Goal: Transaction & Acquisition: Purchase product/service

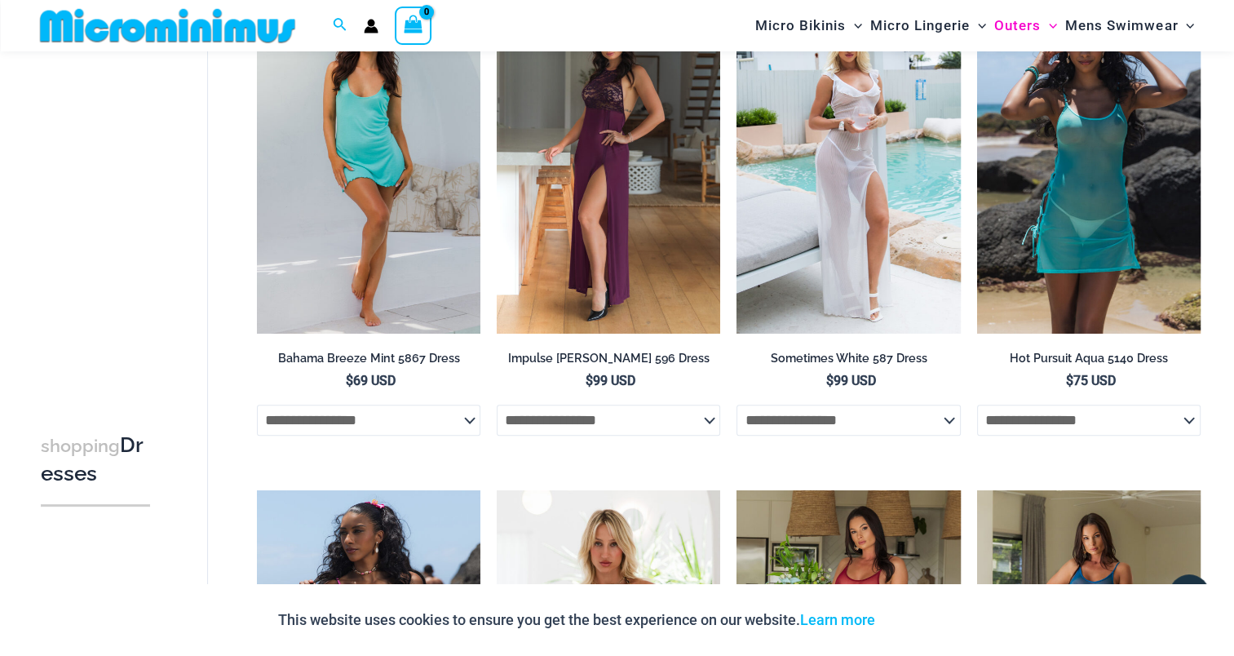
scroll to position [638, 0]
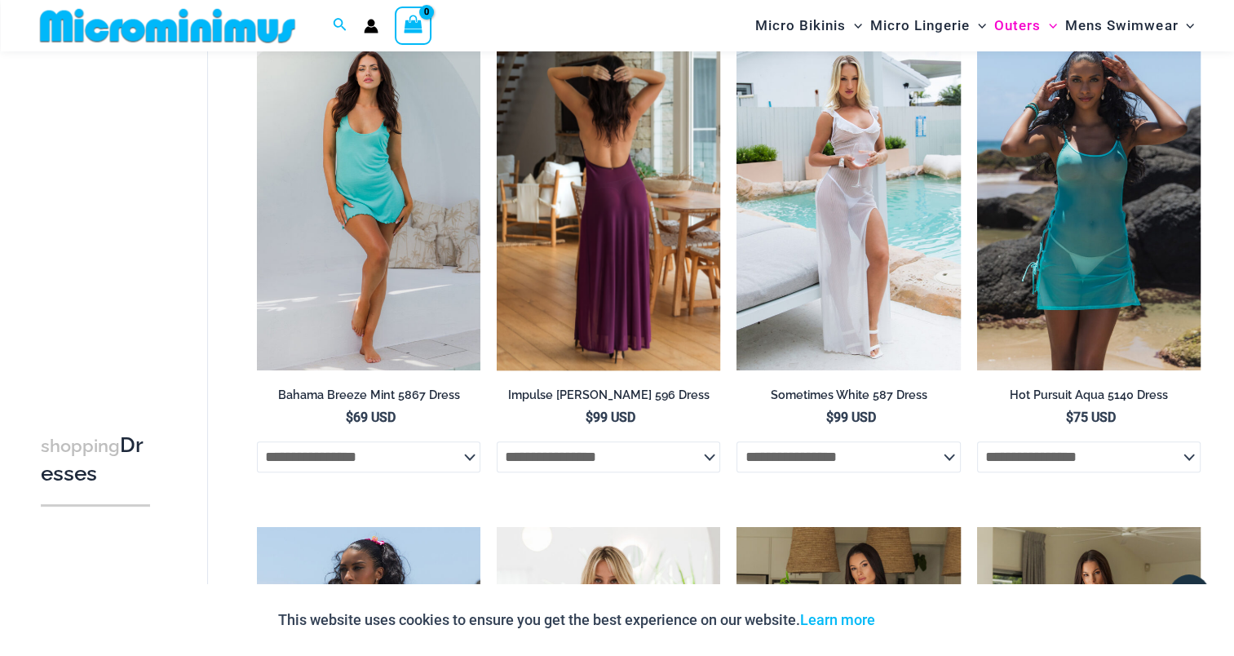
click at [578, 212] on img at bounding box center [609, 202] width 224 height 335
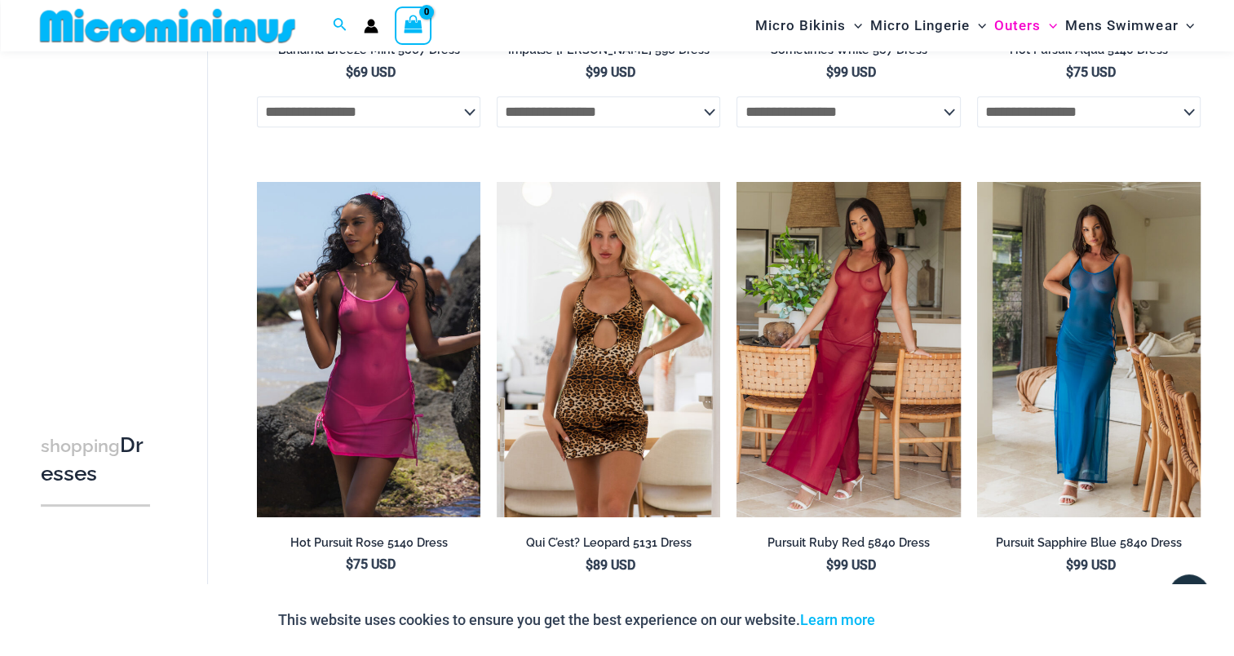
scroll to position [1127, 0]
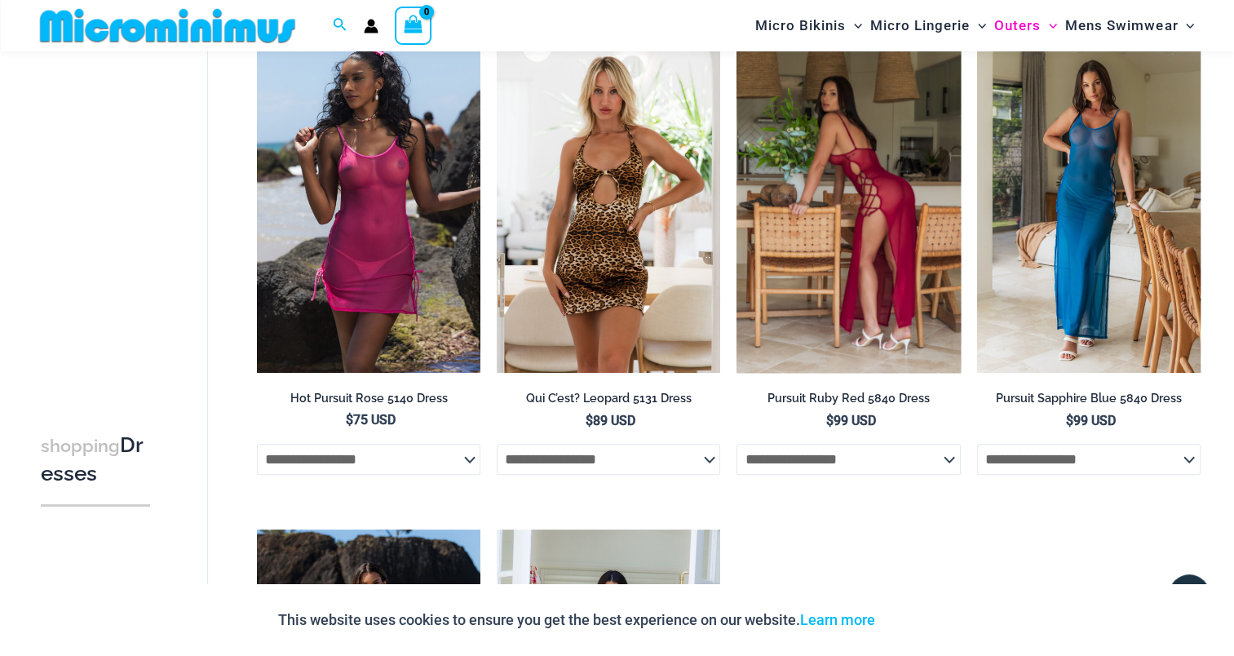
click at [832, 323] on img at bounding box center [849, 205] width 224 height 335
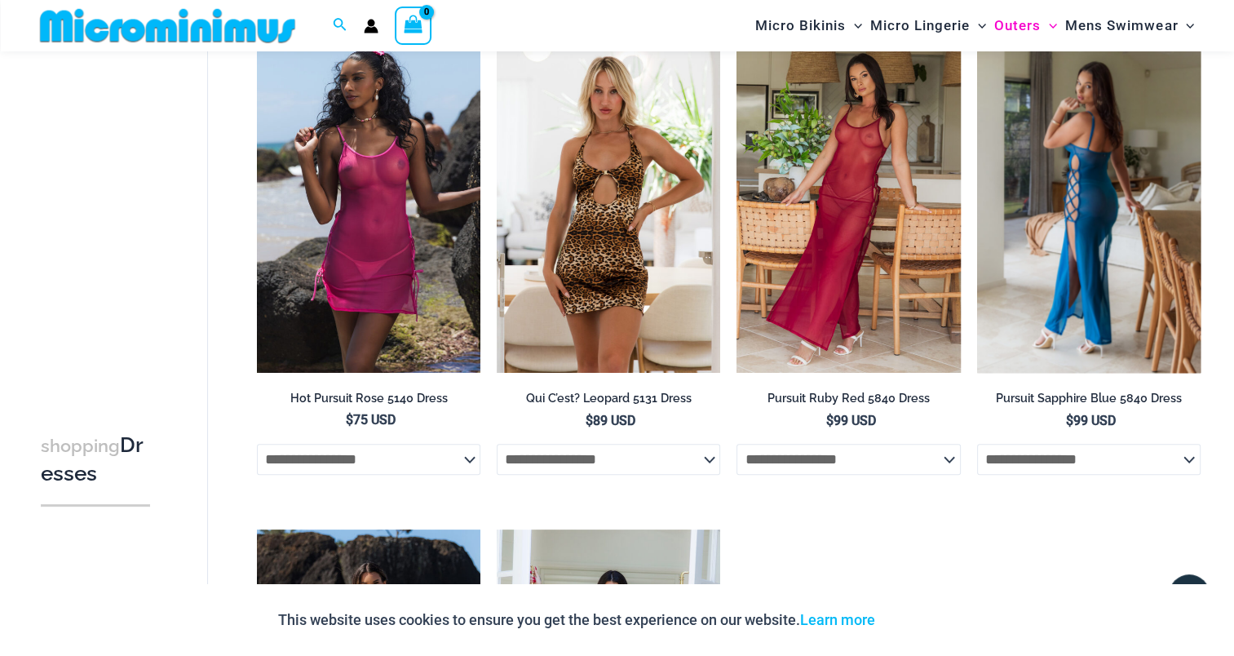
click at [1106, 321] on img at bounding box center [1089, 205] width 224 height 335
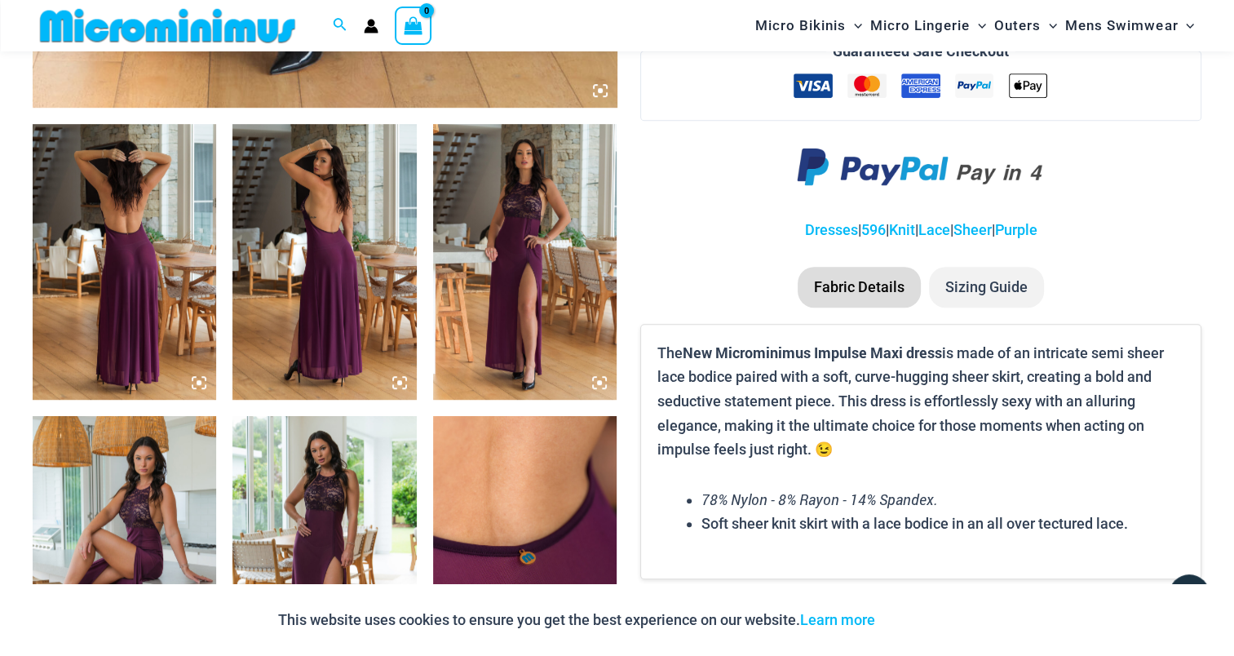
scroll to position [963, 0]
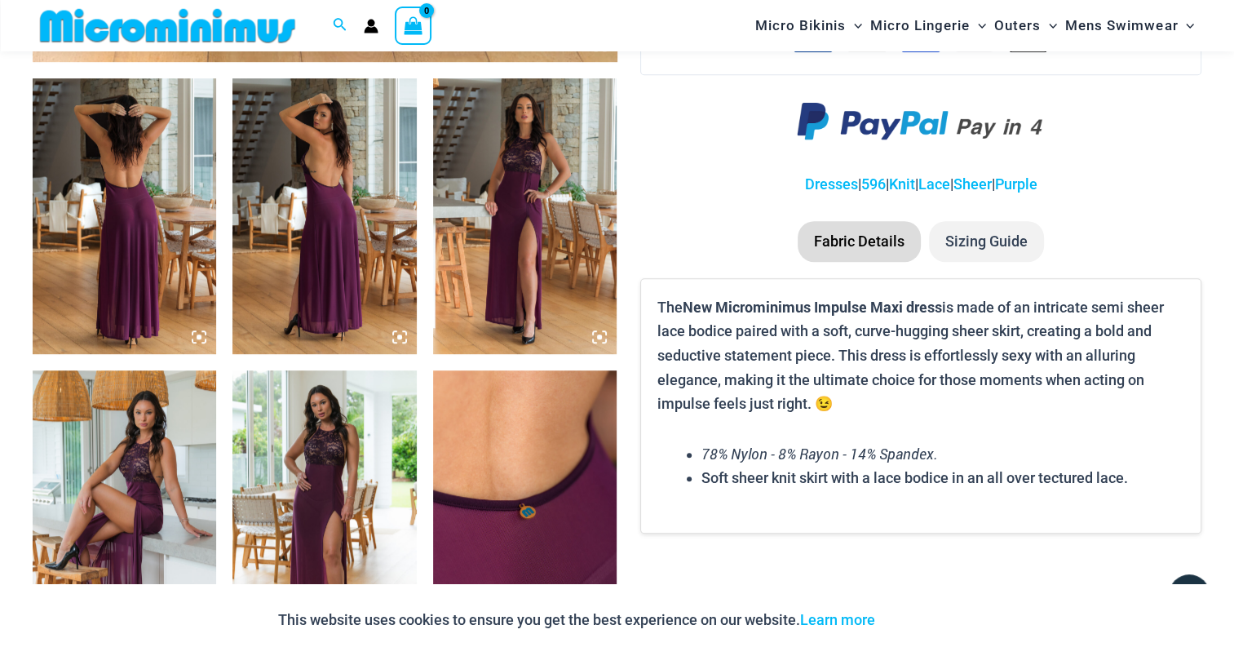
click at [121, 209] on img at bounding box center [125, 216] width 184 height 276
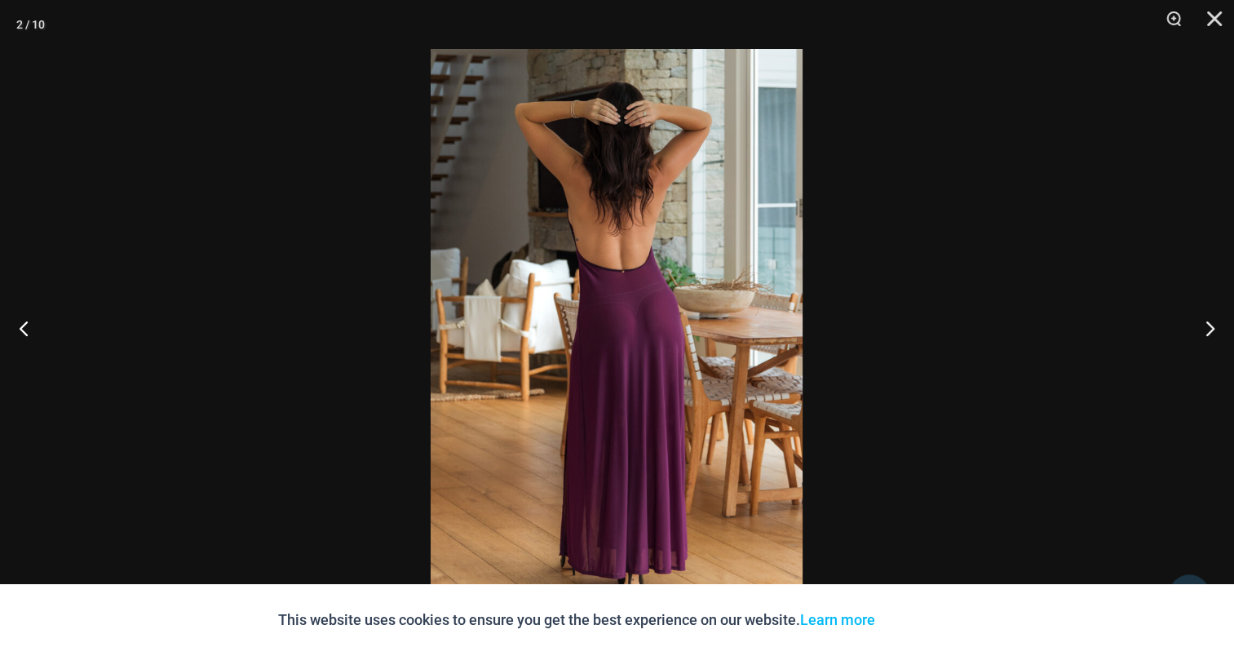
click at [574, 199] on img at bounding box center [617, 328] width 372 height 558
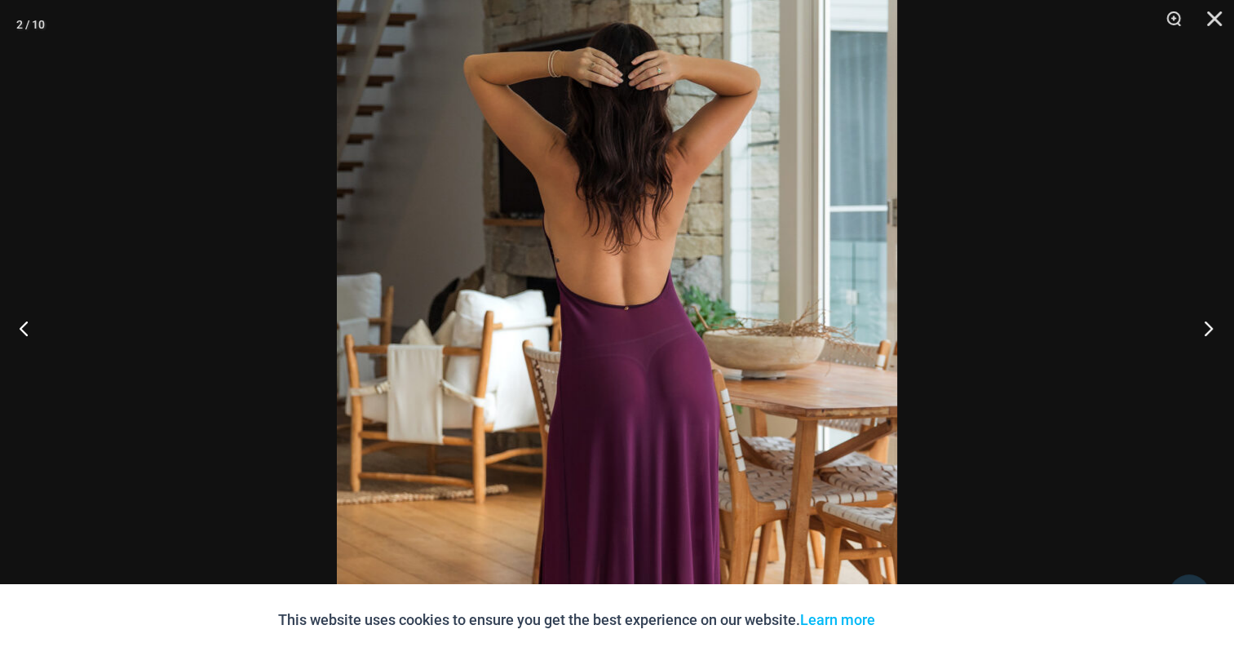
click at [1215, 323] on button "Next" at bounding box center [1203, 328] width 61 height 82
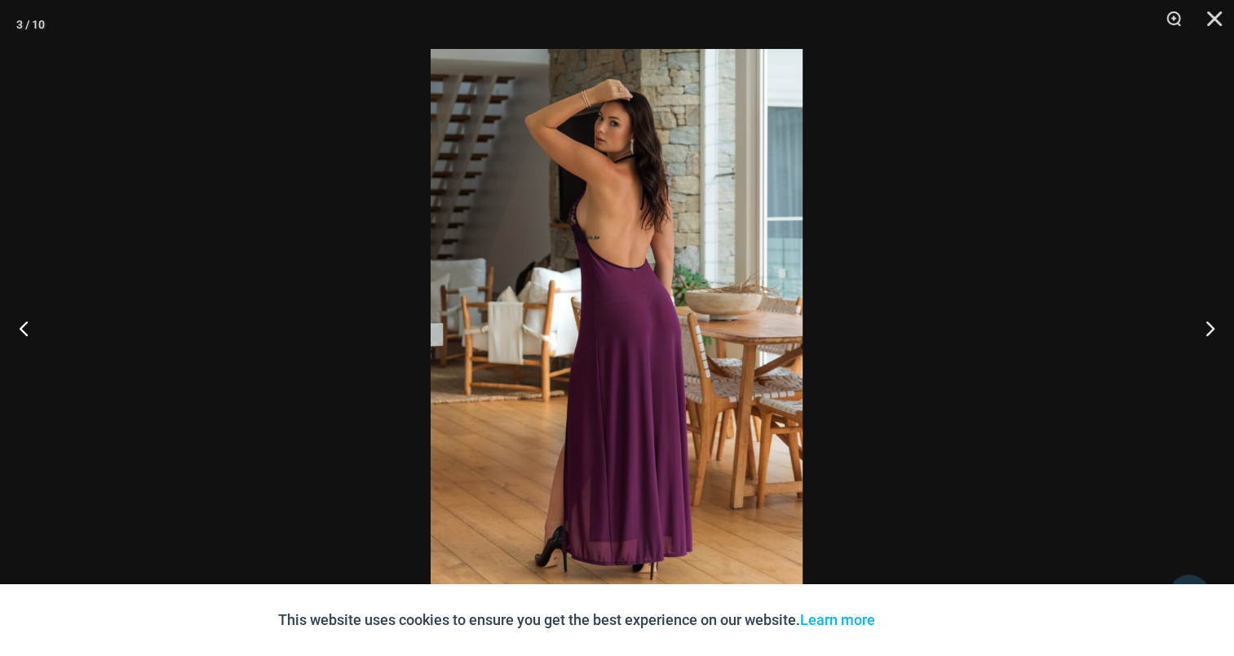
click at [583, 210] on img at bounding box center [617, 328] width 372 height 558
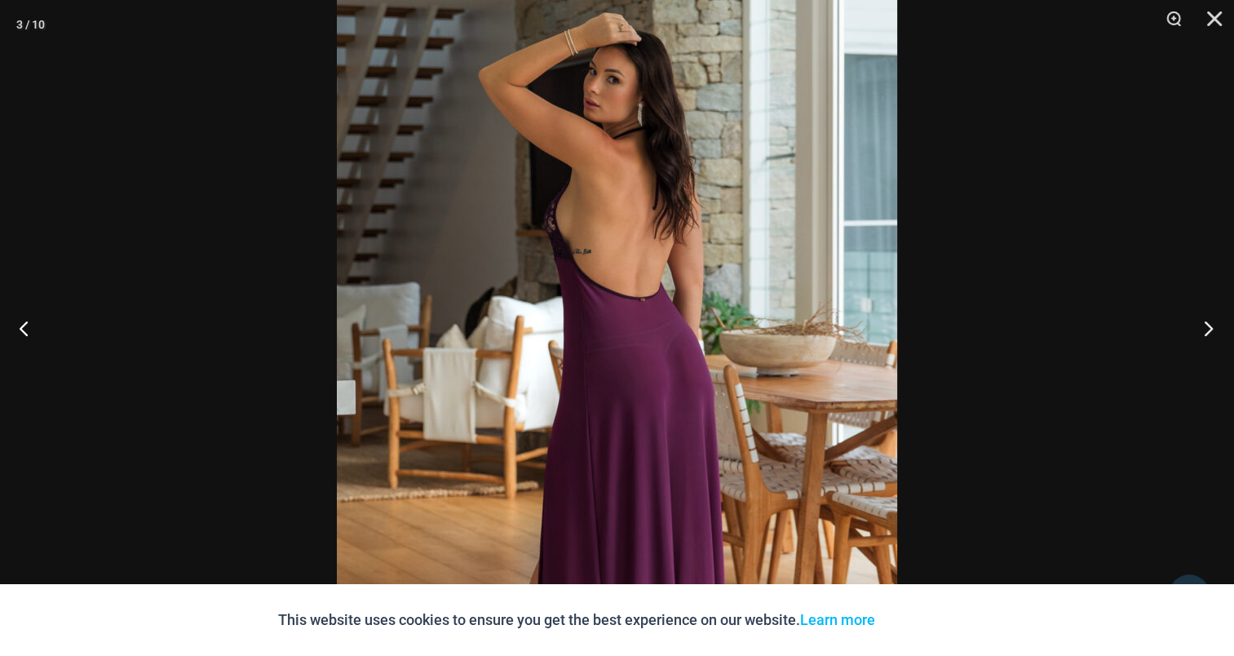
click at [1207, 323] on button "Next" at bounding box center [1203, 328] width 61 height 82
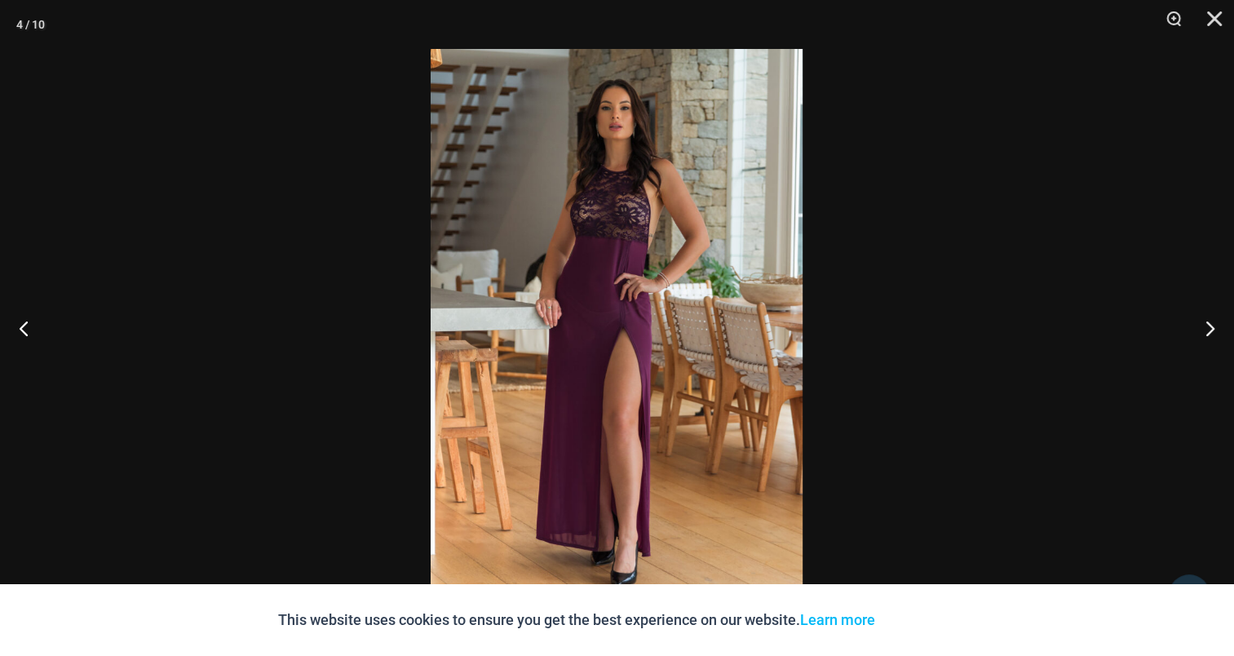
click at [607, 219] on img at bounding box center [617, 328] width 372 height 558
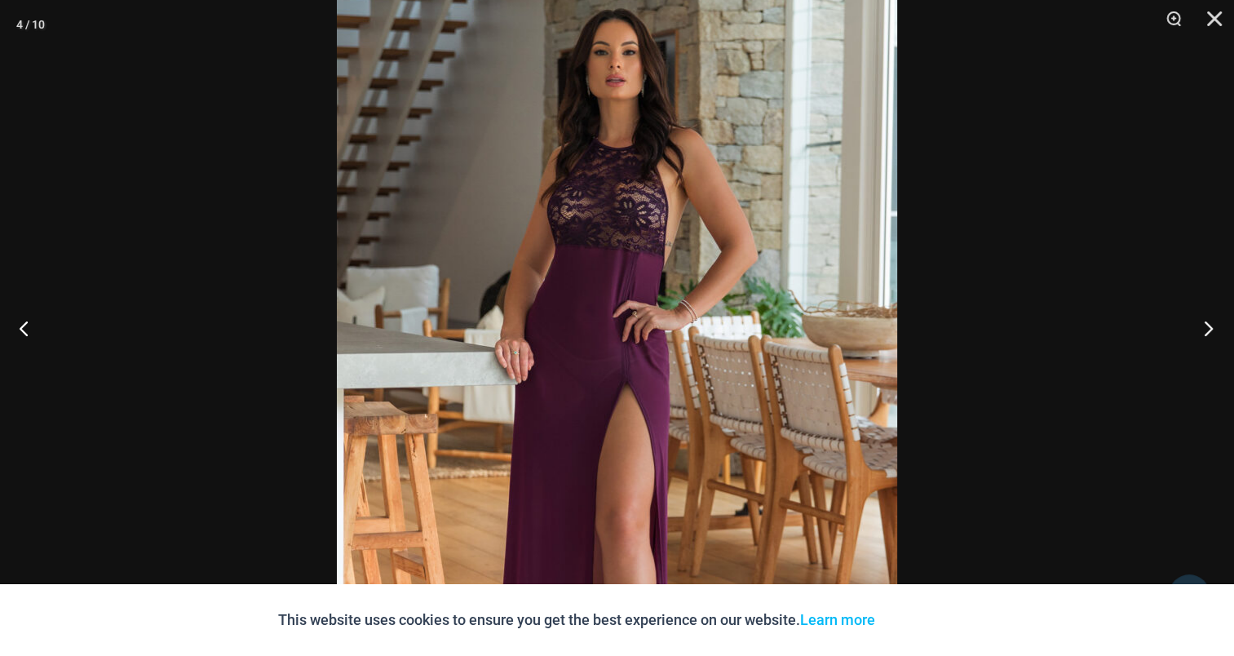
click at [1202, 329] on button "Next" at bounding box center [1203, 328] width 61 height 82
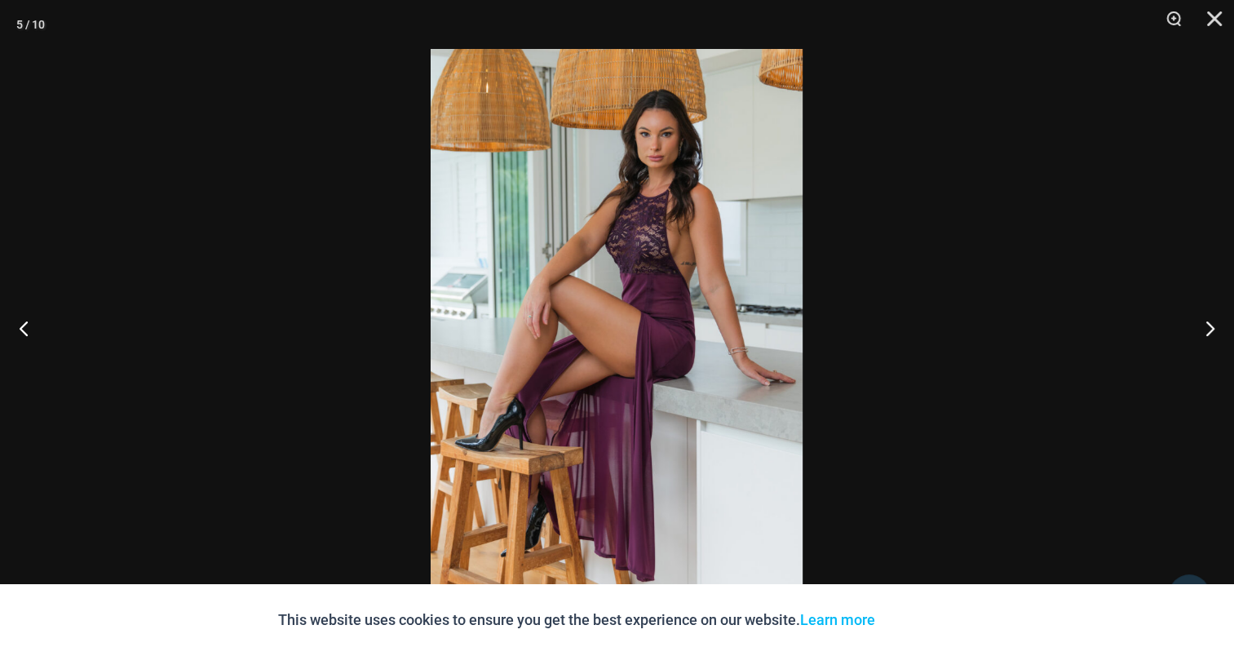
click at [556, 245] on img at bounding box center [617, 328] width 372 height 558
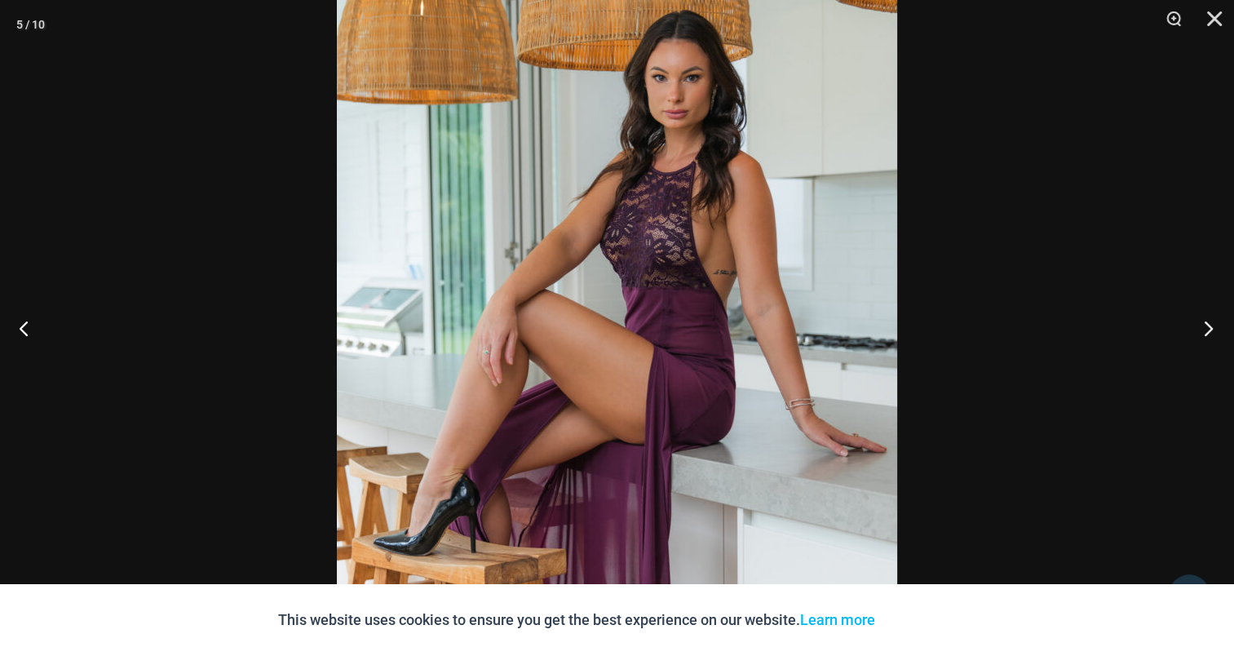
click at [1217, 326] on button "Next" at bounding box center [1203, 328] width 61 height 82
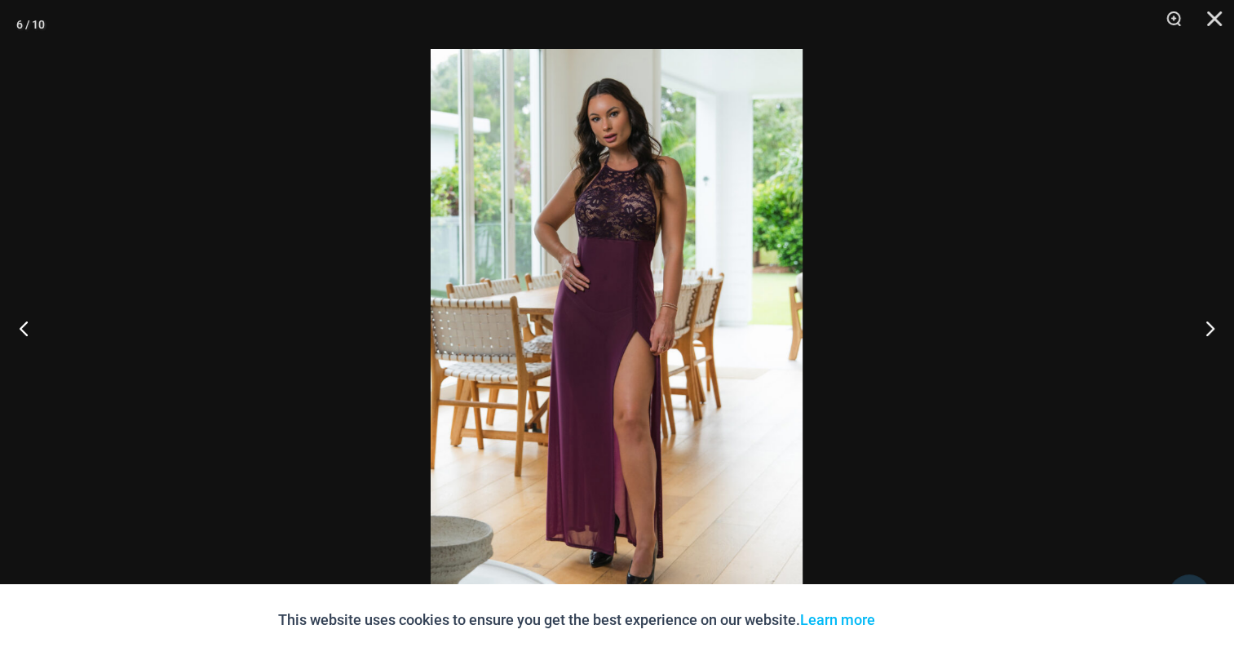
click at [521, 280] on img at bounding box center [617, 328] width 372 height 558
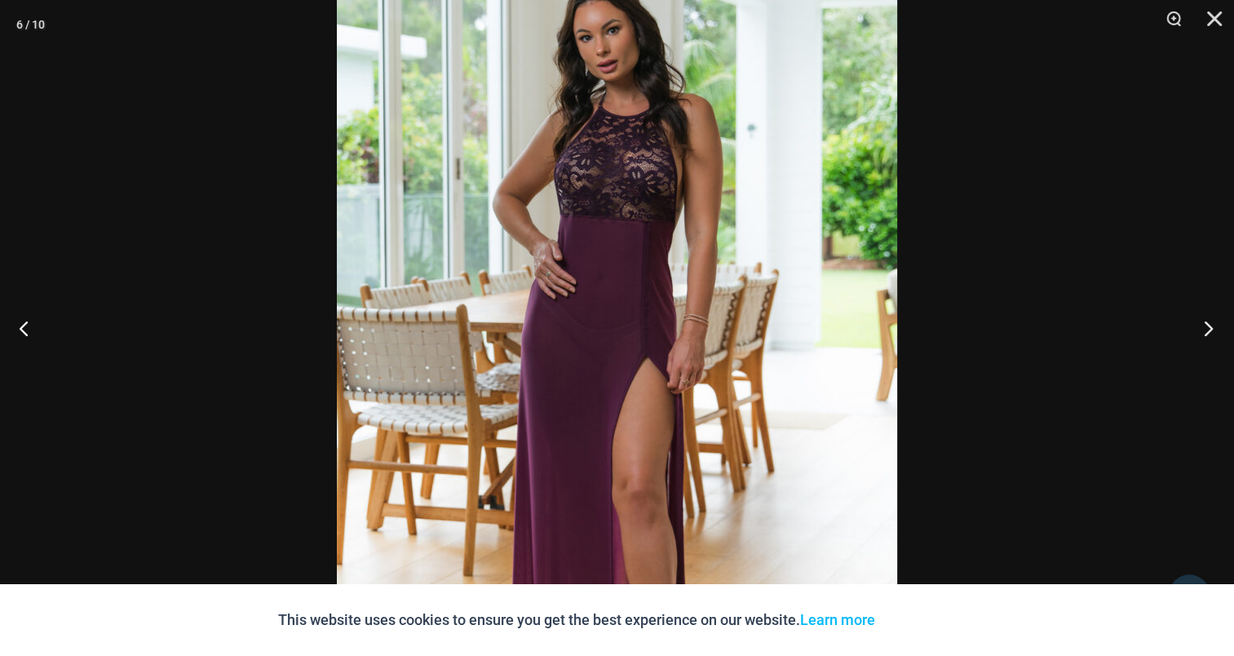
click at [1227, 330] on button "Next" at bounding box center [1203, 328] width 61 height 82
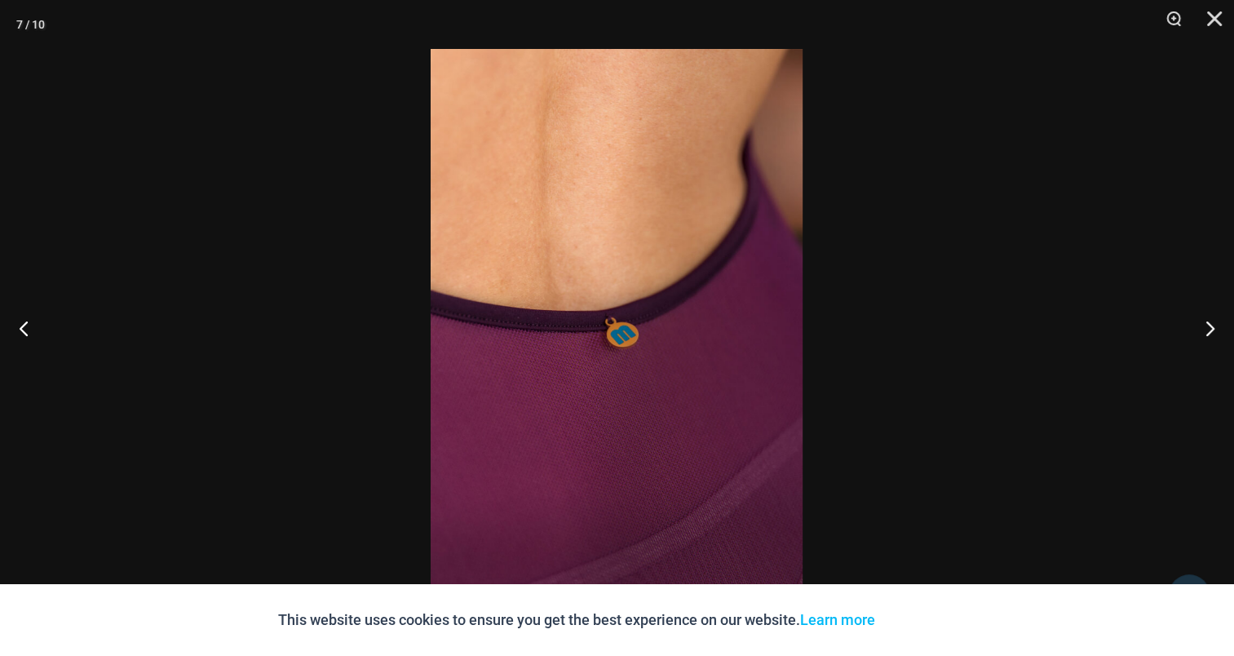
click at [674, 257] on img at bounding box center [617, 328] width 372 height 558
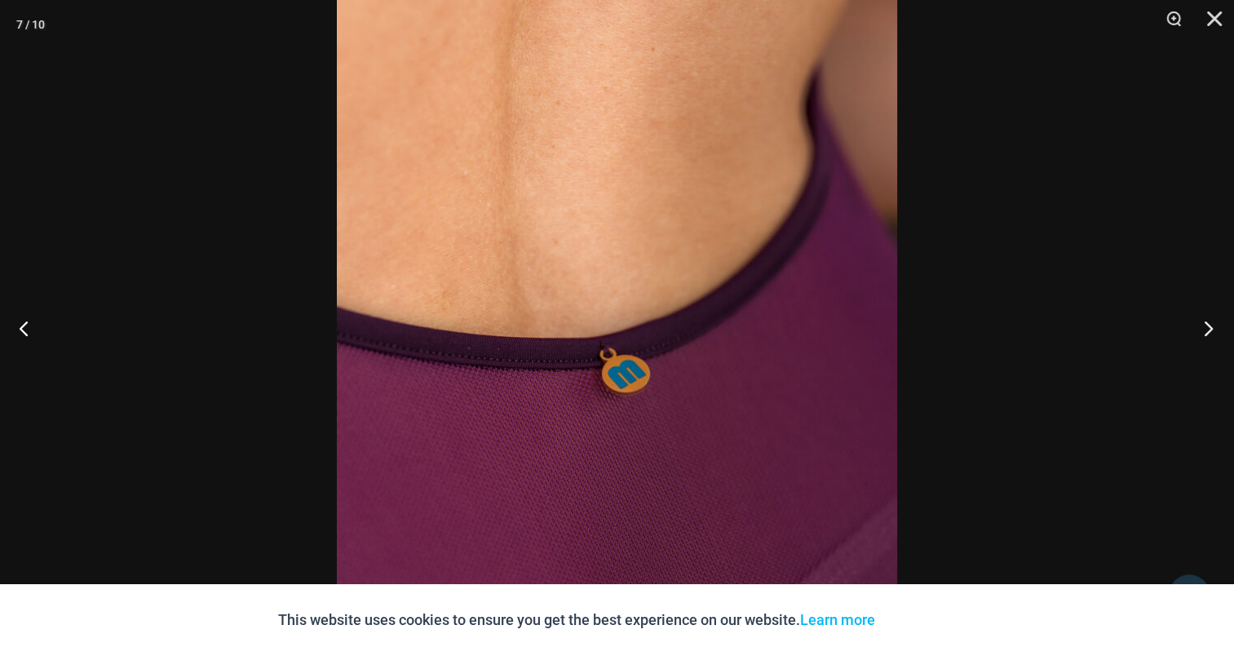
click at [1214, 325] on button "Next" at bounding box center [1203, 328] width 61 height 82
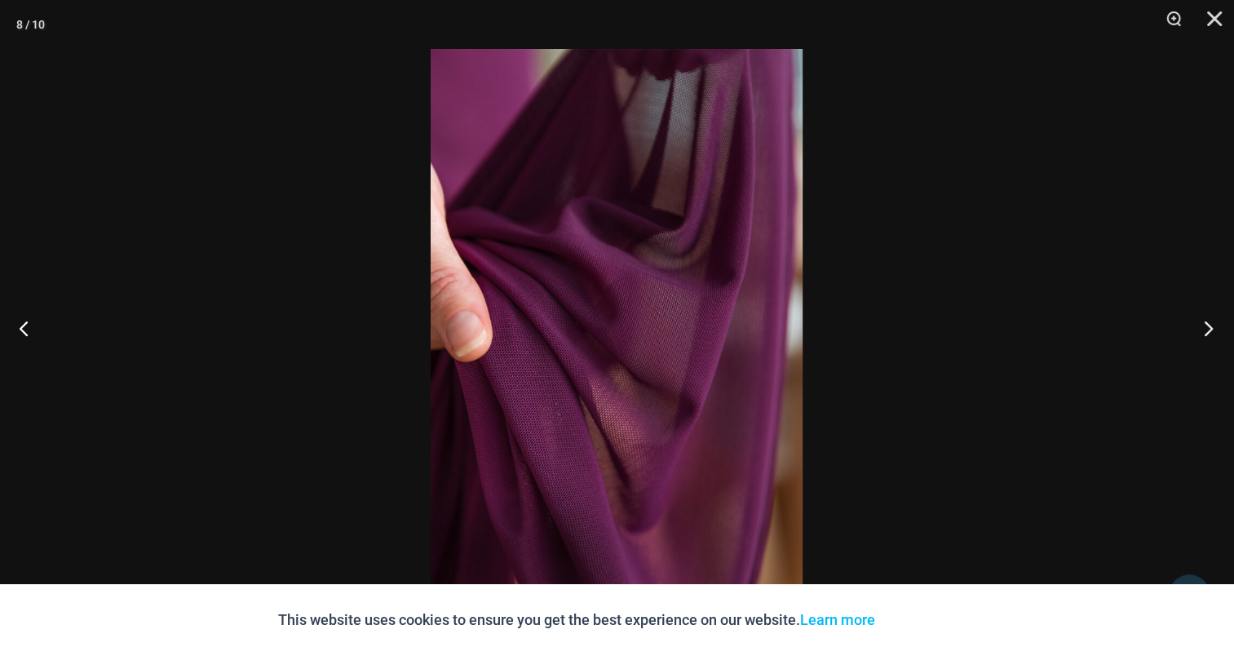
click at [1214, 325] on button "Next" at bounding box center [1203, 328] width 61 height 82
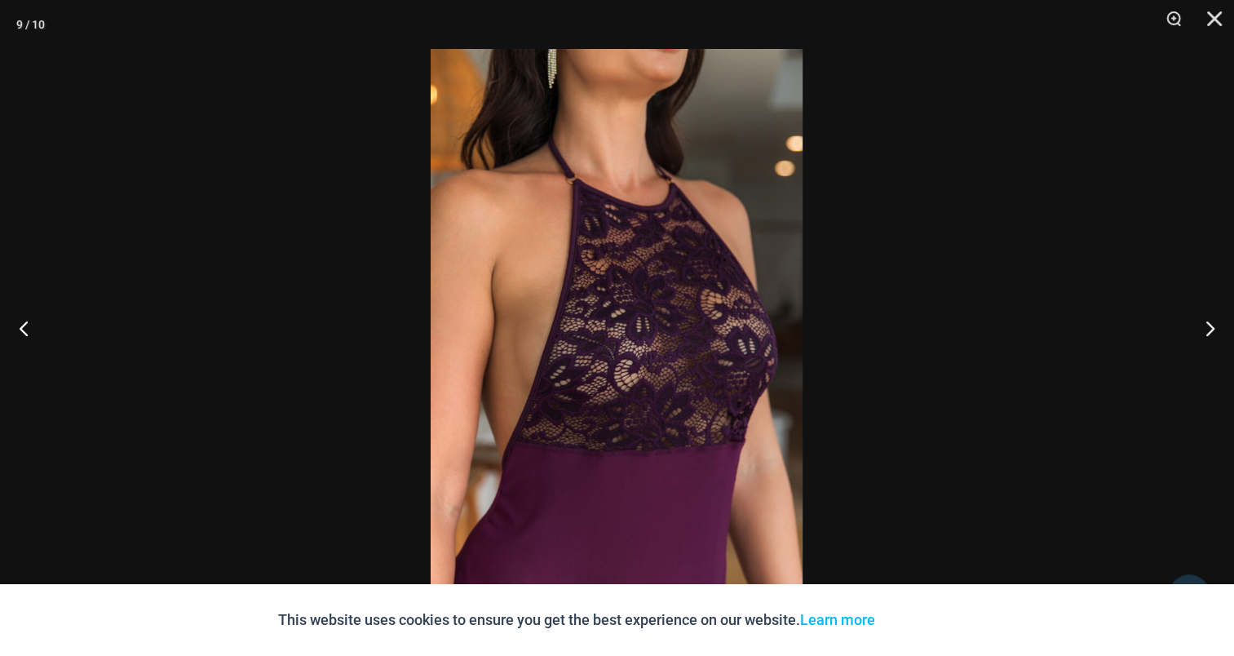
click at [666, 306] on img at bounding box center [617, 328] width 372 height 558
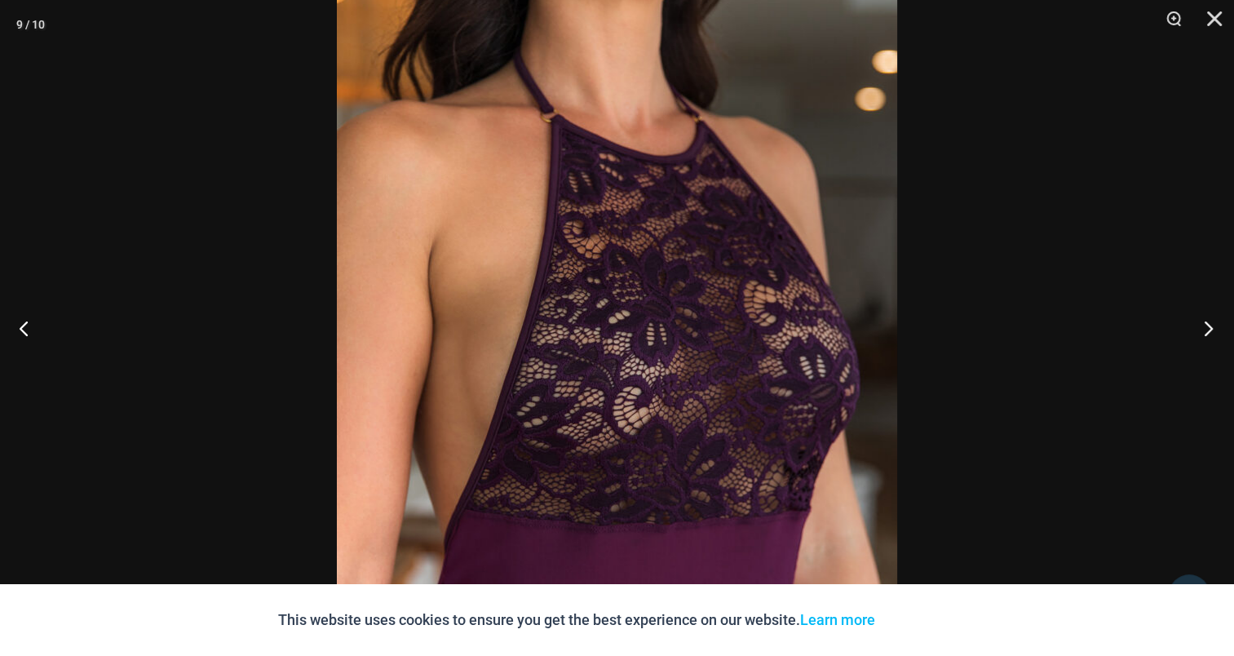
click at [1207, 323] on button "Next" at bounding box center [1203, 328] width 61 height 82
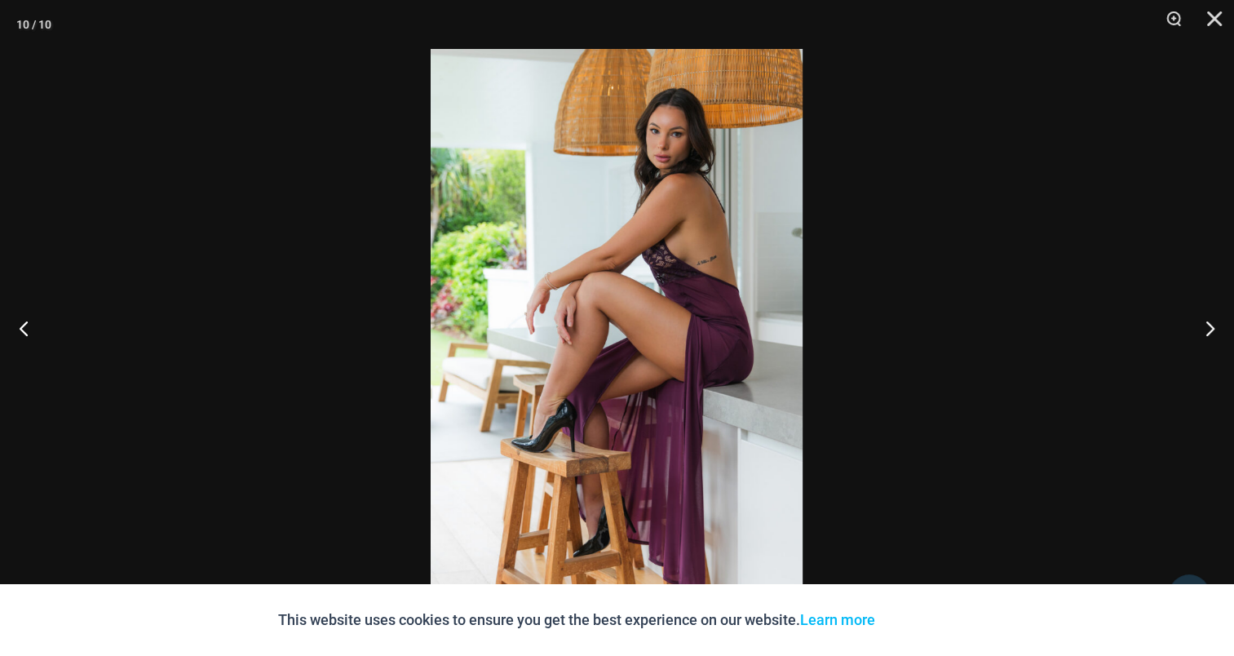
click at [581, 298] on img at bounding box center [617, 328] width 372 height 558
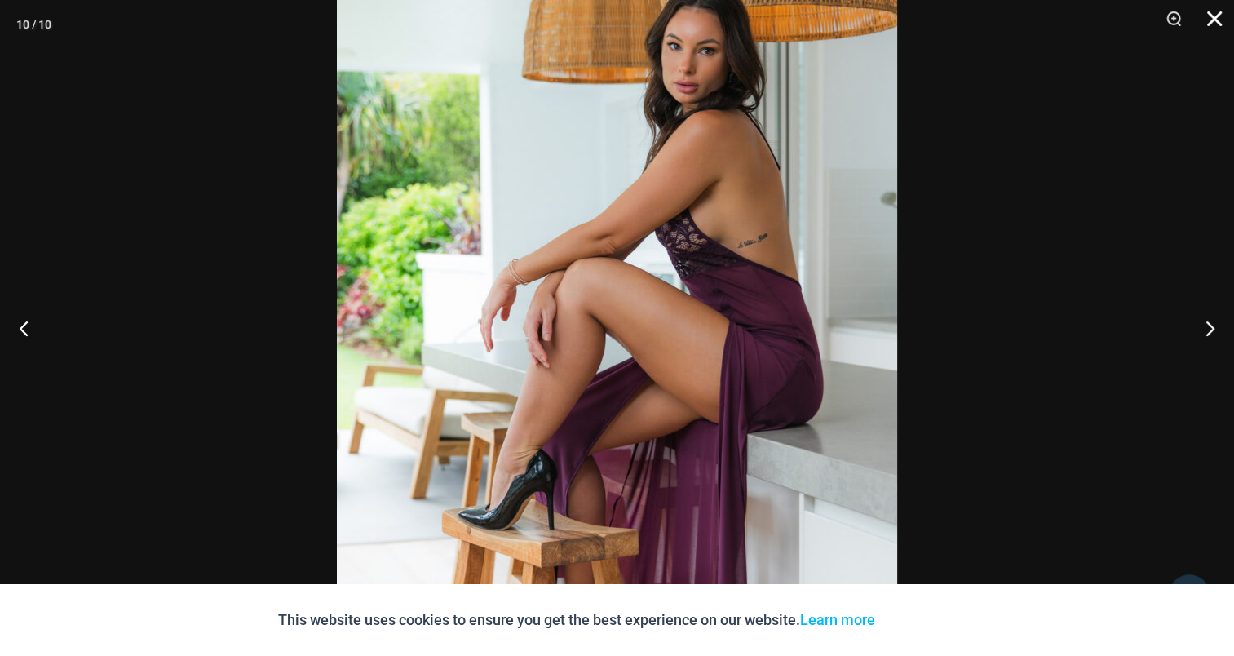
click at [1212, 19] on button "Close" at bounding box center [1209, 24] width 41 height 49
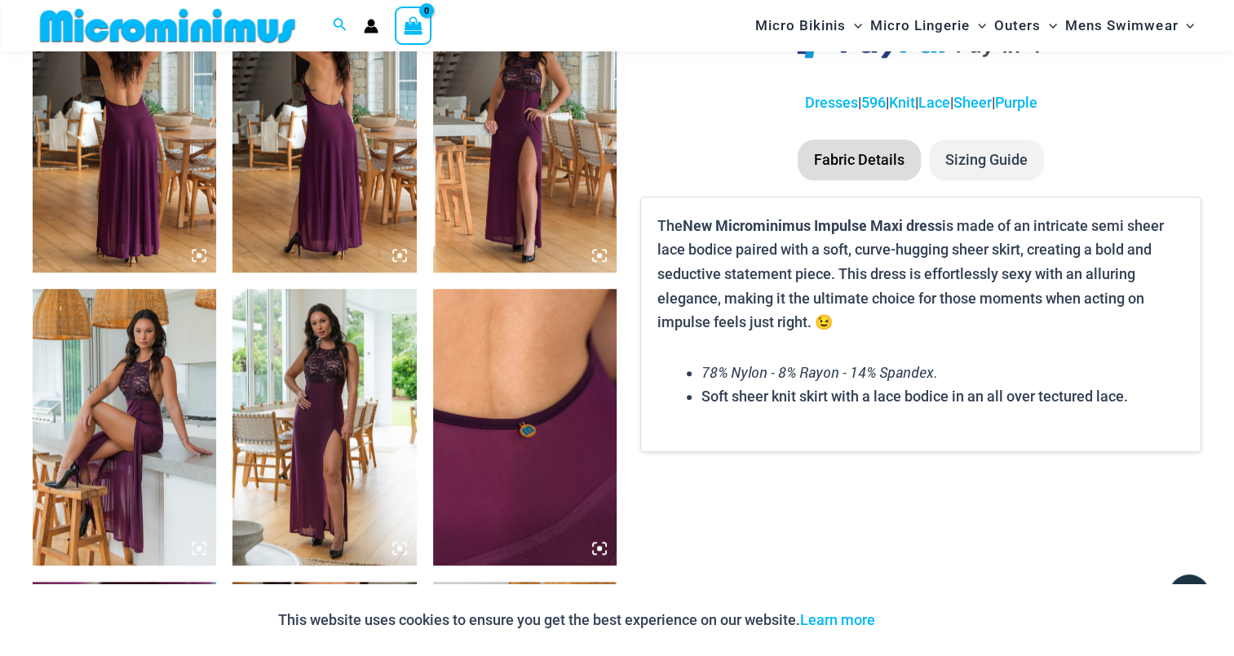
scroll to position [800, 0]
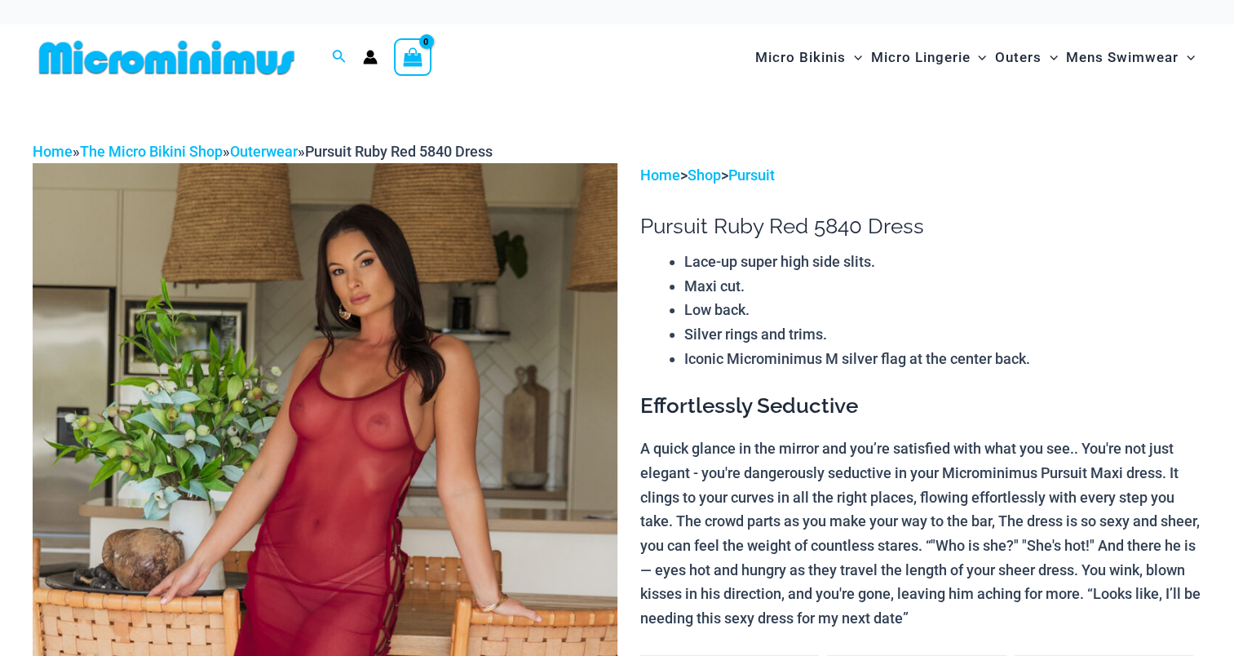
scroll to position [245, 0]
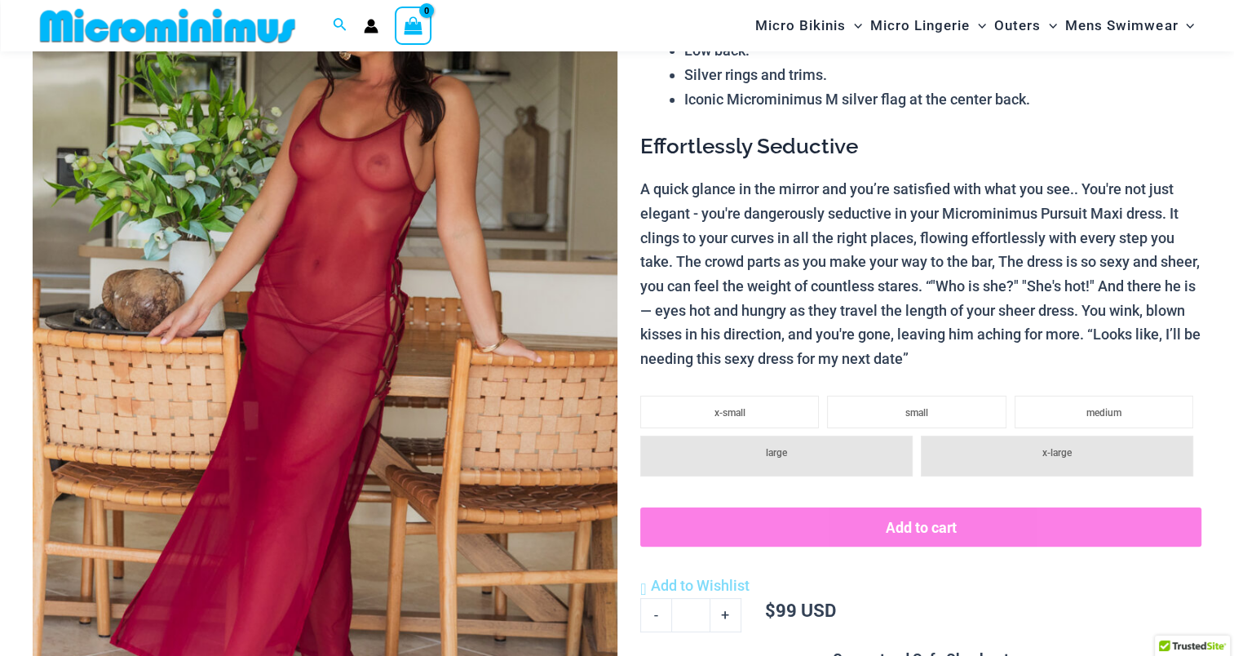
click at [487, 272] on img at bounding box center [325, 342] width 585 height 877
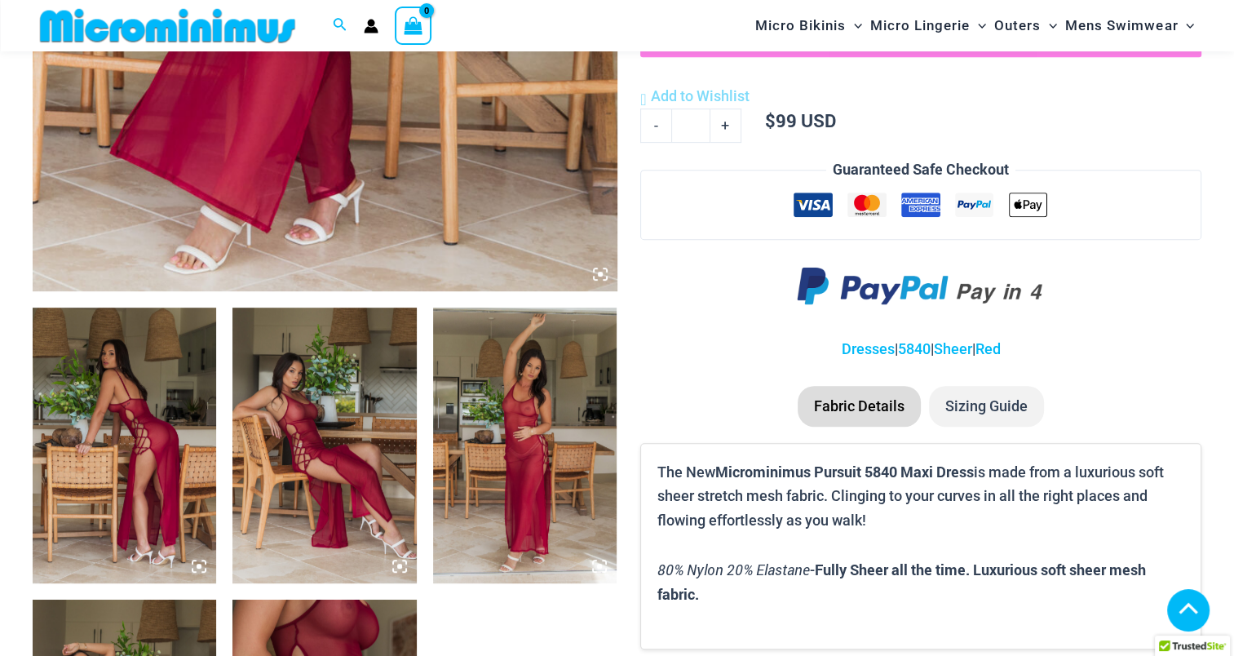
click at [113, 419] on img at bounding box center [125, 446] width 184 height 276
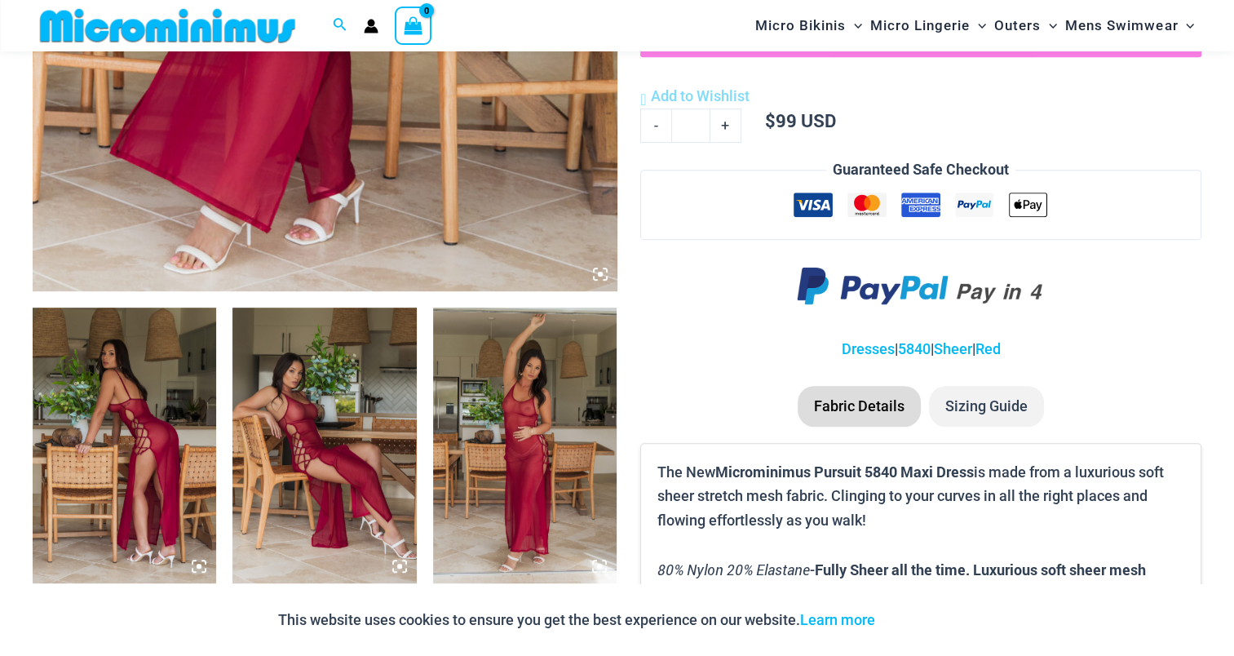
click at [146, 428] on img at bounding box center [125, 446] width 184 height 276
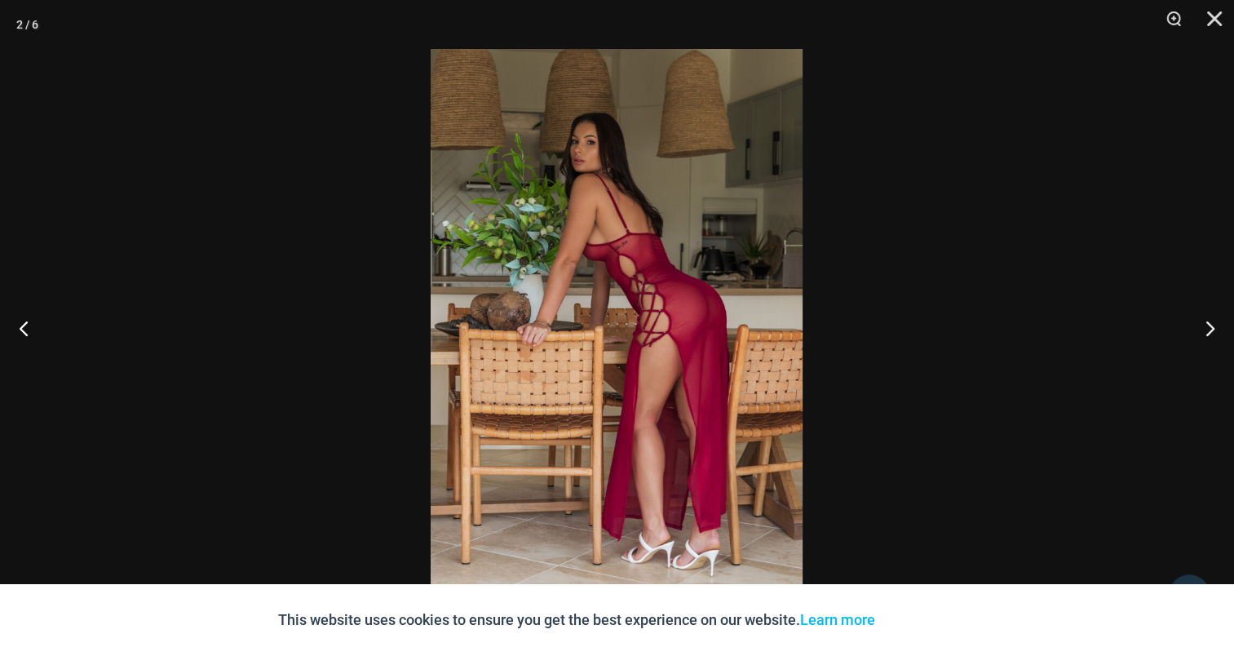
click at [666, 303] on img at bounding box center [617, 328] width 372 height 558
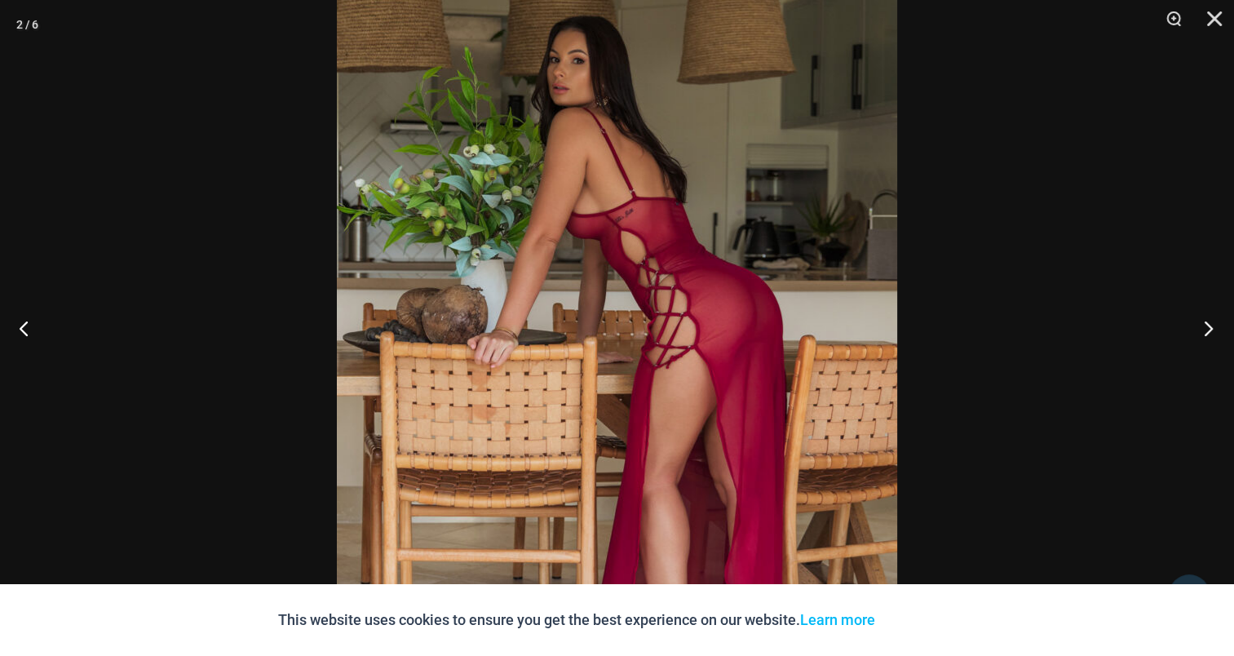
click at [1193, 326] on button "Next" at bounding box center [1203, 328] width 61 height 82
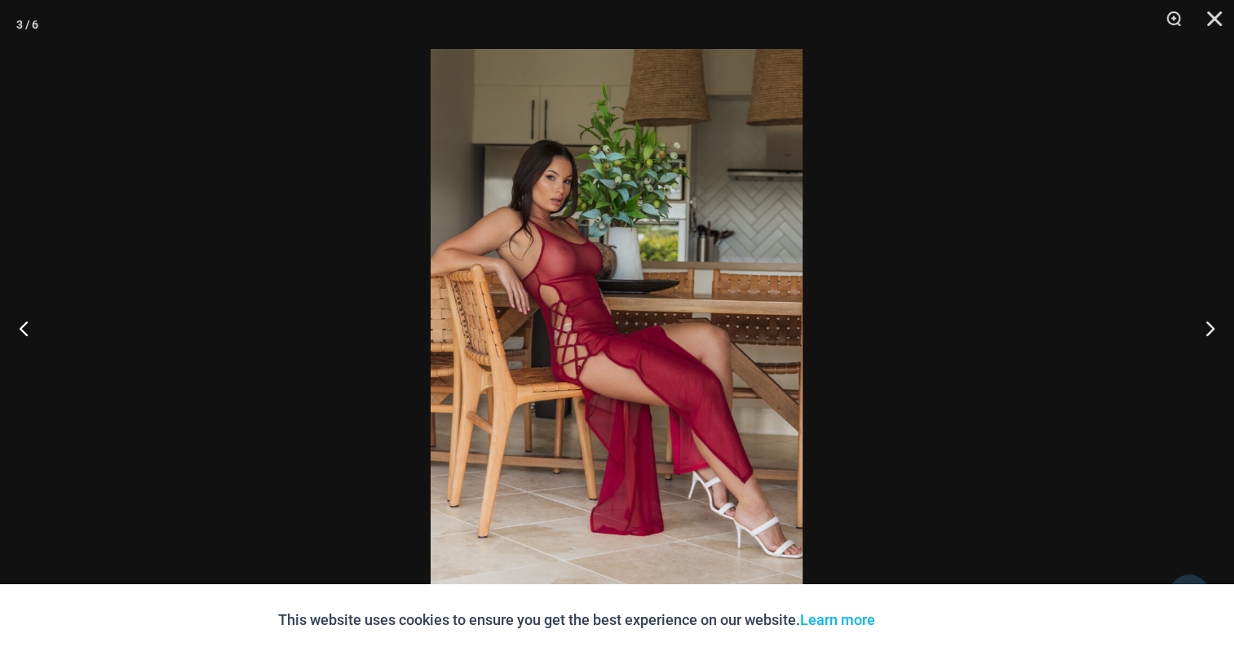
click at [584, 268] on img at bounding box center [617, 328] width 372 height 558
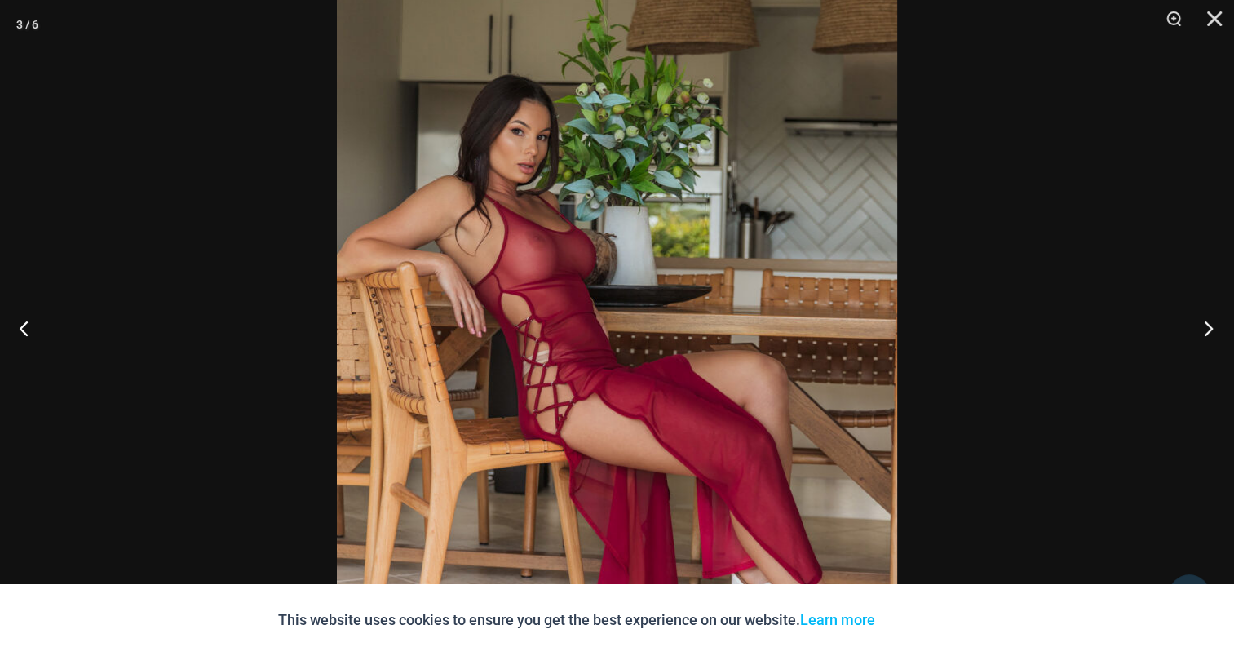
click at [1206, 321] on button "Next" at bounding box center [1203, 328] width 61 height 82
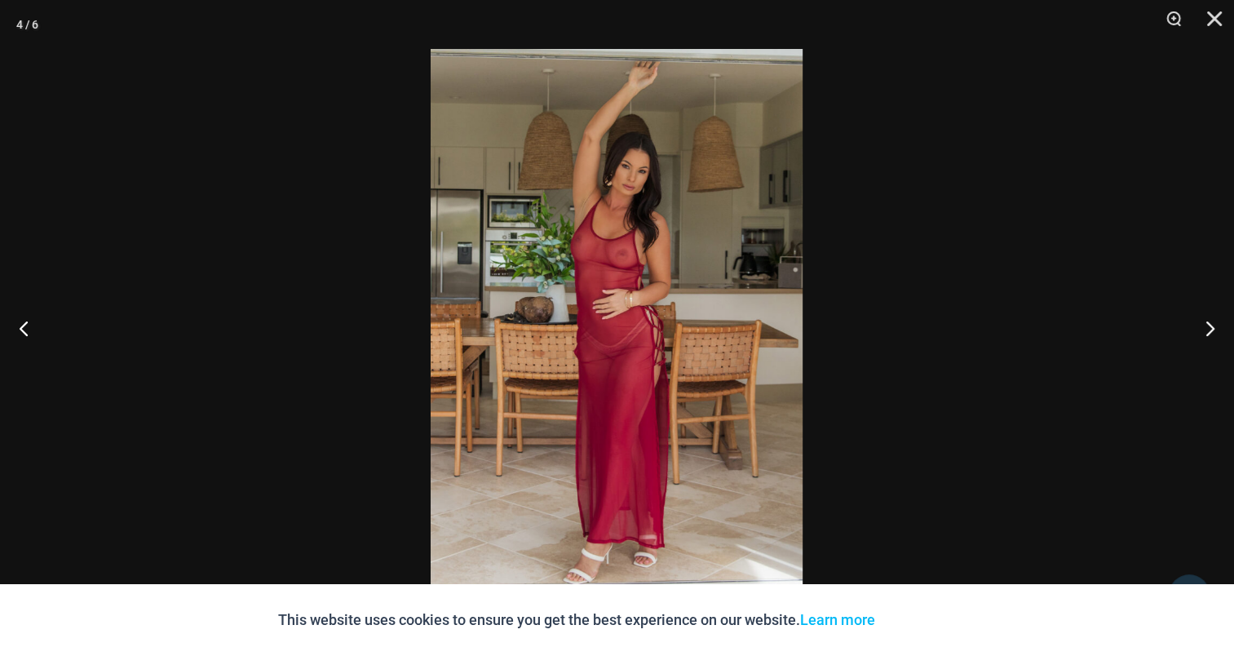
click at [609, 273] on img at bounding box center [617, 328] width 372 height 558
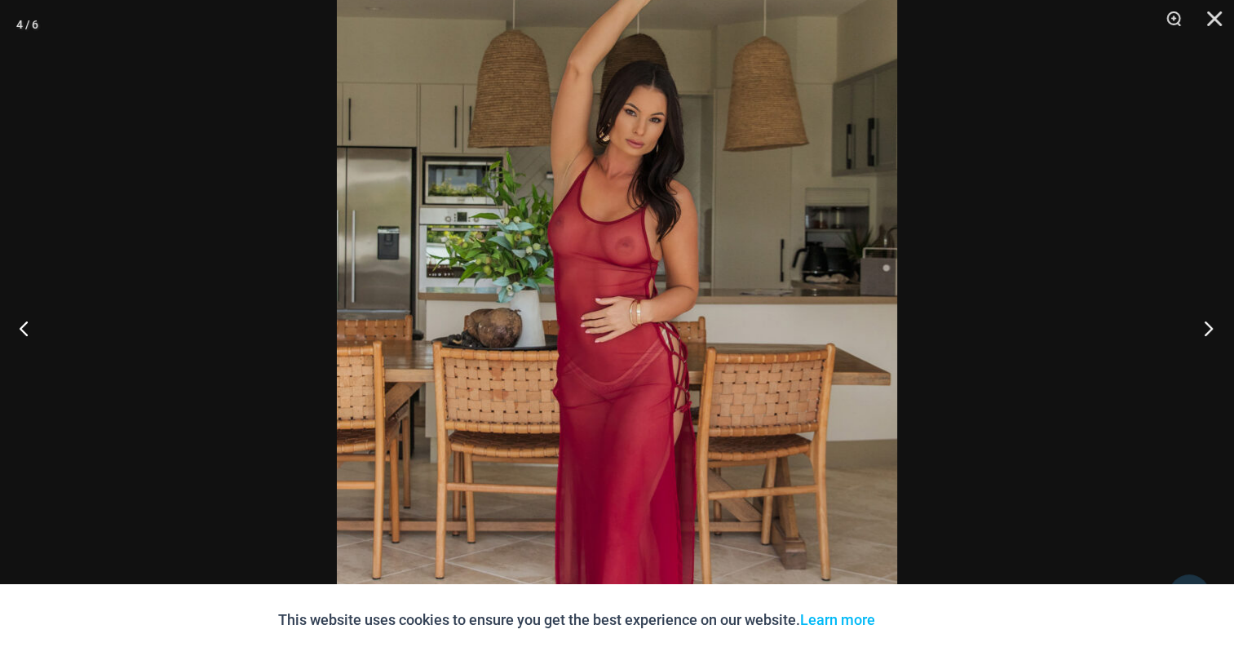
click at [1223, 325] on button "Next" at bounding box center [1203, 328] width 61 height 82
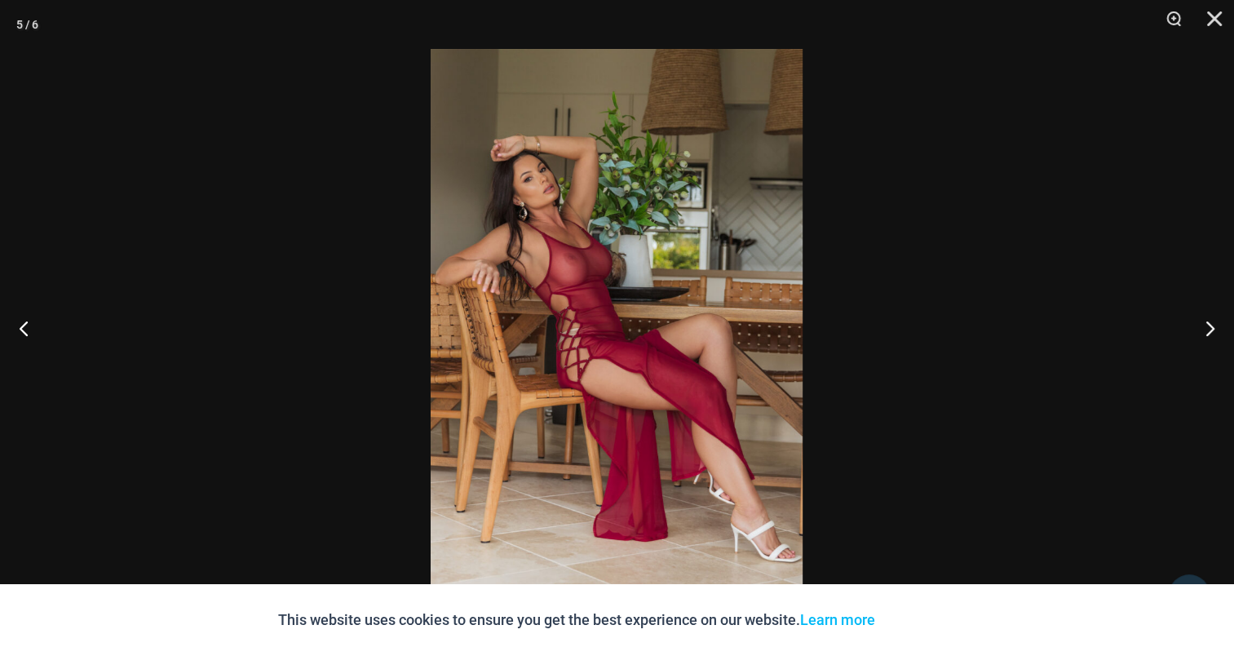
click at [639, 301] on img at bounding box center [617, 328] width 372 height 558
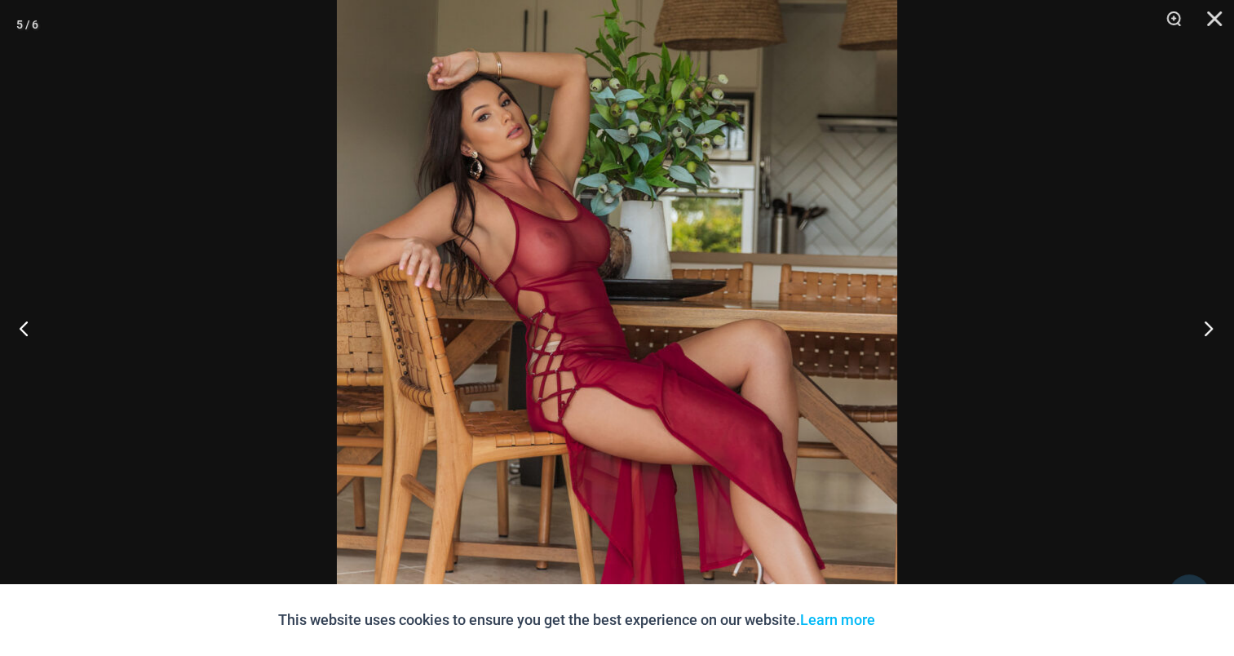
click at [1211, 329] on button "Next" at bounding box center [1203, 328] width 61 height 82
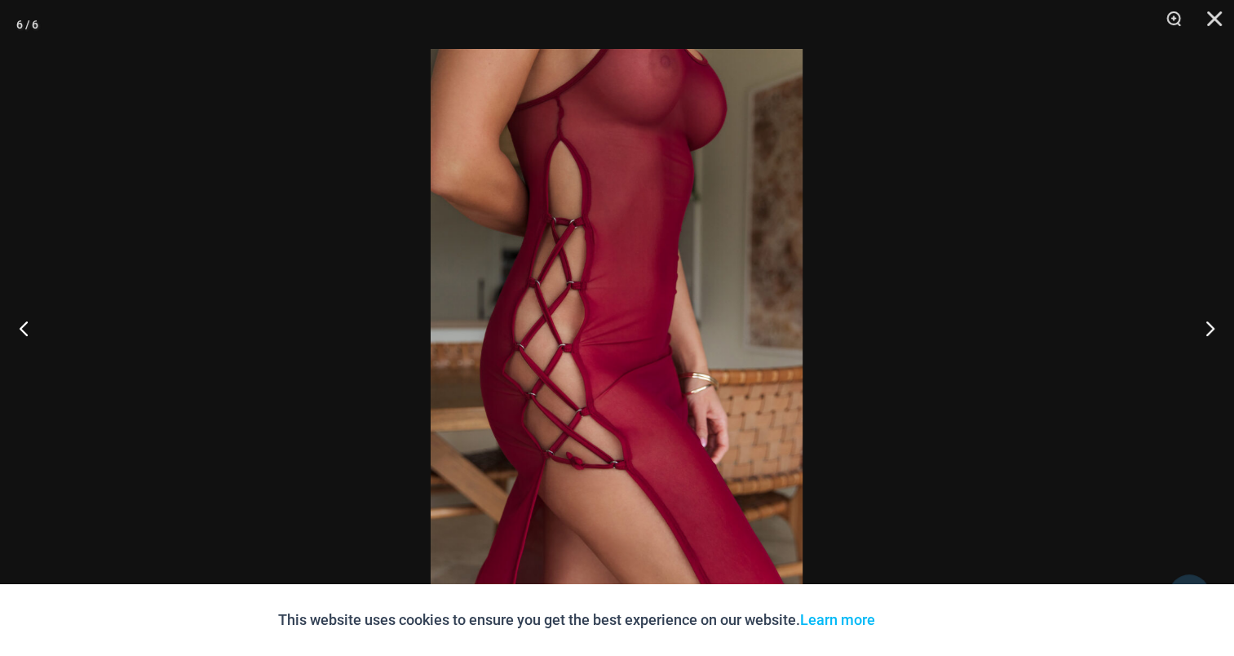
click at [644, 281] on img at bounding box center [617, 328] width 372 height 558
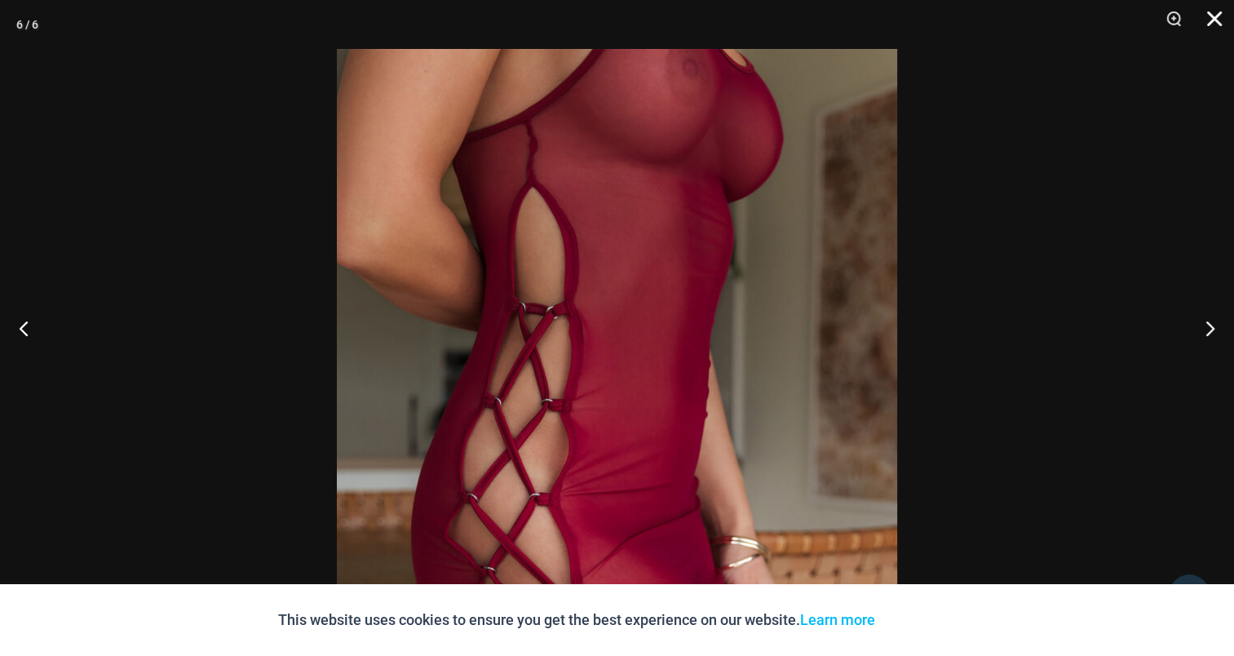
click at [1220, 20] on button "Close" at bounding box center [1209, 24] width 41 height 49
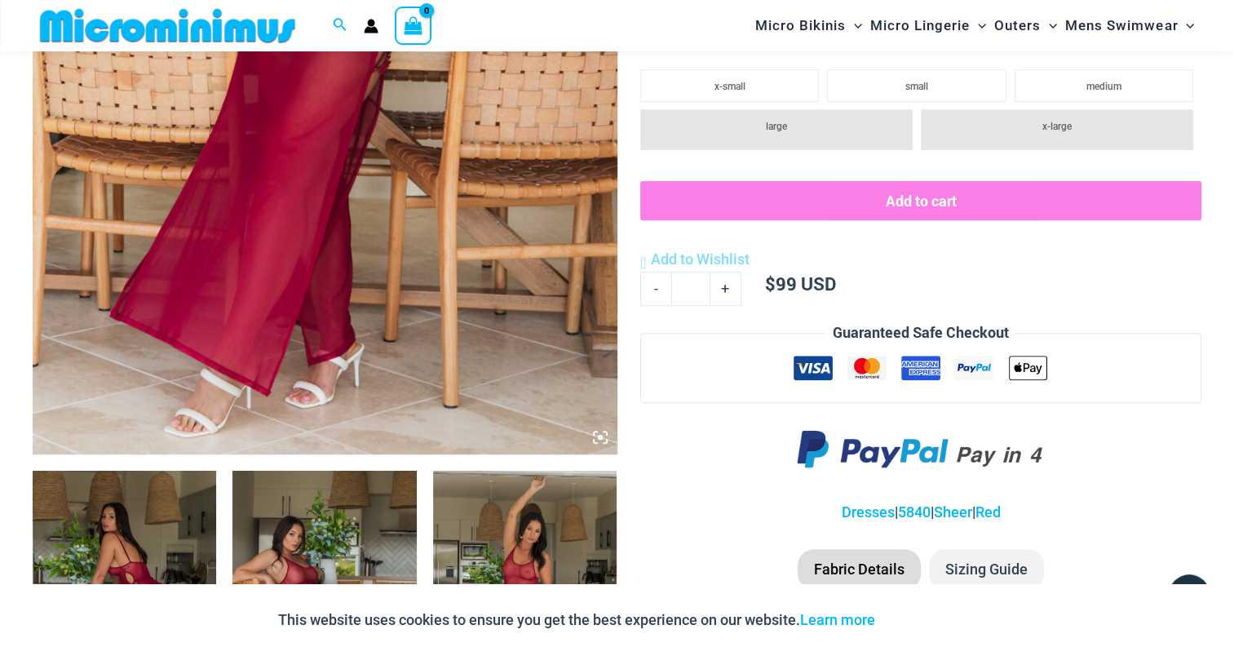
scroll to position [82, 0]
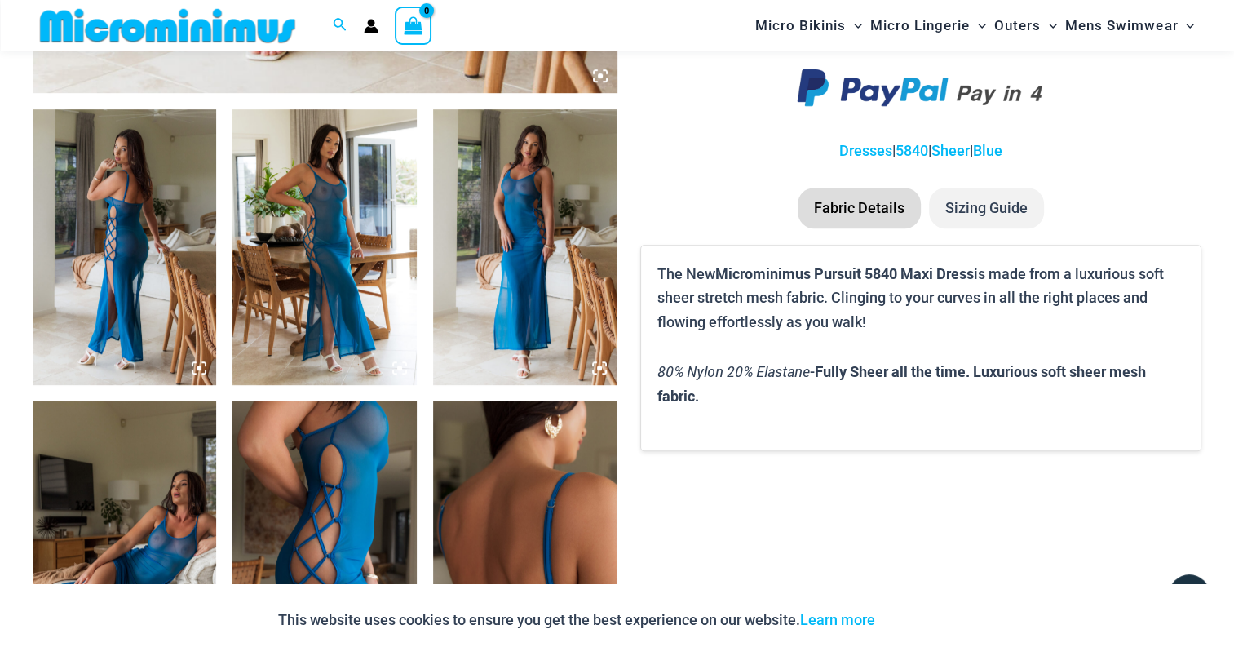
scroll to position [1046, 0]
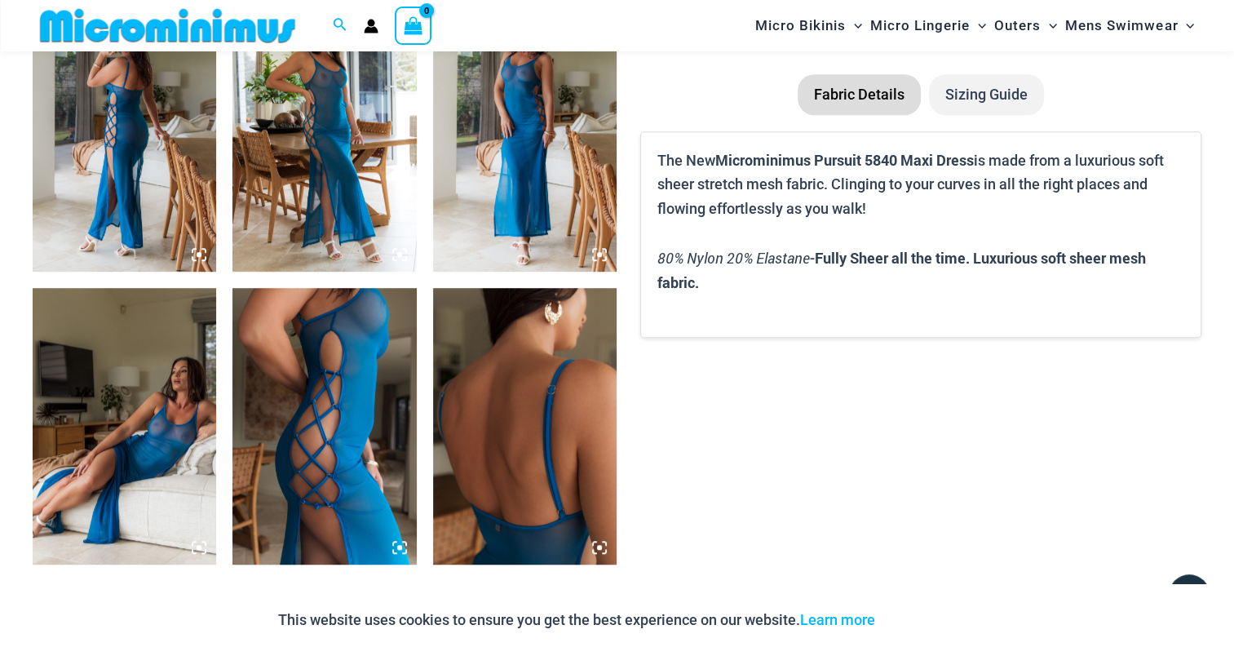
click at [99, 174] on img at bounding box center [125, 134] width 184 height 276
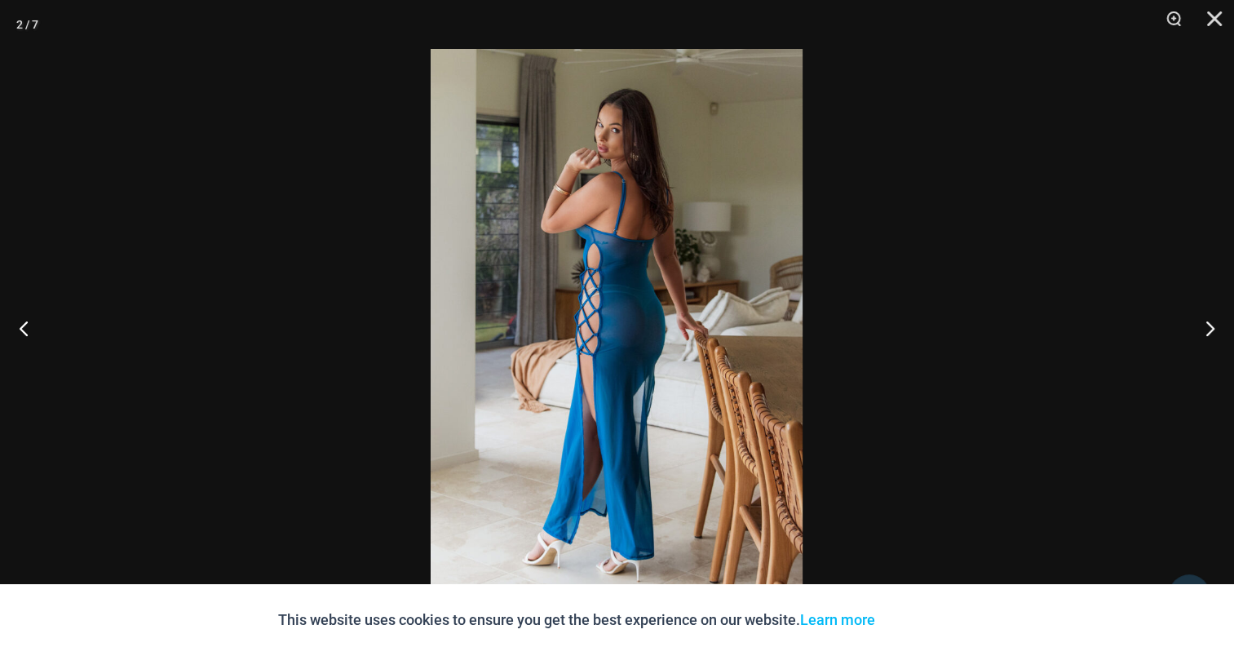
click at [637, 291] on img at bounding box center [617, 328] width 372 height 558
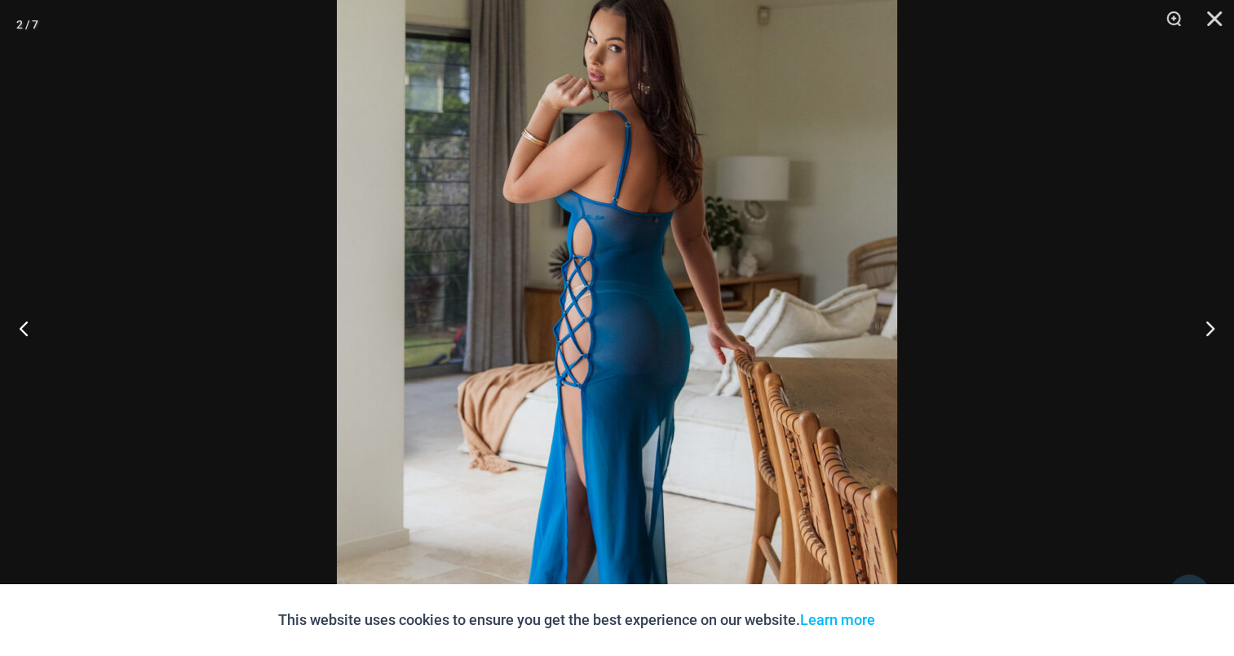
click at [693, 273] on img at bounding box center [617, 346] width 560 height 840
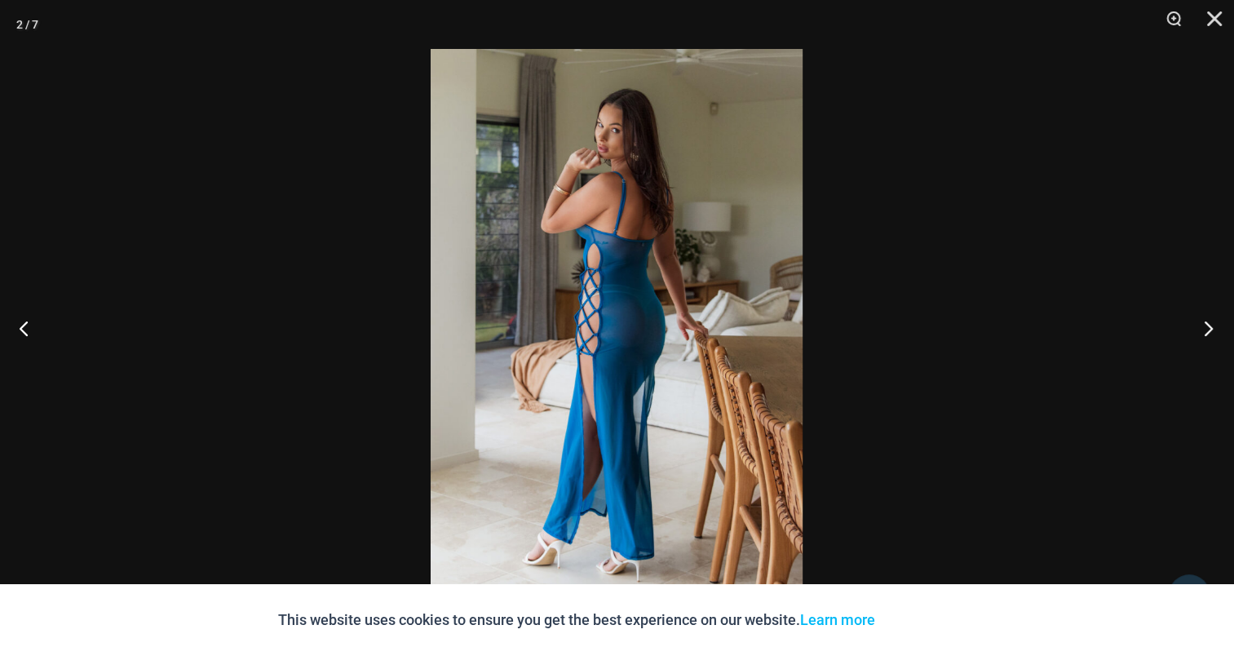
click at [1207, 328] on button "Next" at bounding box center [1203, 328] width 61 height 82
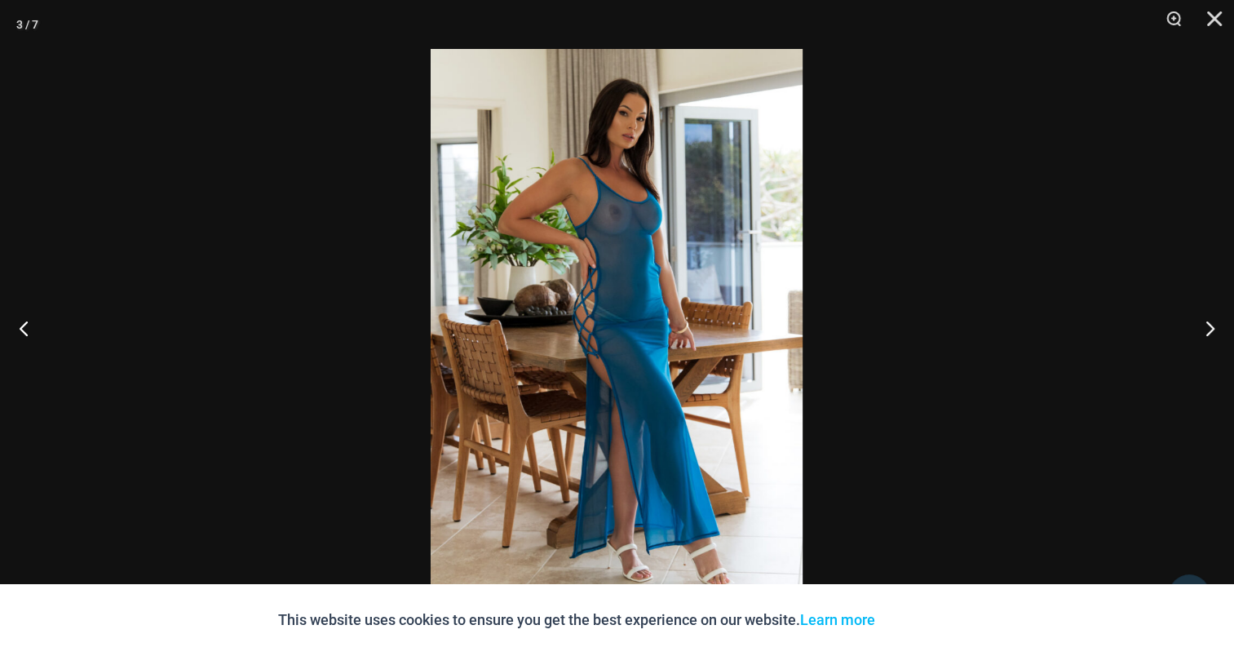
click at [700, 286] on img at bounding box center [617, 328] width 372 height 558
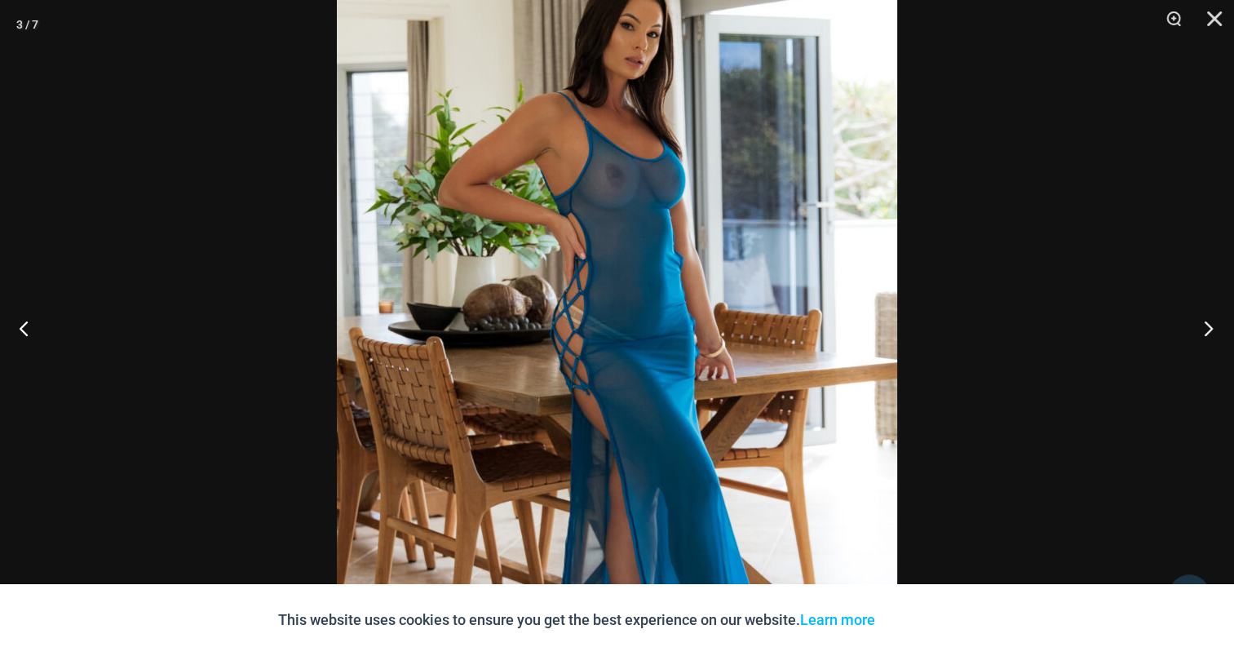
click at [1211, 330] on button "Next" at bounding box center [1203, 328] width 61 height 82
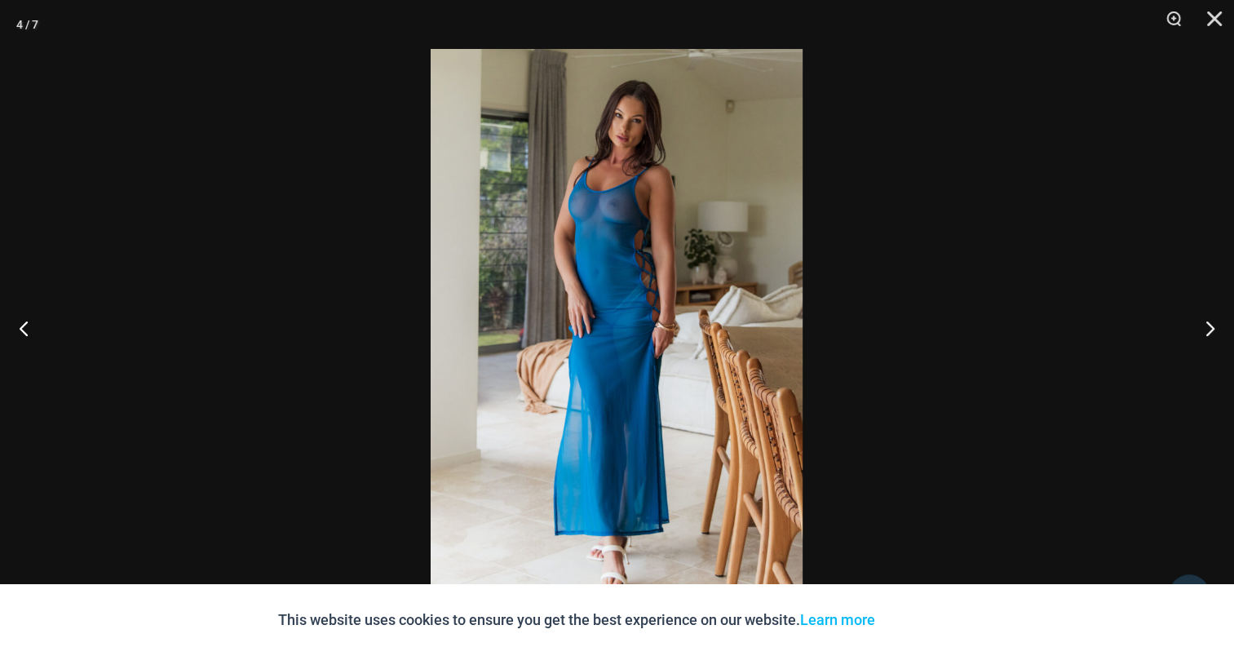
click at [591, 281] on img at bounding box center [617, 328] width 372 height 558
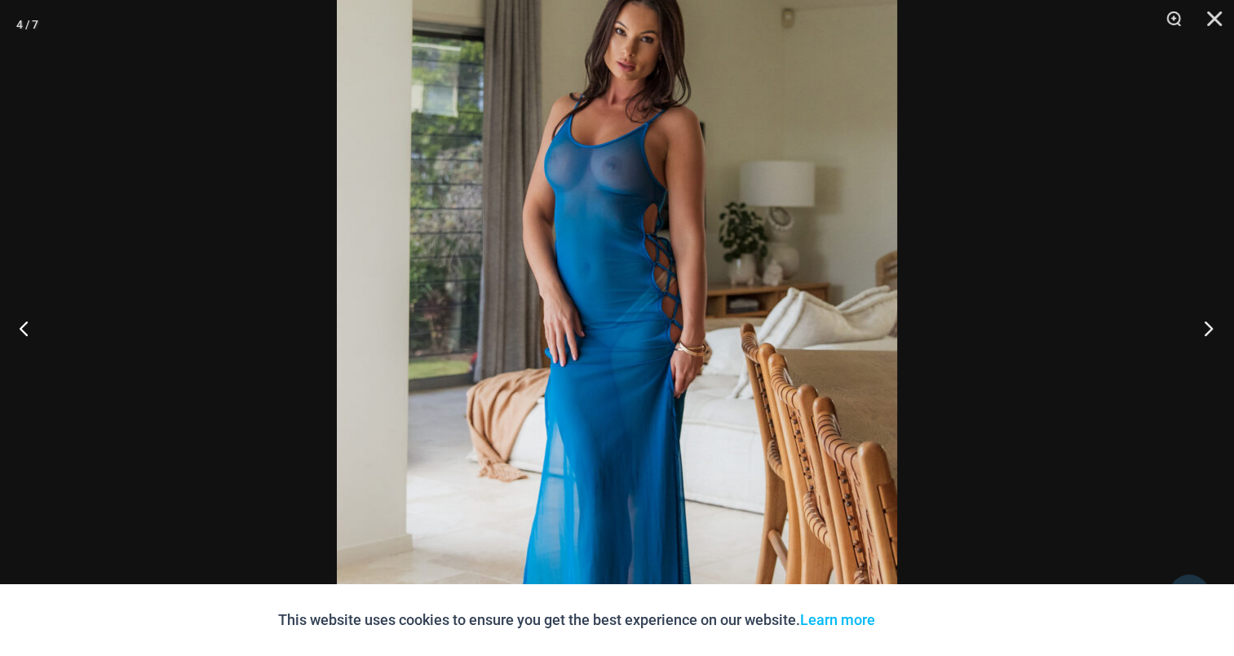
click at [1202, 317] on button "Next" at bounding box center [1203, 328] width 61 height 82
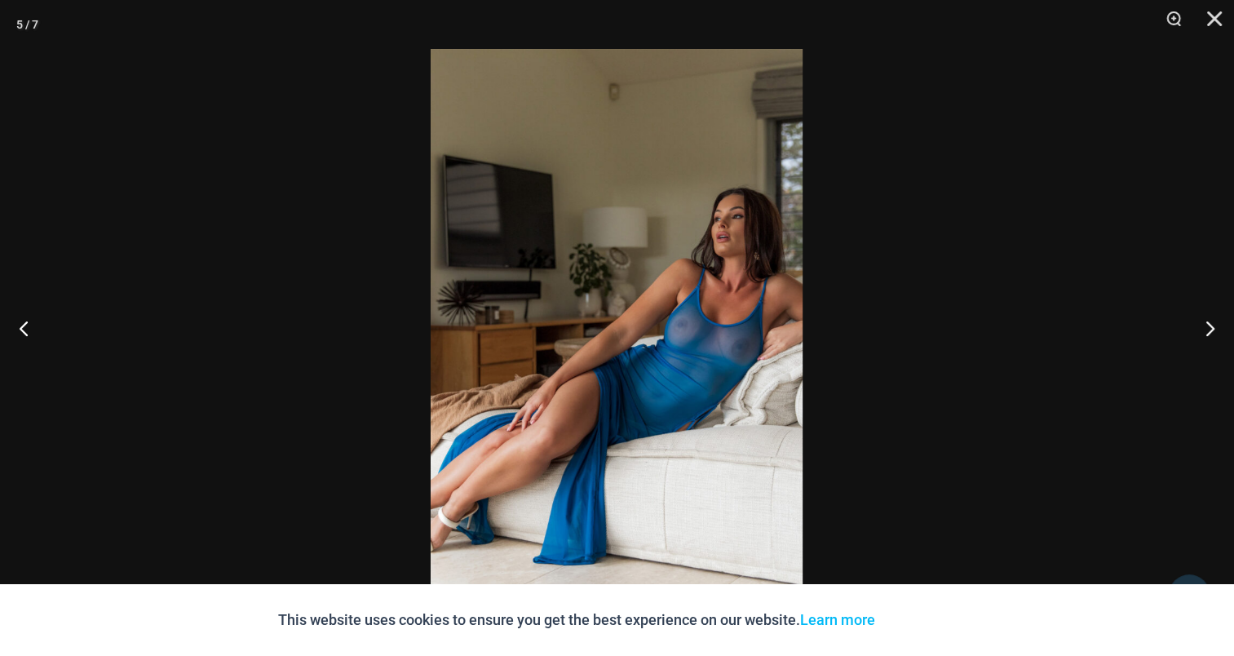
click at [638, 262] on img at bounding box center [617, 328] width 372 height 558
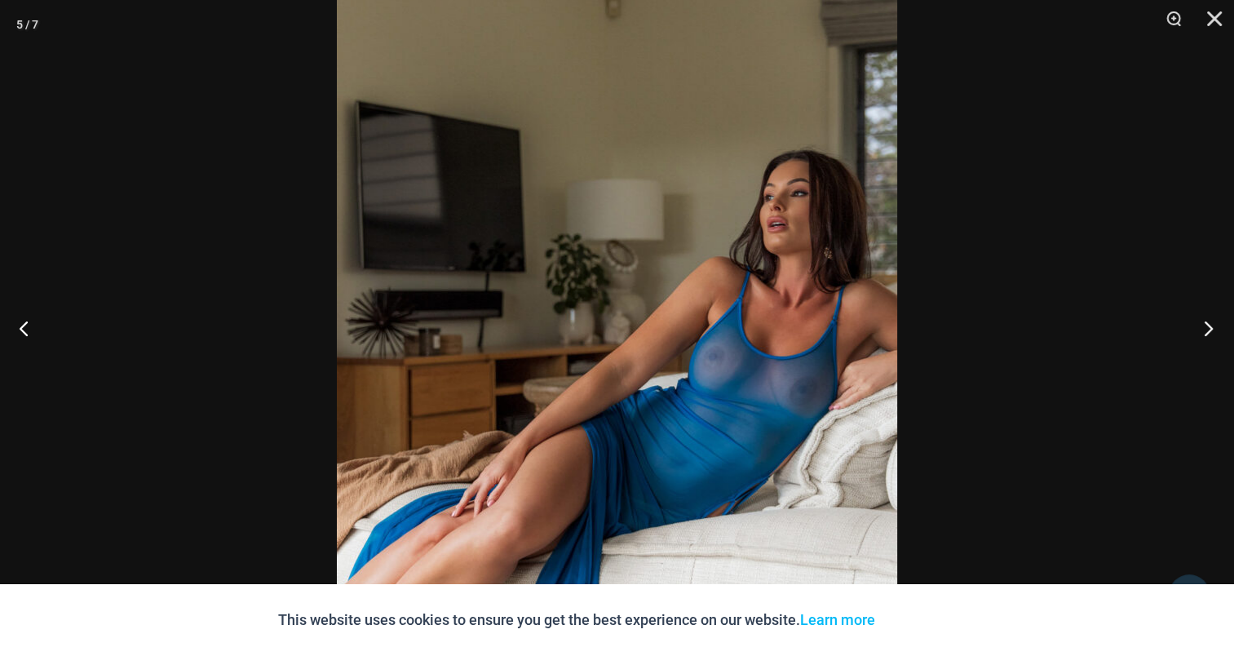
click at [1211, 325] on button "Next" at bounding box center [1203, 328] width 61 height 82
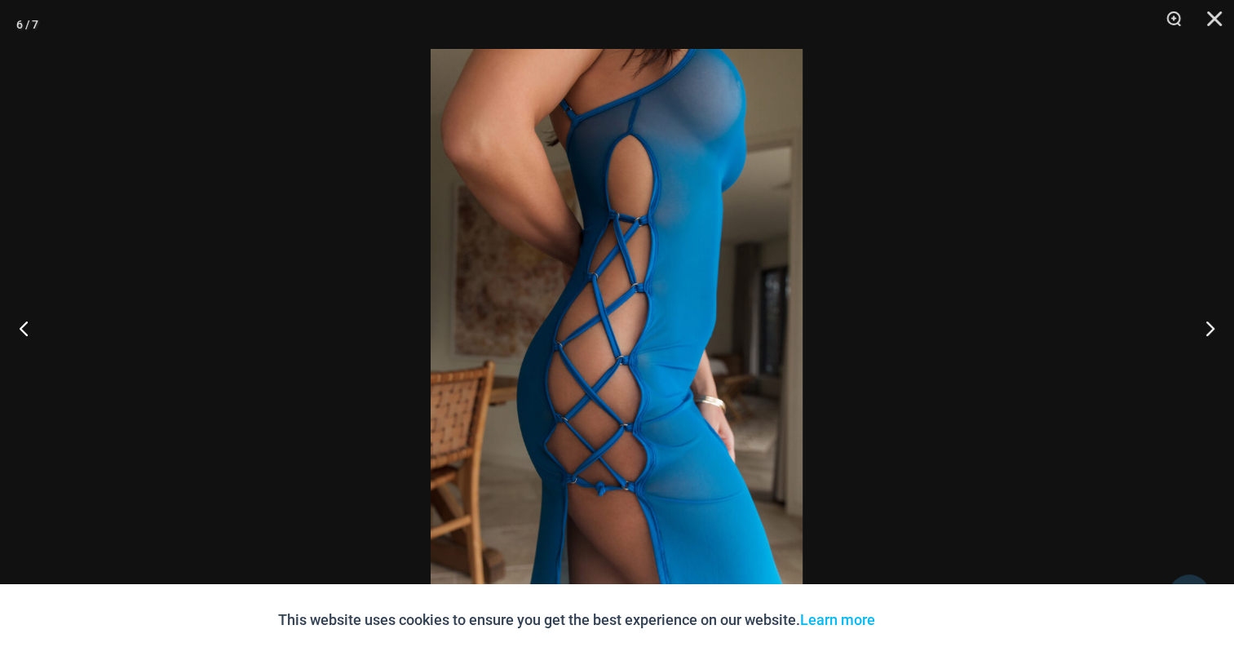
click at [691, 264] on img at bounding box center [617, 328] width 372 height 558
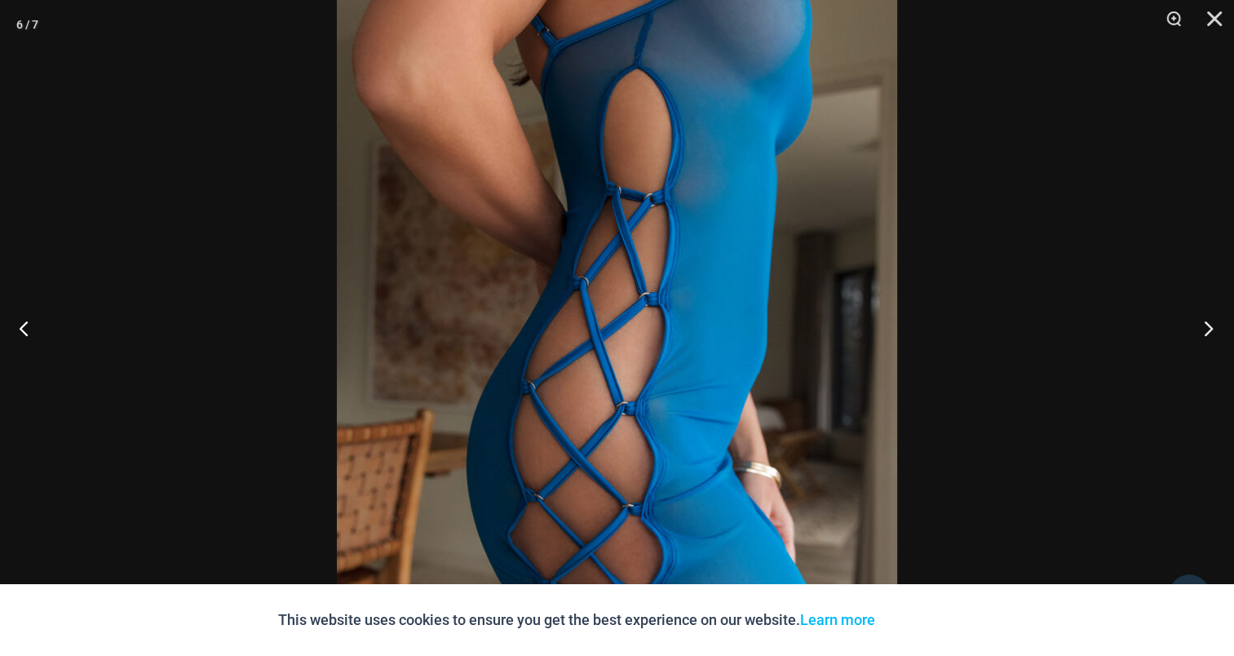
click at [1209, 323] on button "Next" at bounding box center [1203, 328] width 61 height 82
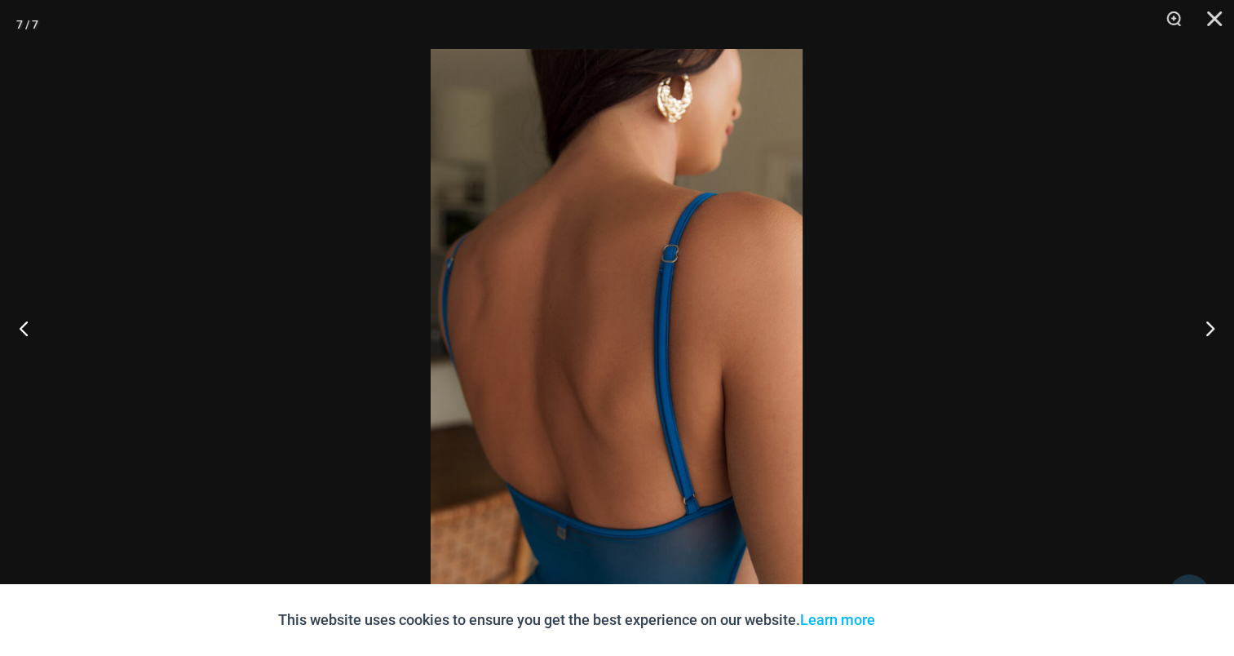
click at [676, 307] on img at bounding box center [617, 328] width 372 height 558
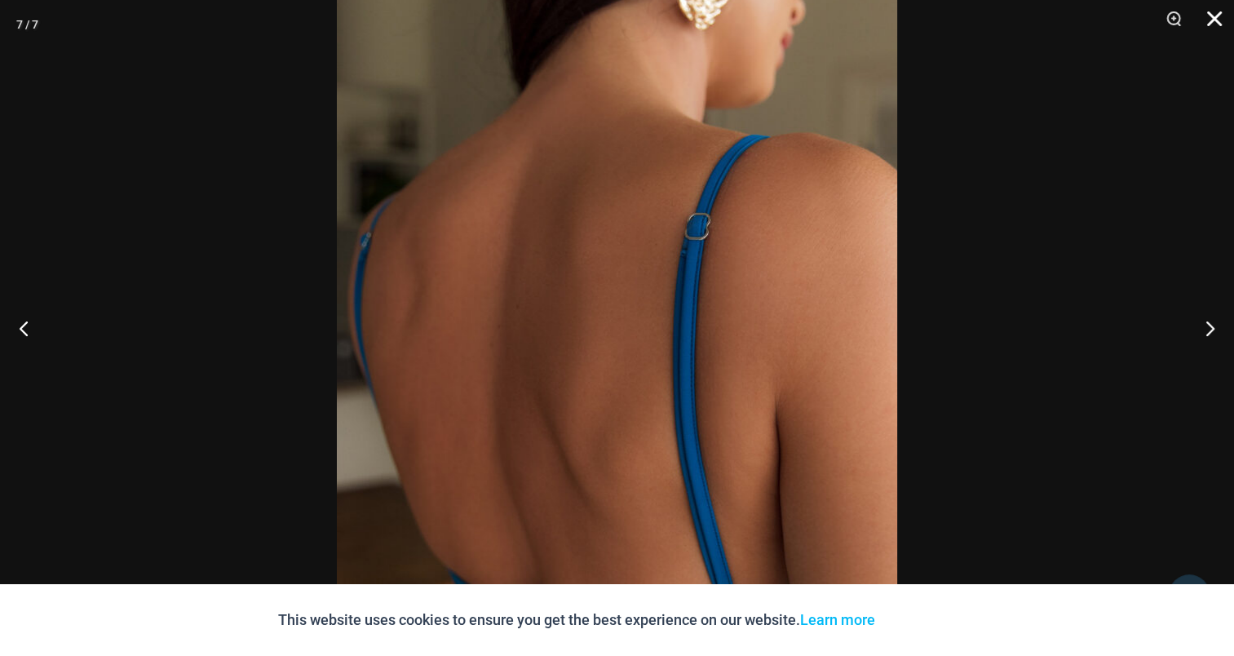
click at [1217, 13] on button "Close" at bounding box center [1209, 24] width 41 height 49
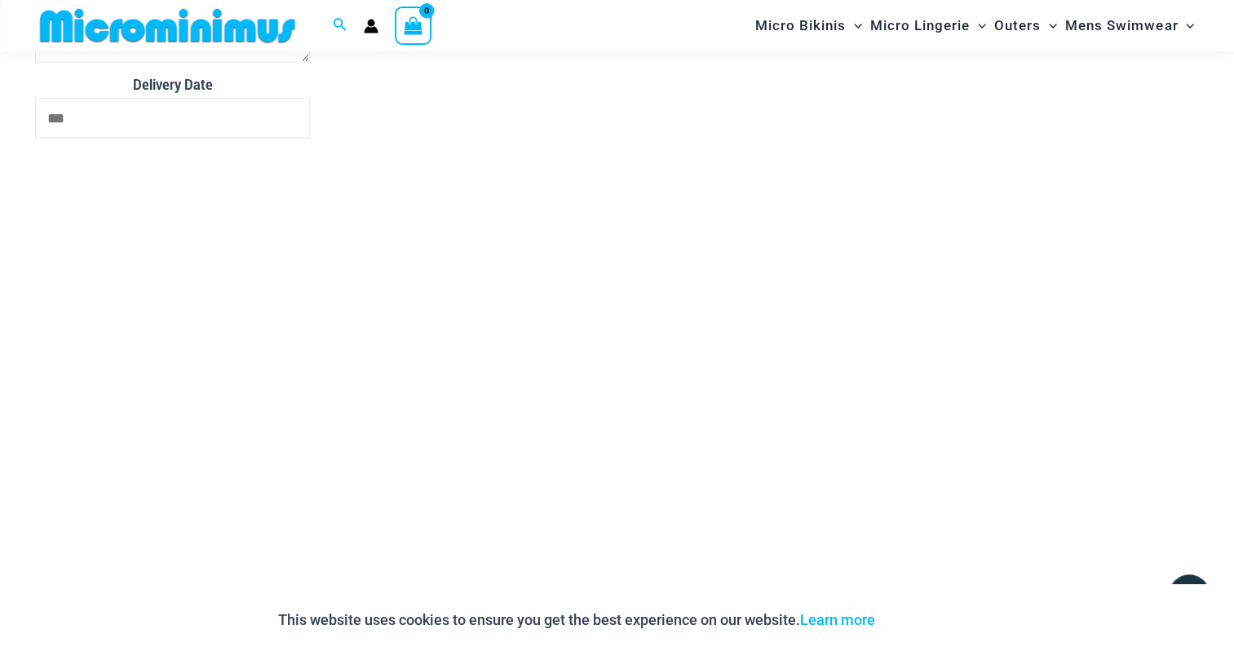
scroll to position [2433, 0]
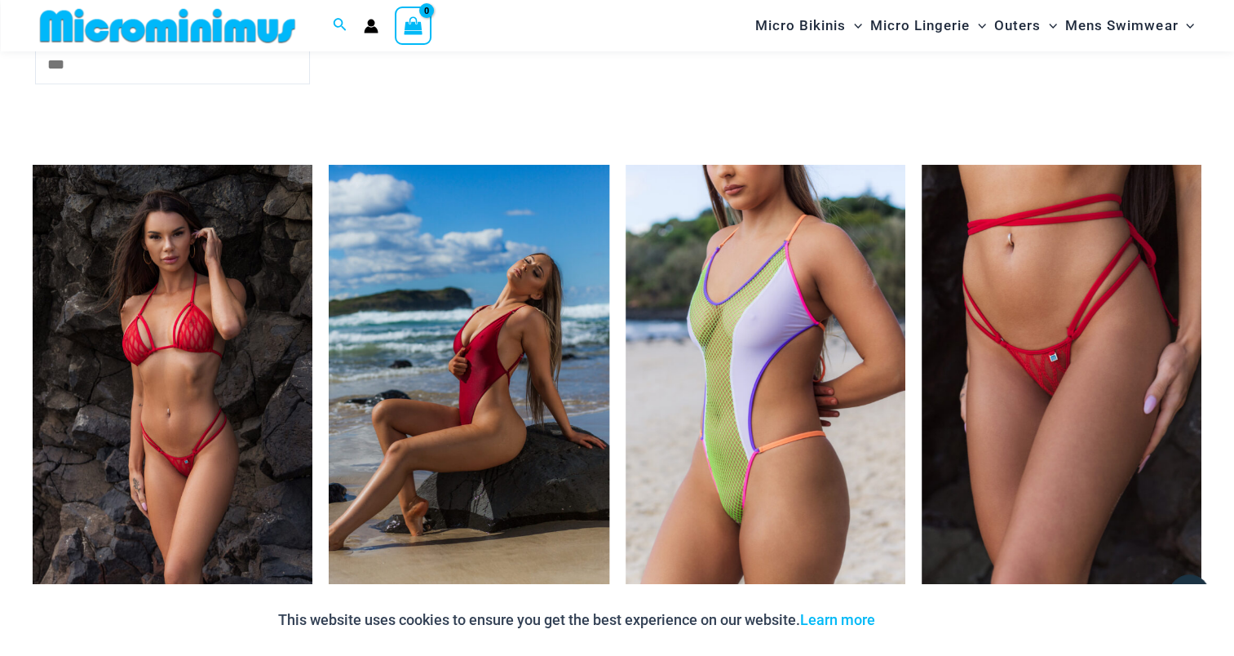
click at [1227, 113] on div "Home » The Micro Bikini Shop » Outerwear » Pursuit Sapphire Blue 5840 Dress Pur…" at bounding box center [617, 98] width 1234 height 4910
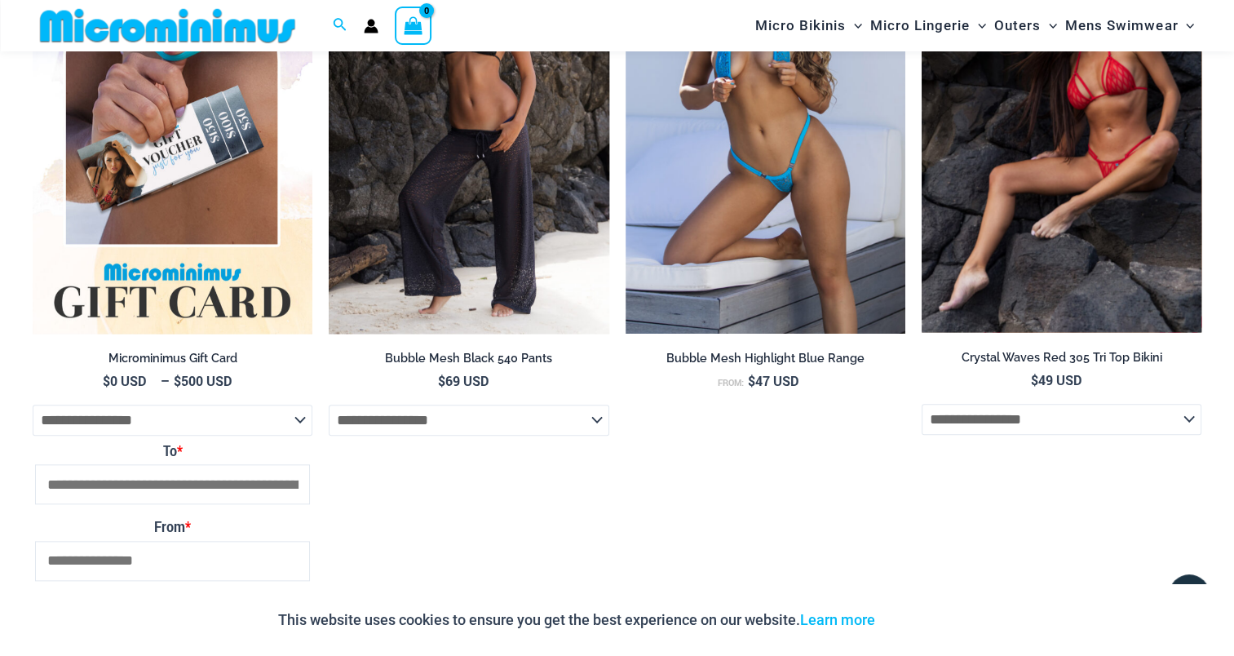
scroll to position [1612, 0]
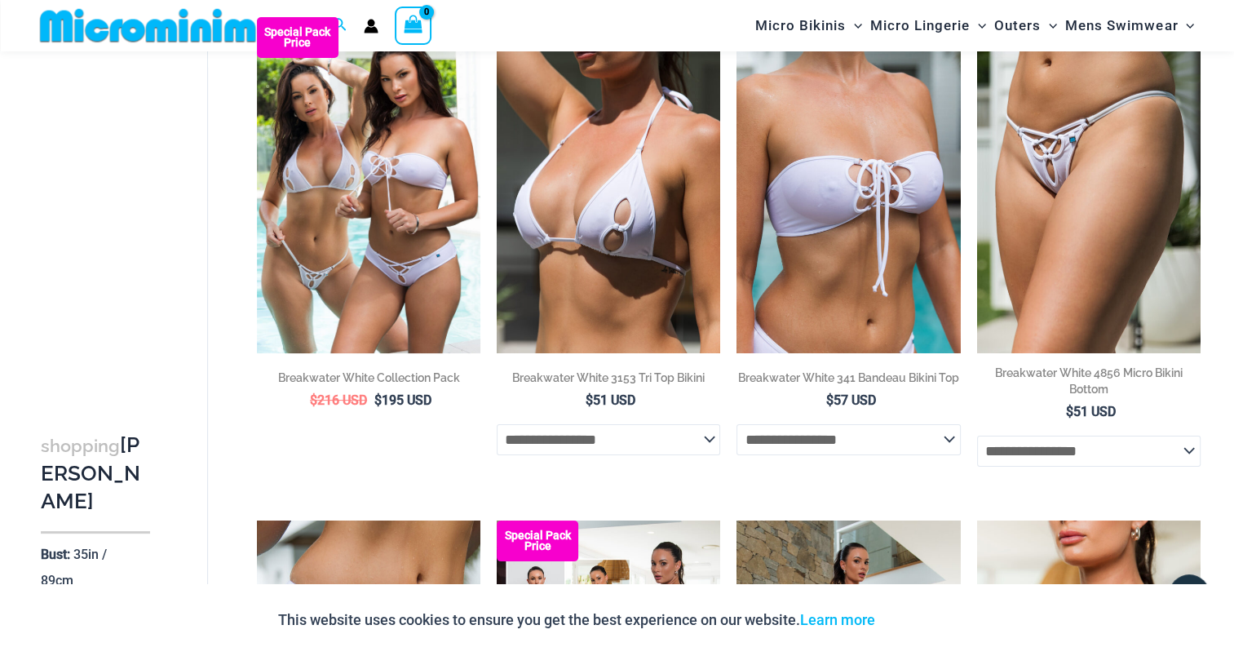
scroll to position [148, 0]
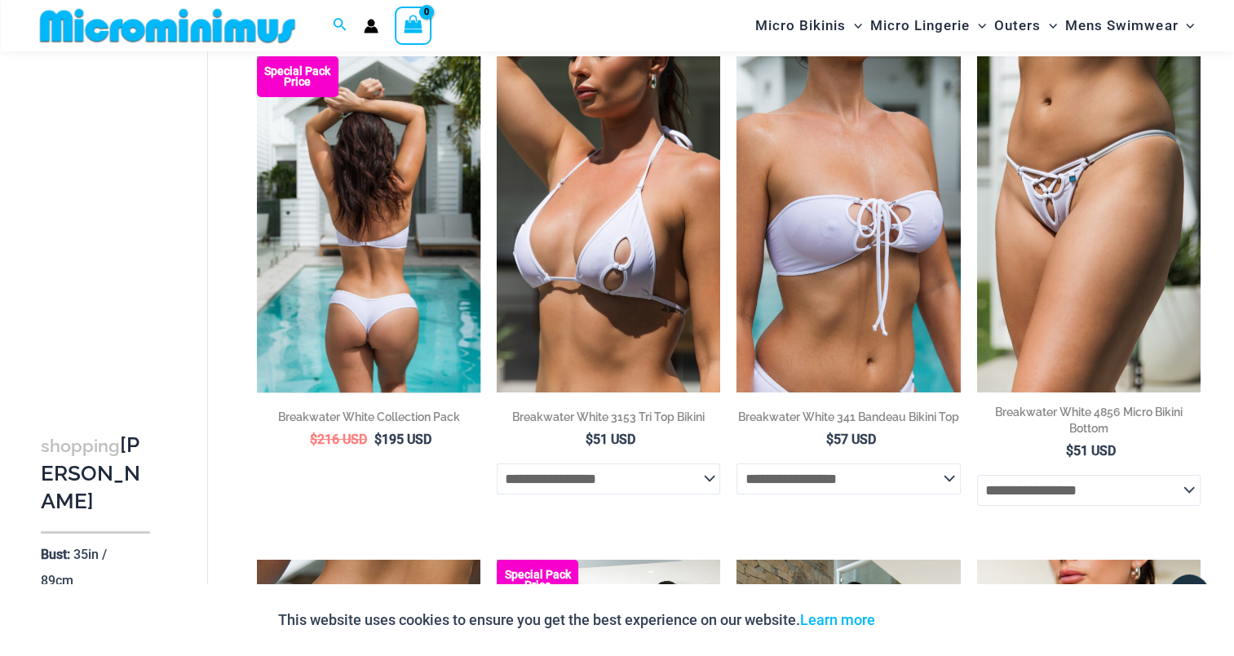
click at [372, 279] on img at bounding box center [369, 223] width 224 height 335
click at [422, 251] on img at bounding box center [369, 223] width 224 height 335
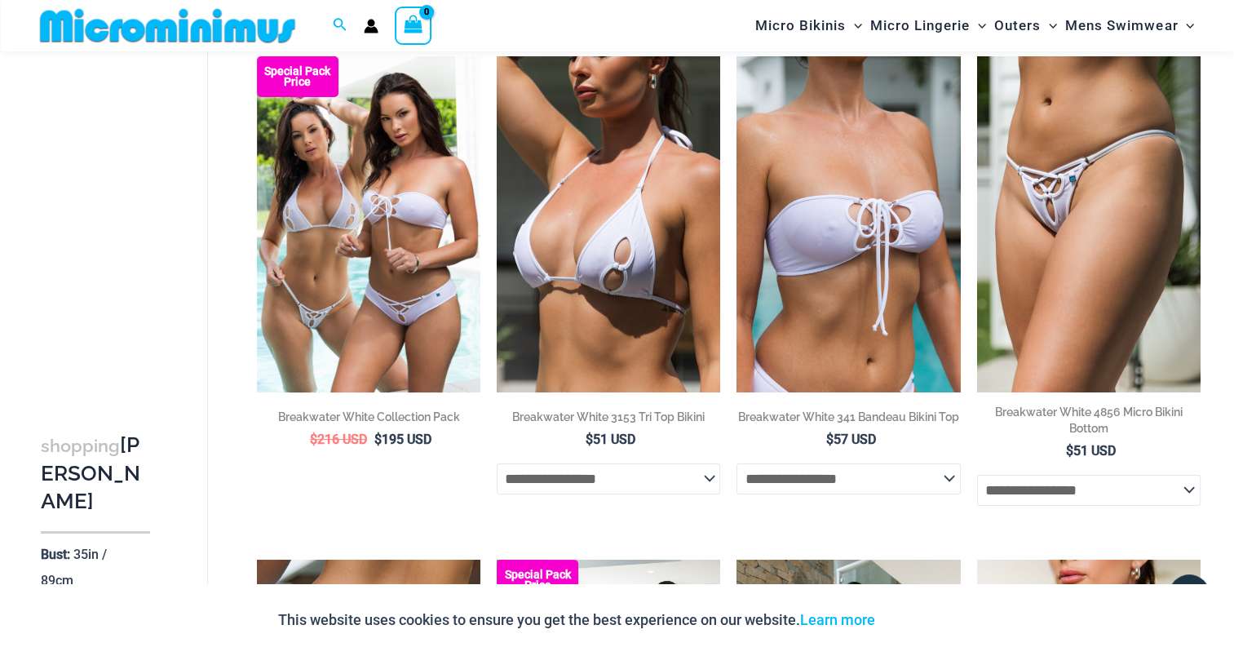
click at [625, 224] on img at bounding box center [609, 223] width 224 height 335
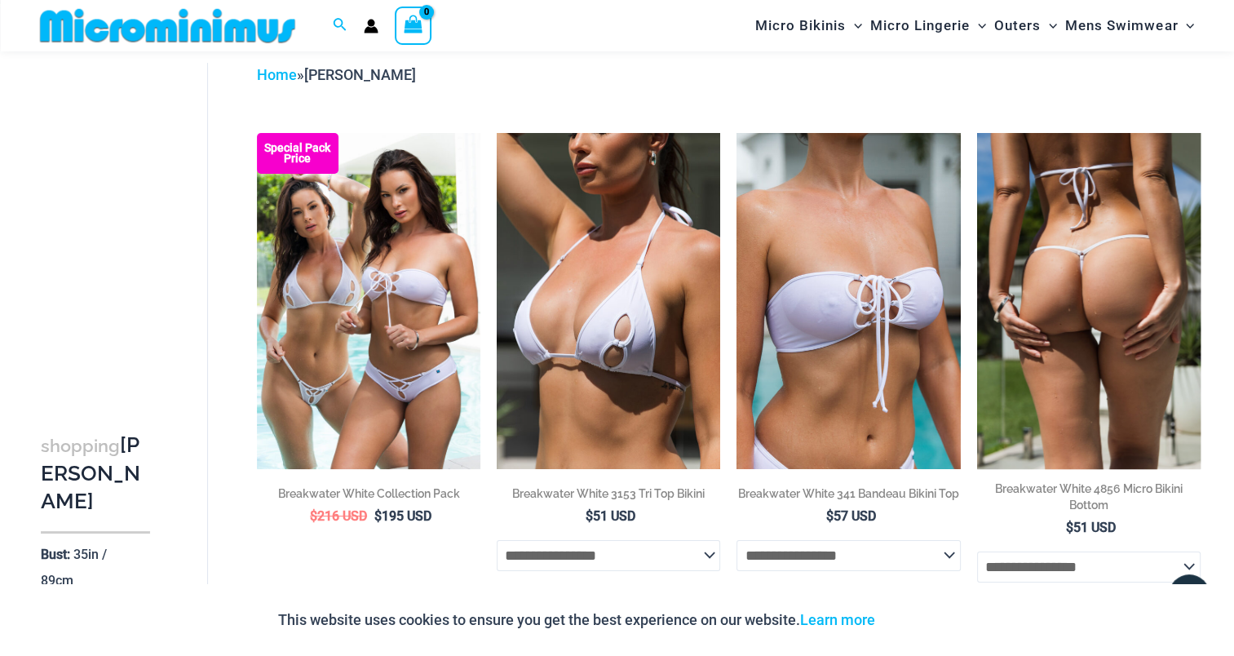
scroll to position [67, 0]
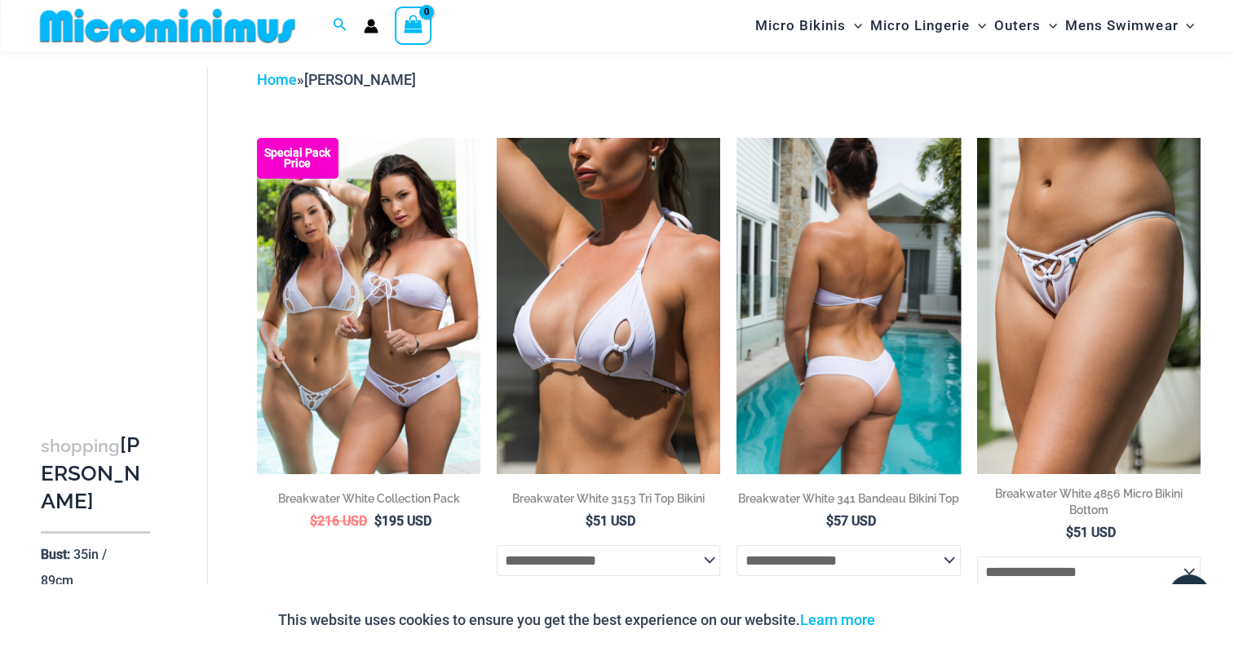
click at [852, 310] on img at bounding box center [849, 305] width 224 height 335
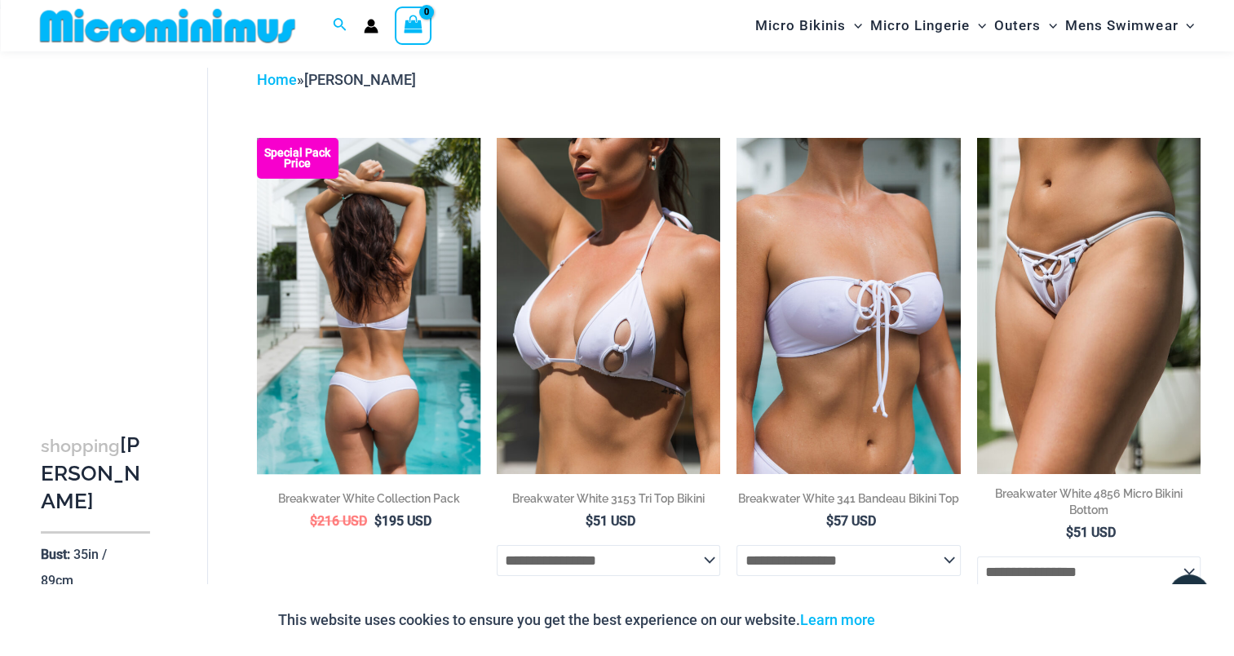
click at [334, 541] on li "Special Pack Price Breakwater White Collection Pack $ 216 USD Original price wa…" at bounding box center [369, 371] width 224 height 467
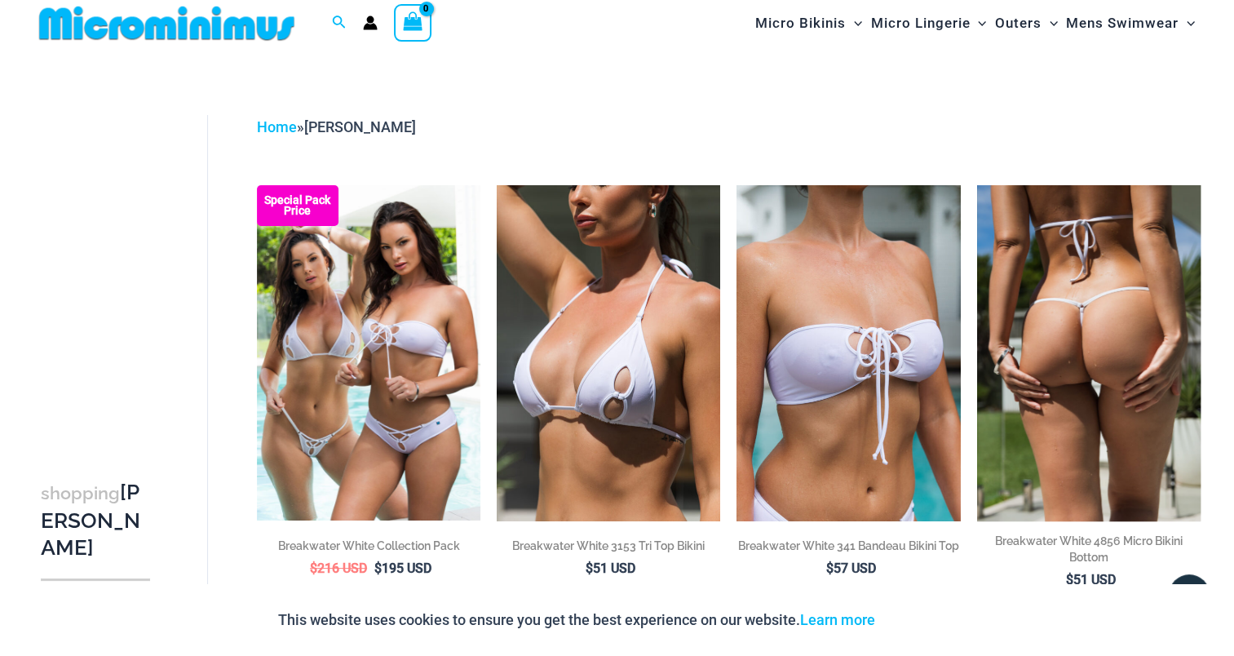
scroll to position [0, 0]
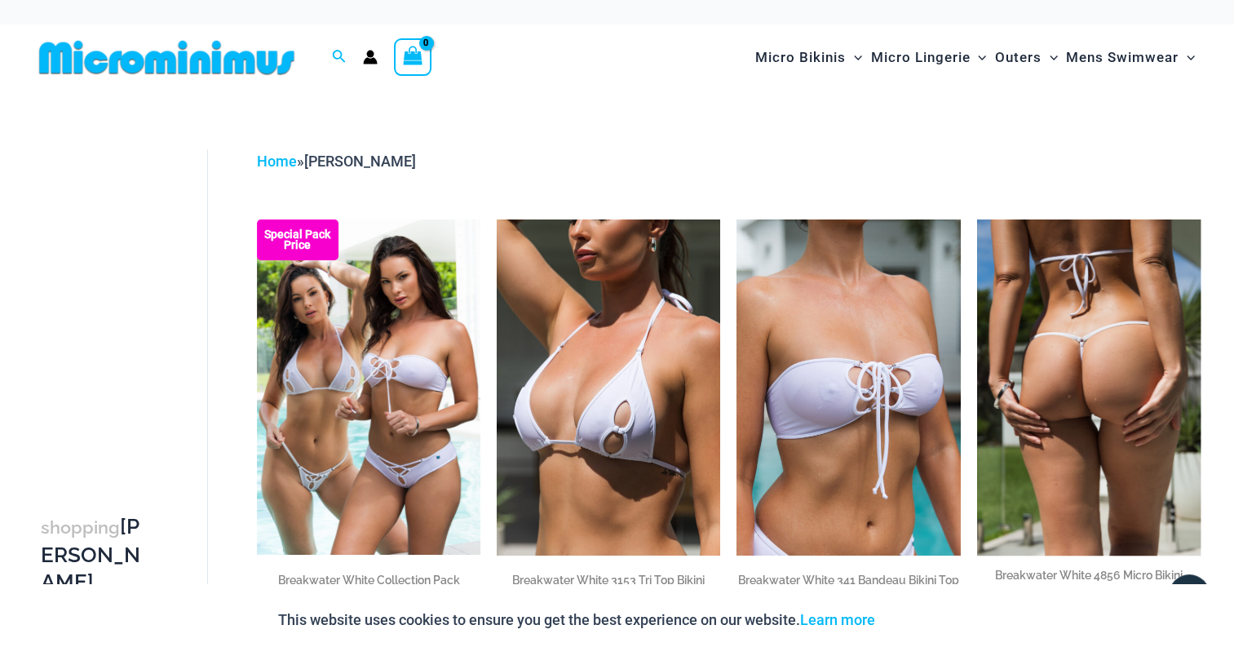
click at [1064, 343] on img at bounding box center [1089, 386] width 224 height 335
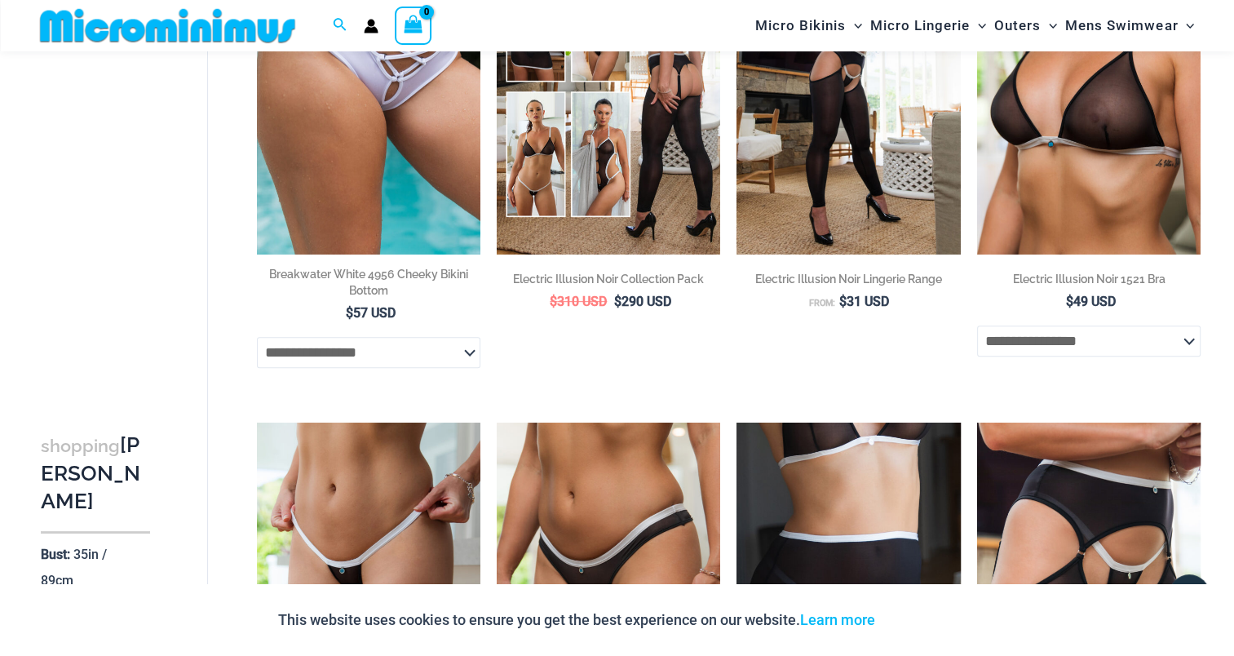
scroll to position [813, 0]
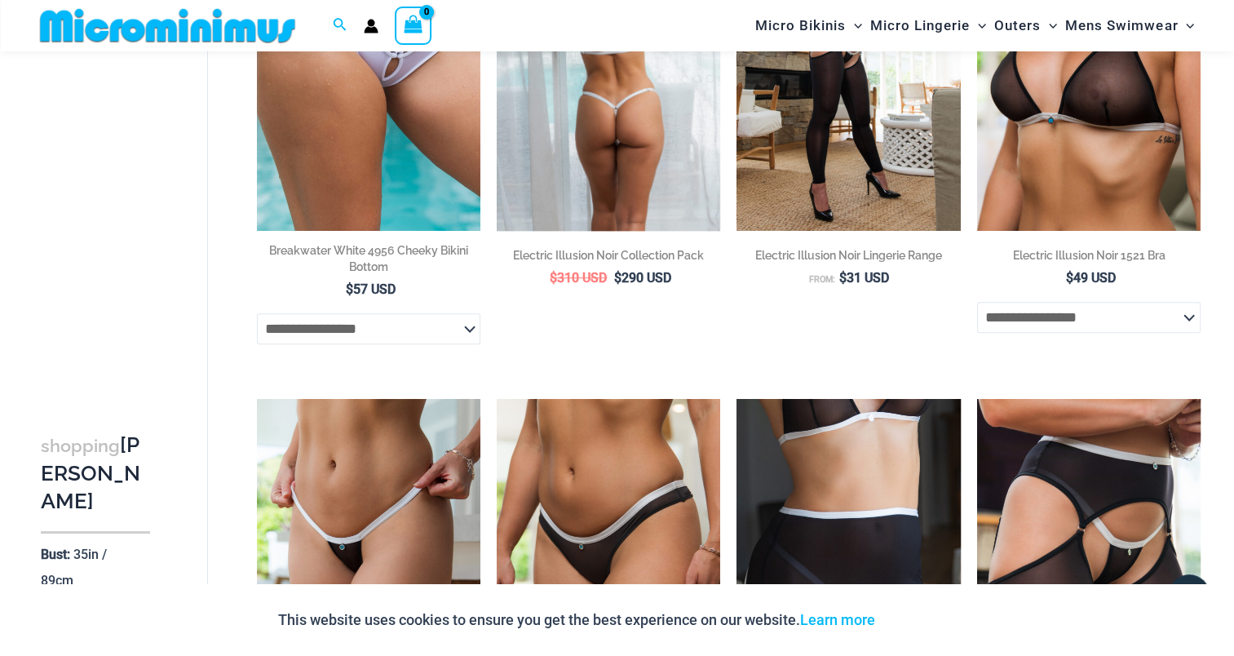
click at [595, 168] on img at bounding box center [609, 62] width 224 height 335
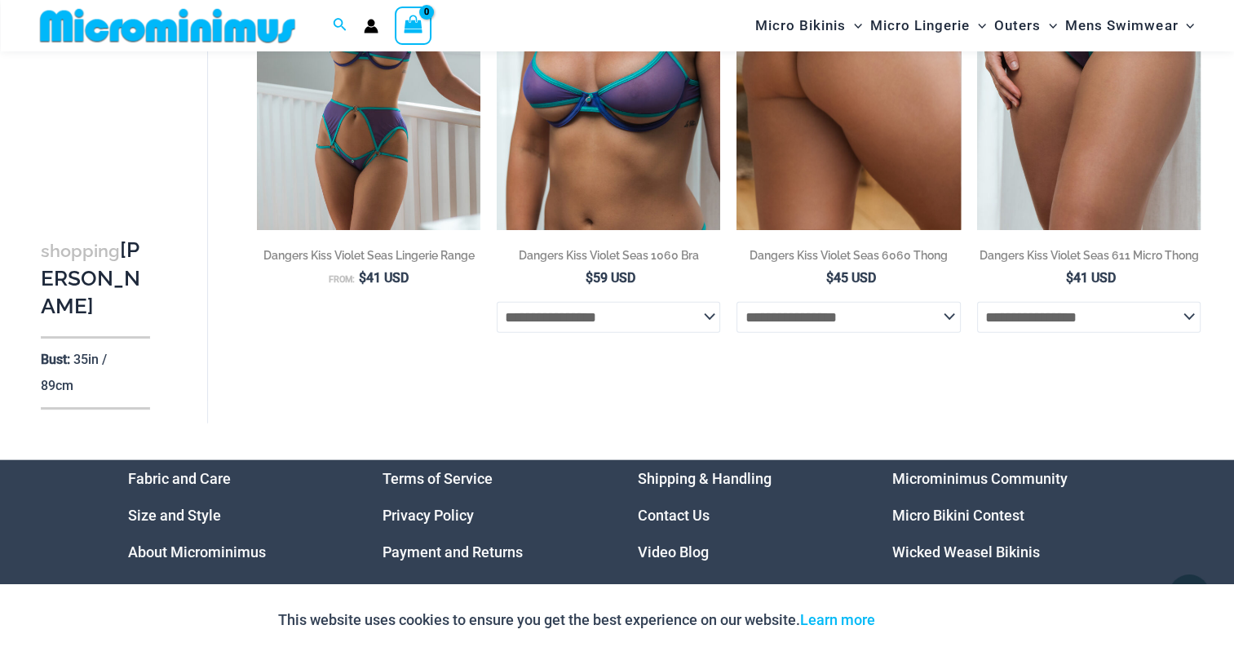
scroll to position [3951, 0]
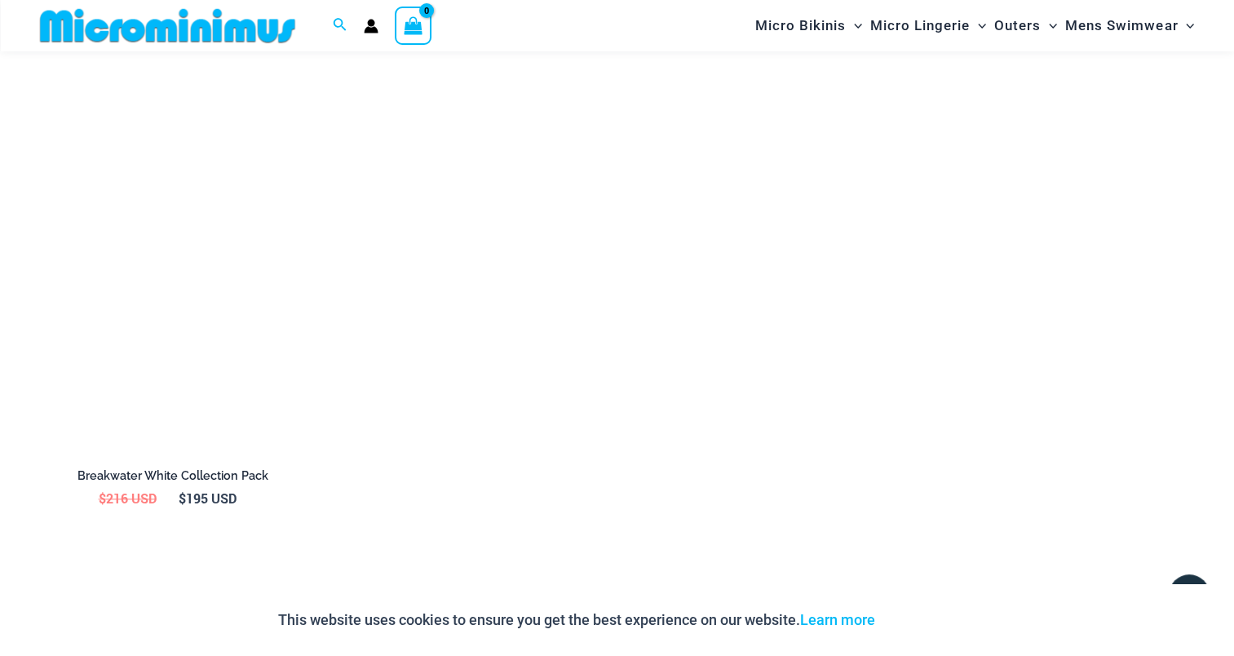
scroll to position [1779, 0]
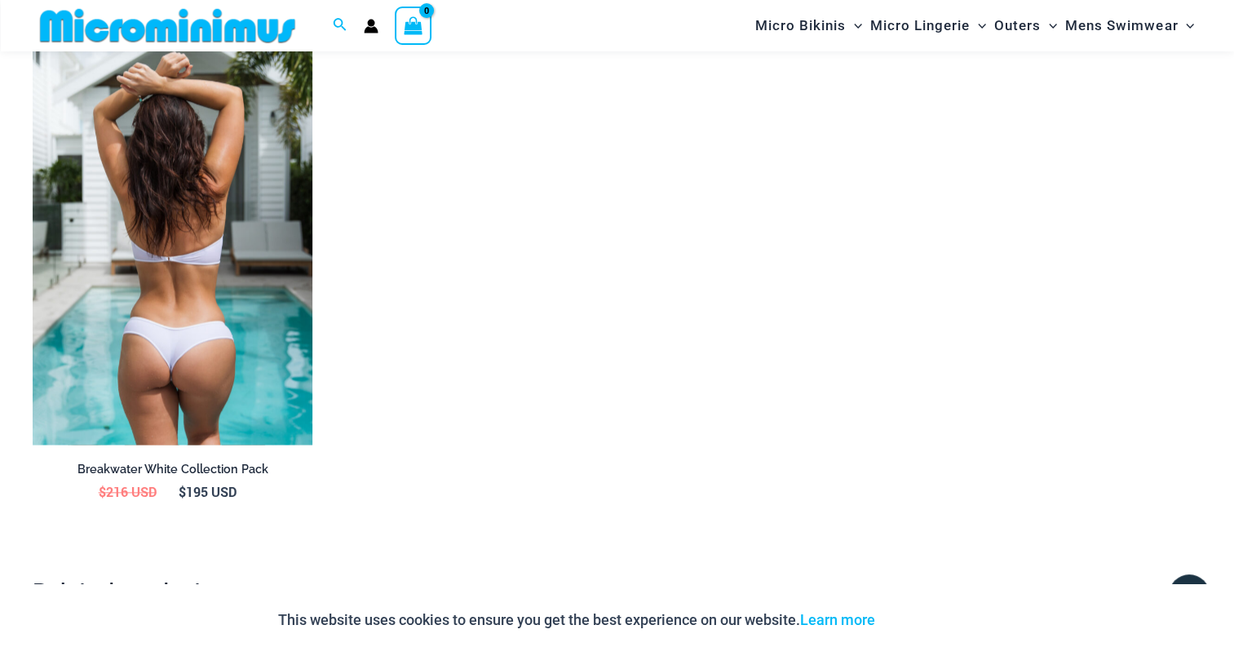
click at [199, 284] on img at bounding box center [173, 234] width 280 height 420
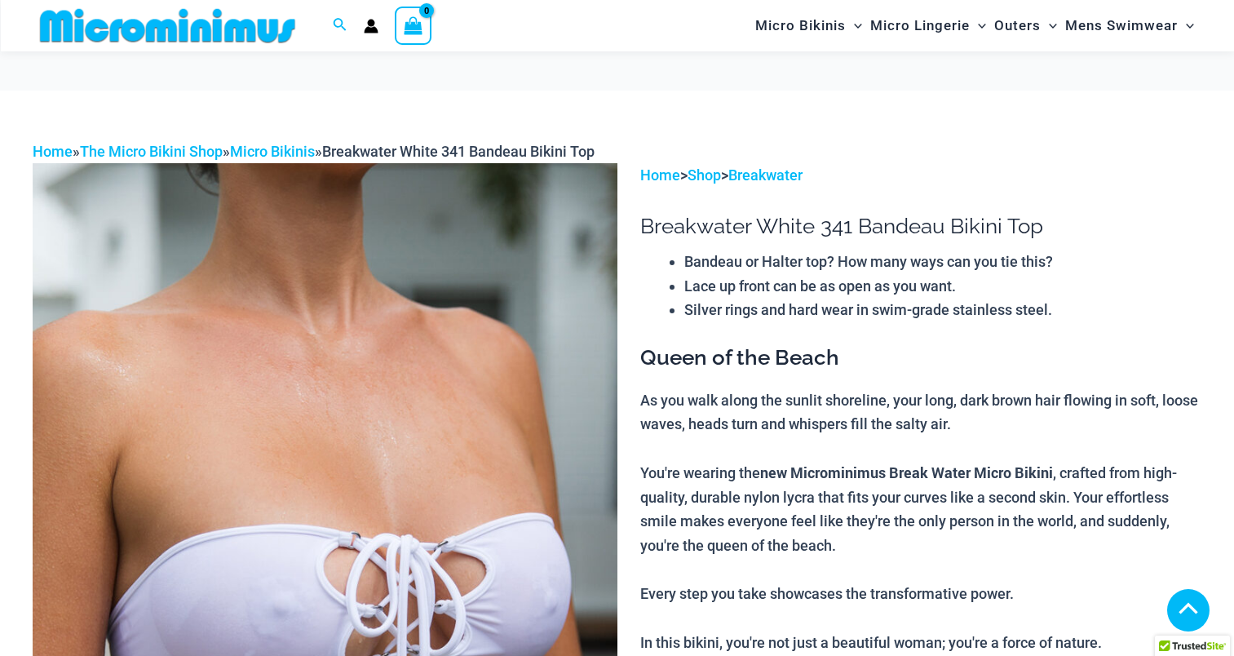
scroll to position [392, 0]
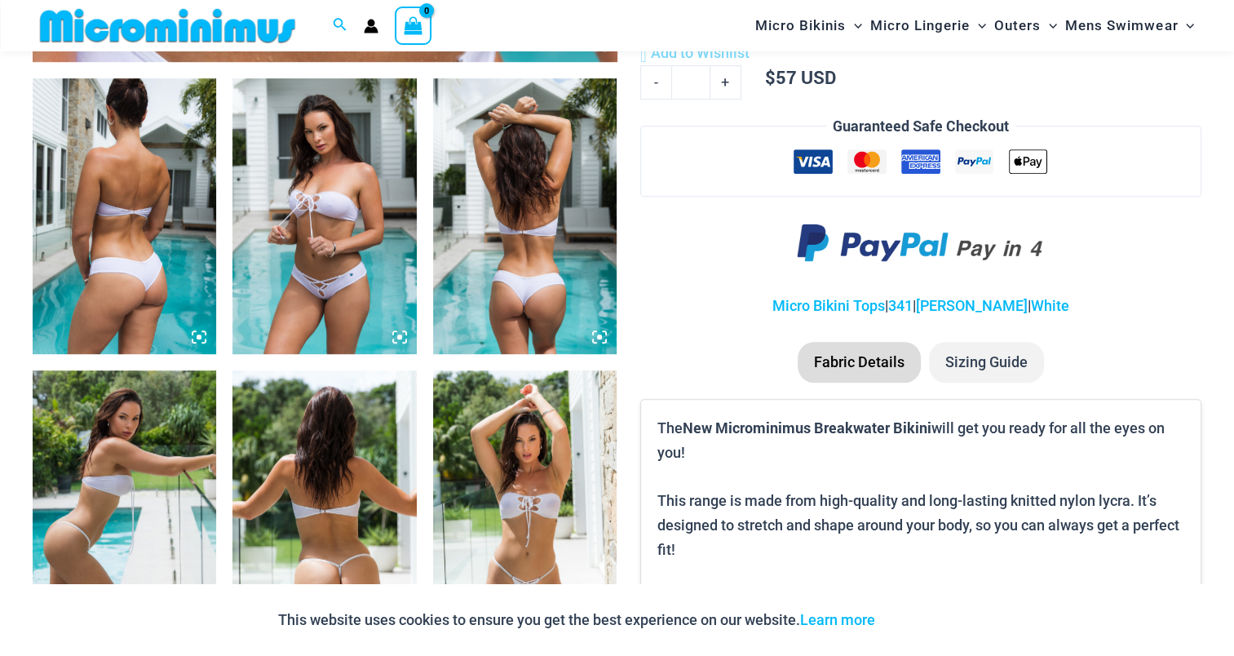
click at [153, 199] on img at bounding box center [125, 216] width 184 height 276
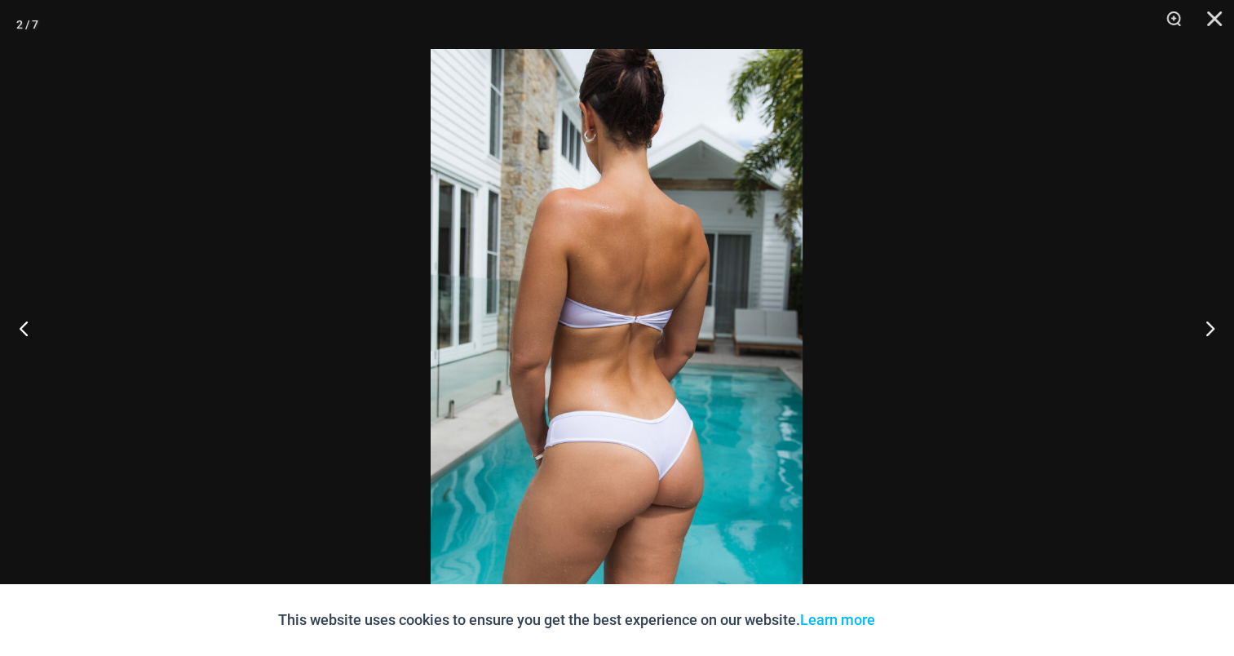
click at [636, 250] on img at bounding box center [617, 328] width 372 height 558
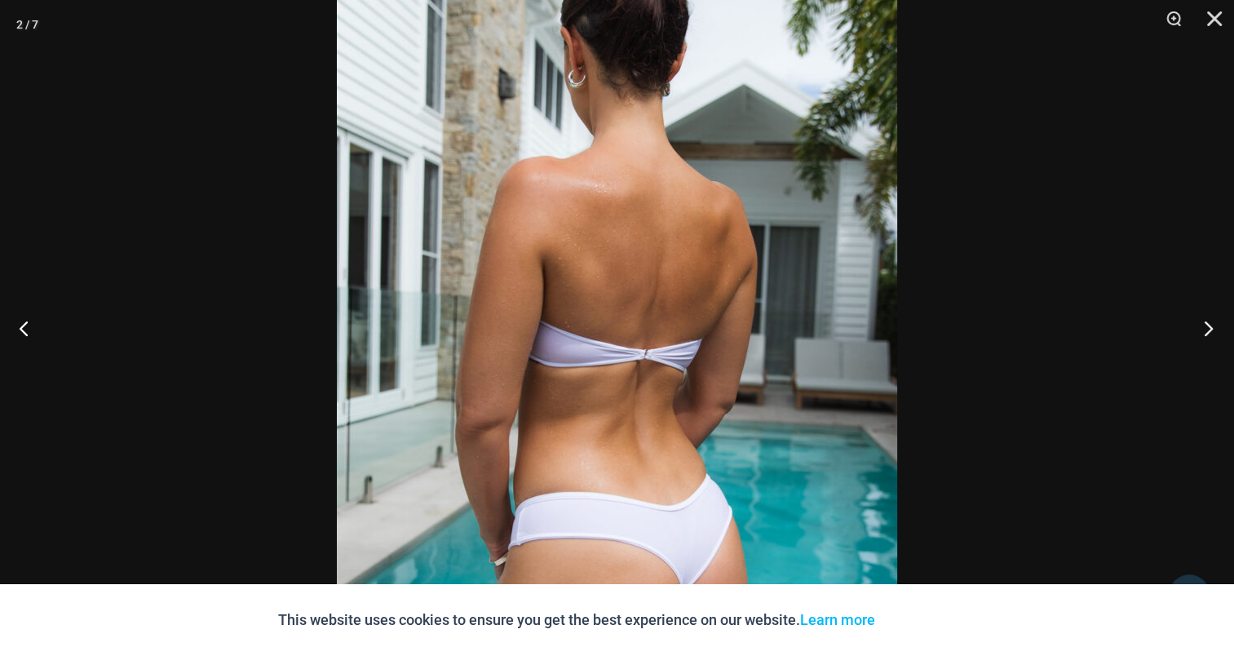
click at [1207, 325] on button "Next" at bounding box center [1203, 328] width 61 height 82
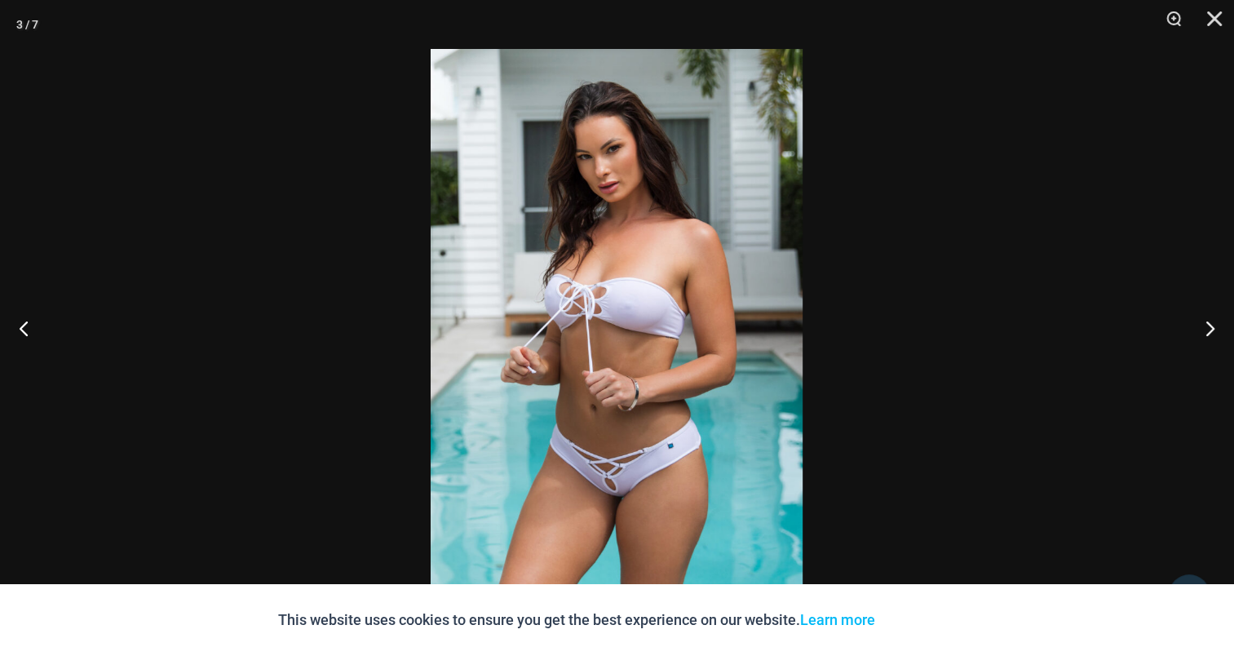
click at [688, 295] on img at bounding box center [617, 328] width 372 height 558
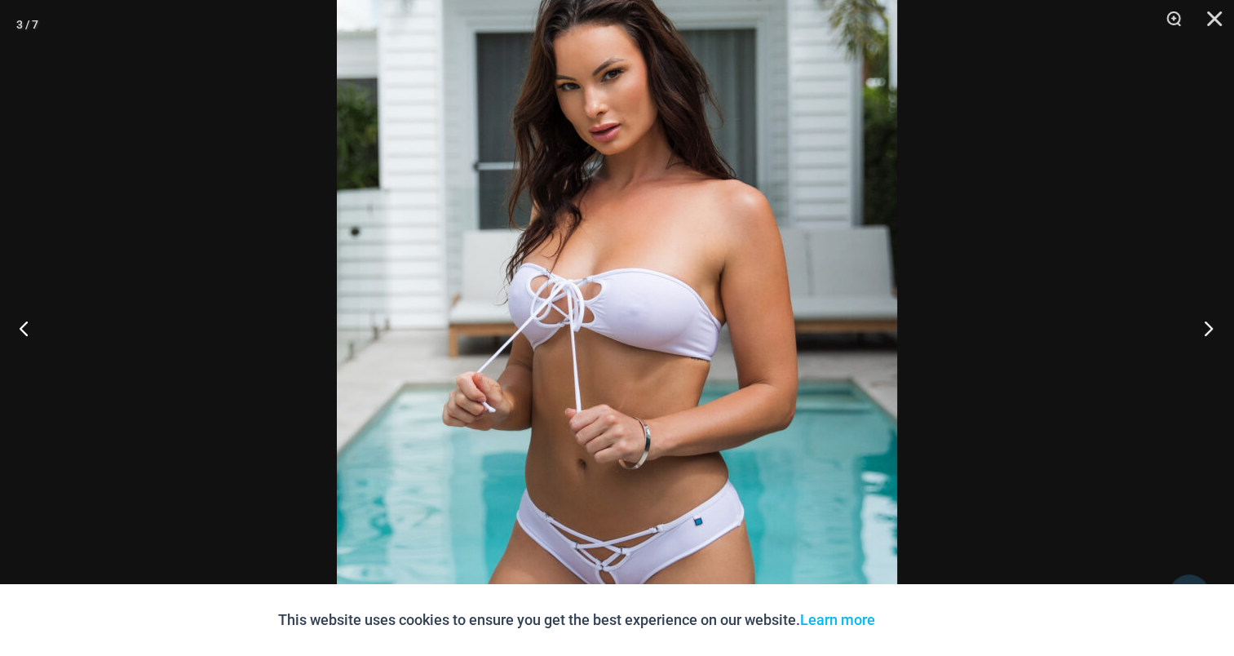
click at [1205, 317] on button "Next" at bounding box center [1203, 328] width 61 height 82
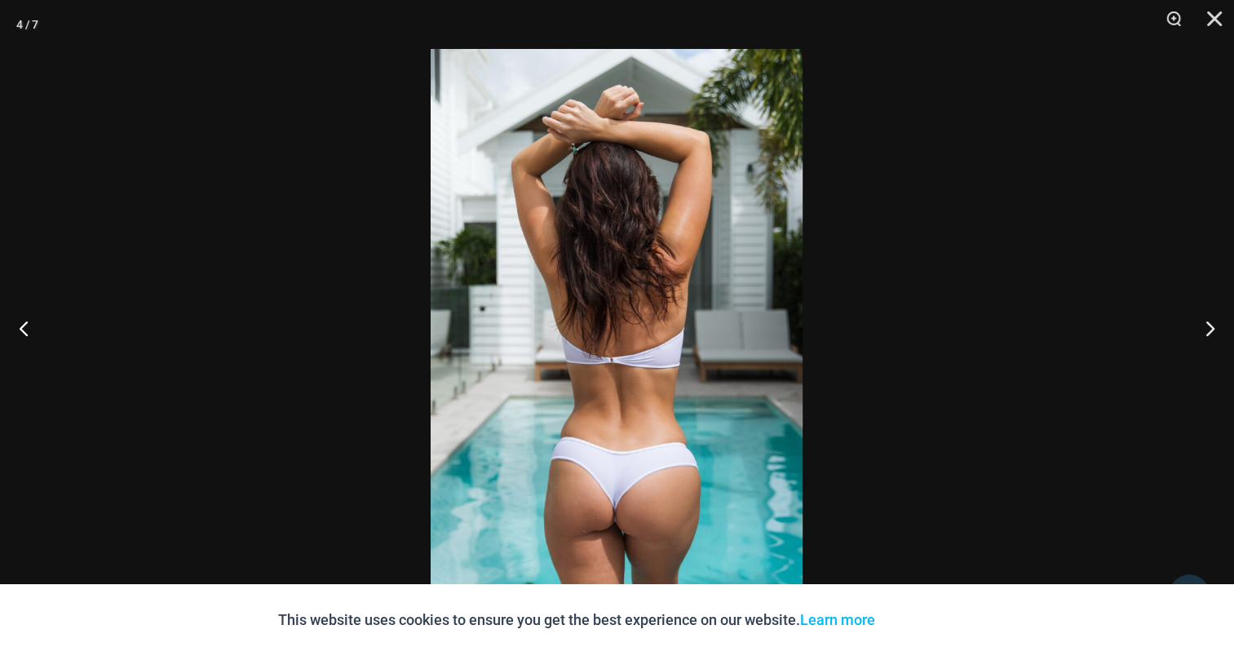
click at [653, 299] on img at bounding box center [617, 328] width 372 height 558
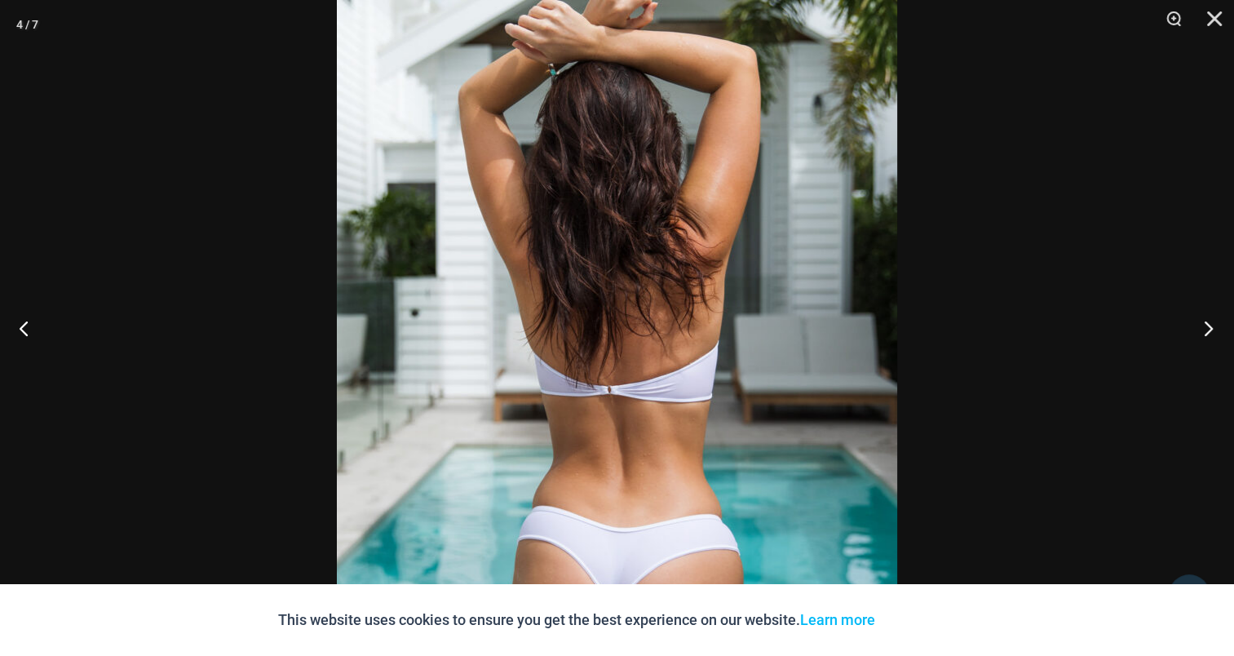
click at [1217, 317] on button "Next" at bounding box center [1203, 328] width 61 height 82
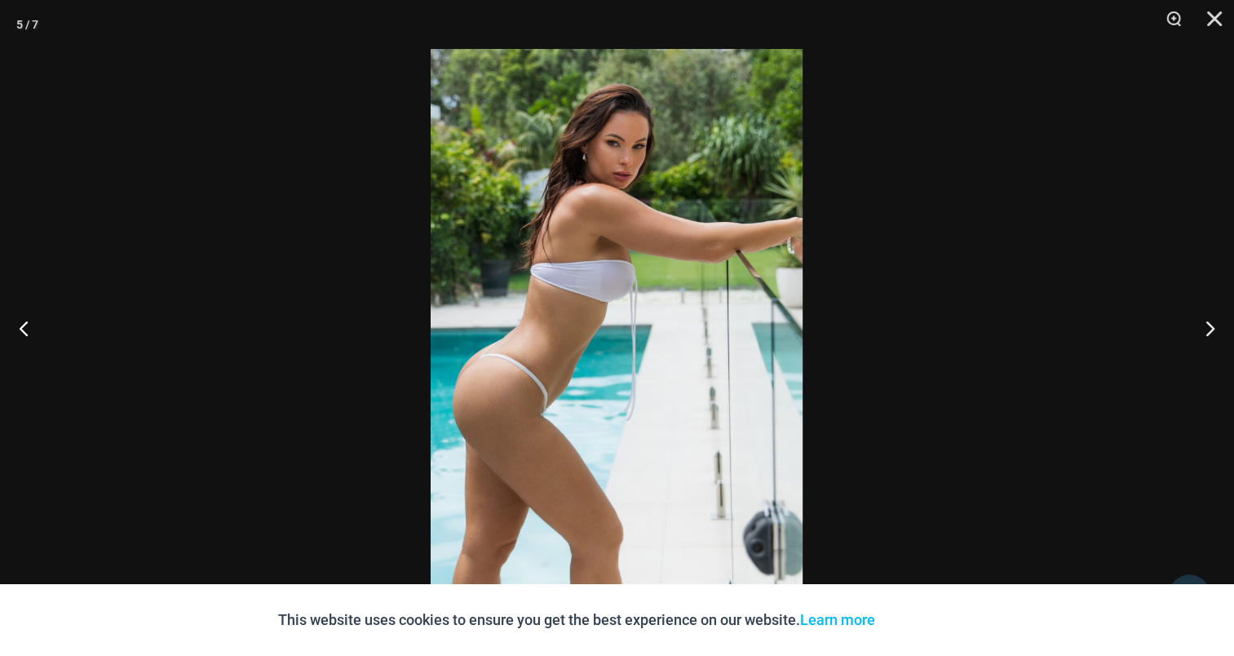
click at [646, 295] on img at bounding box center [617, 328] width 372 height 558
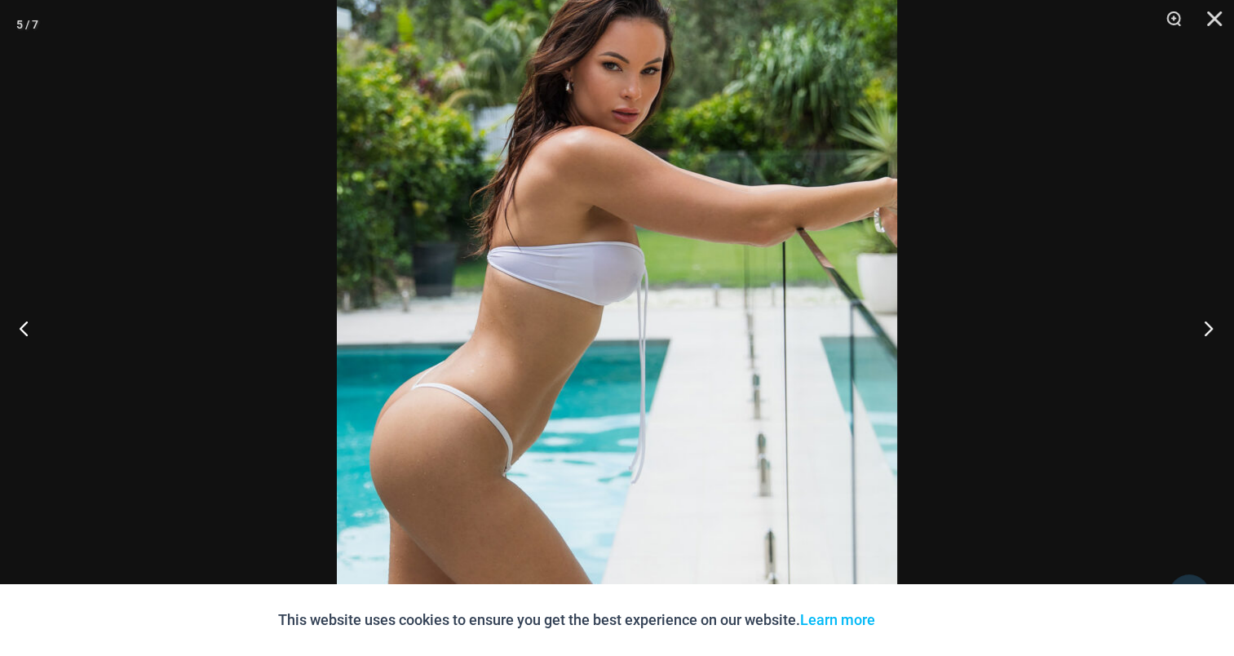
click at [1206, 323] on button "Next" at bounding box center [1203, 328] width 61 height 82
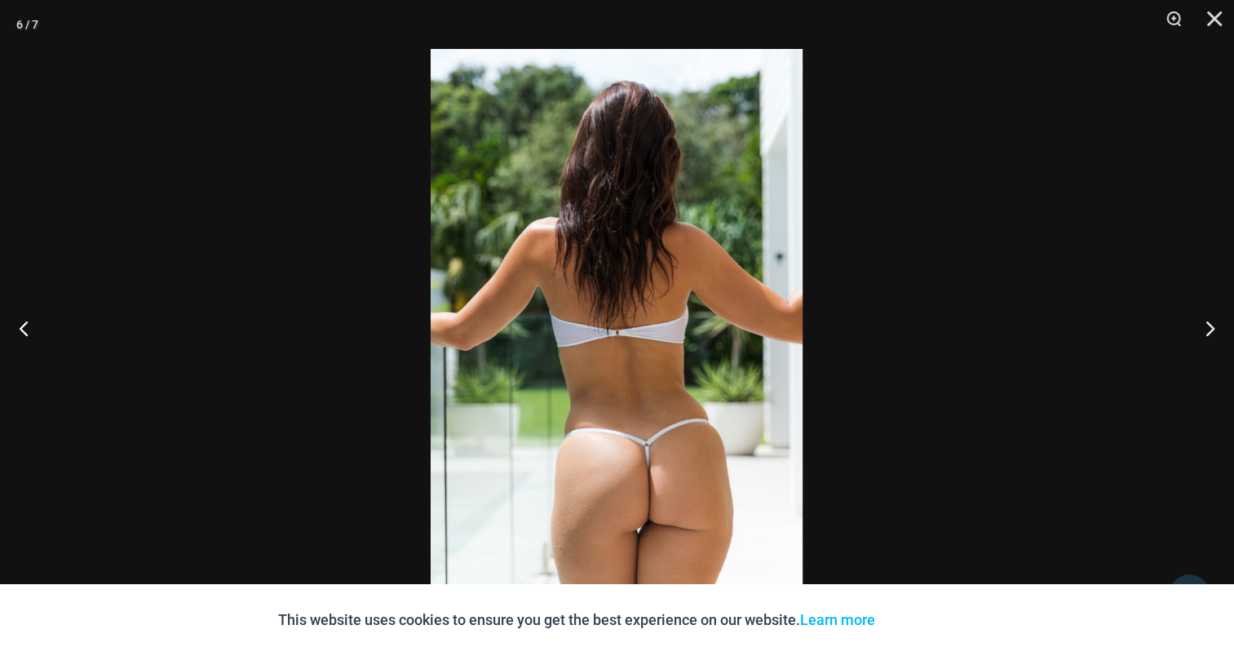
click at [657, 311] on img at bounding box center [617, 328] width 372 height 558
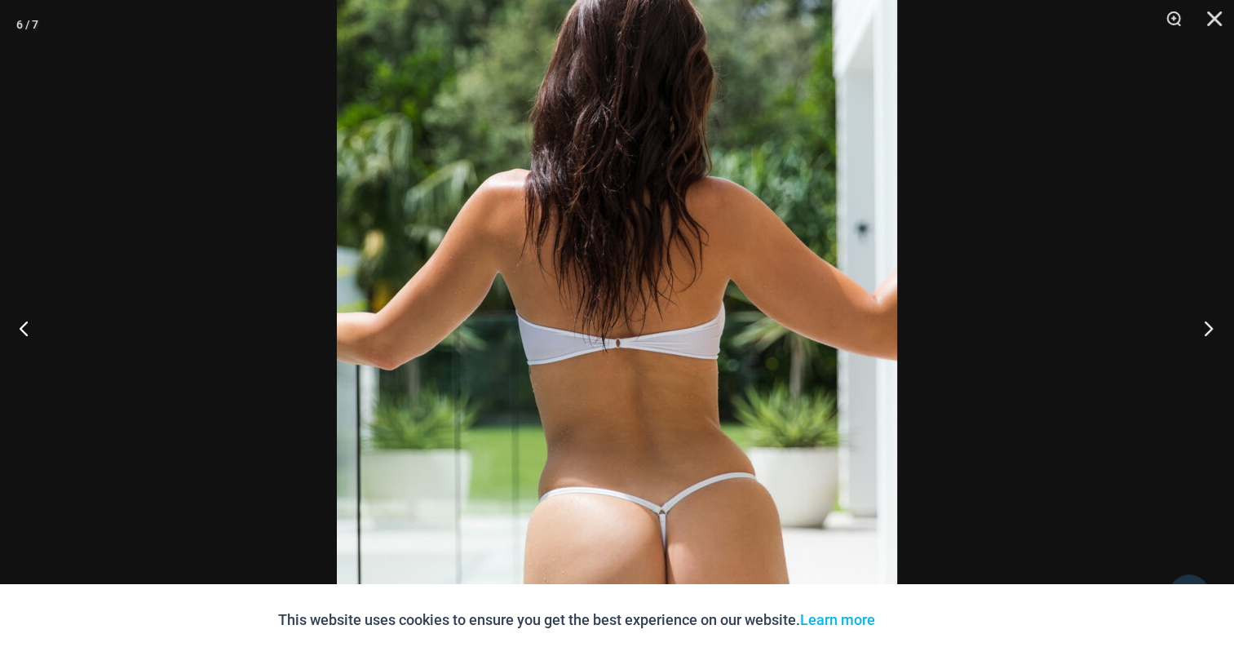
click at [1209, 335] on button "Next" at bounding box center [1203, 328] width 61 height 82
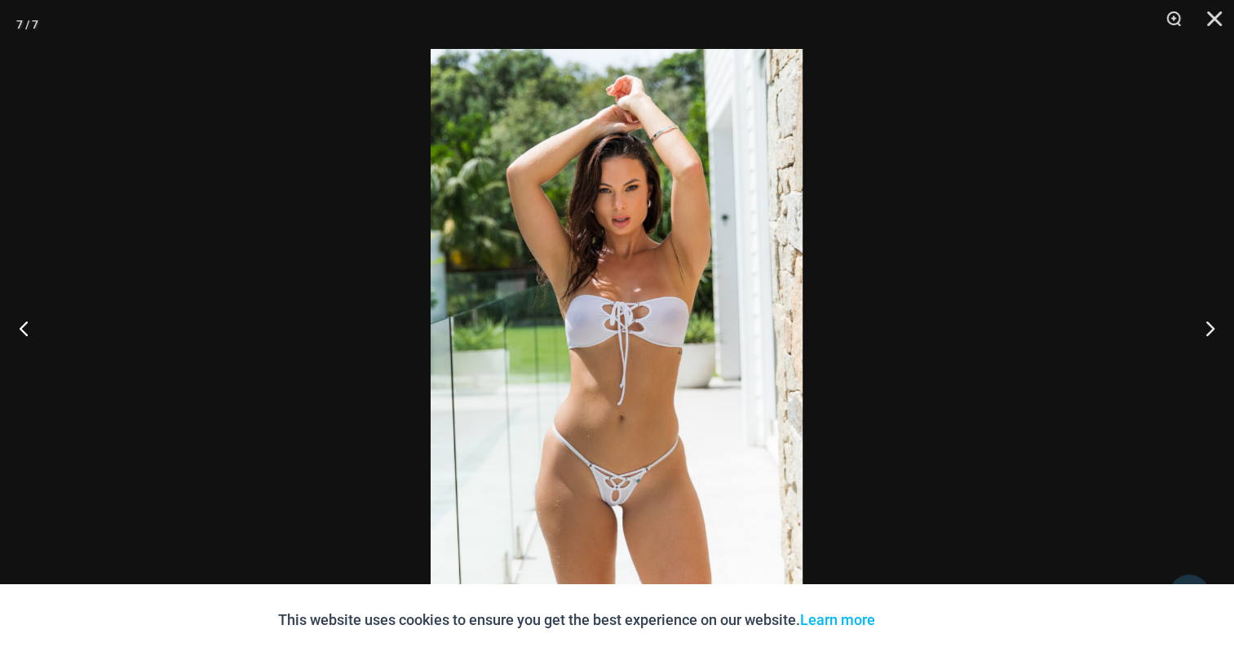
click at [581, 305] on img at bounding box center [617, 328] width 372 height 558
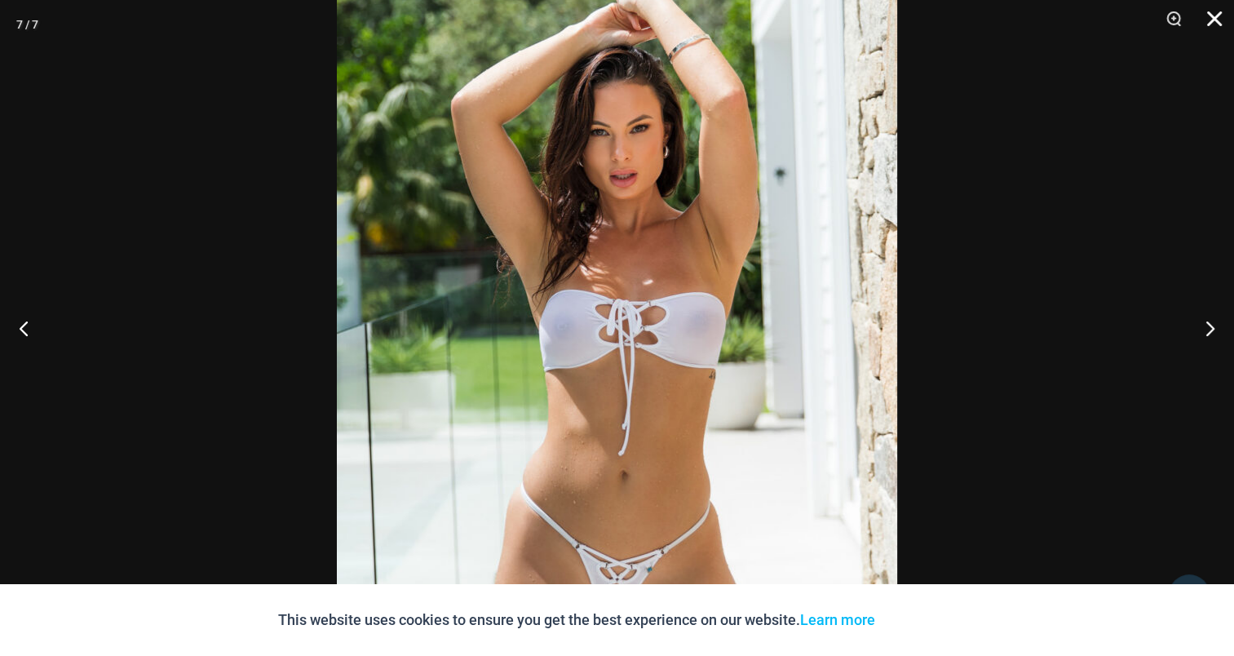
click at [1223, 19] on button "Close" at bounding box center [1209, 24] width 41 height 49
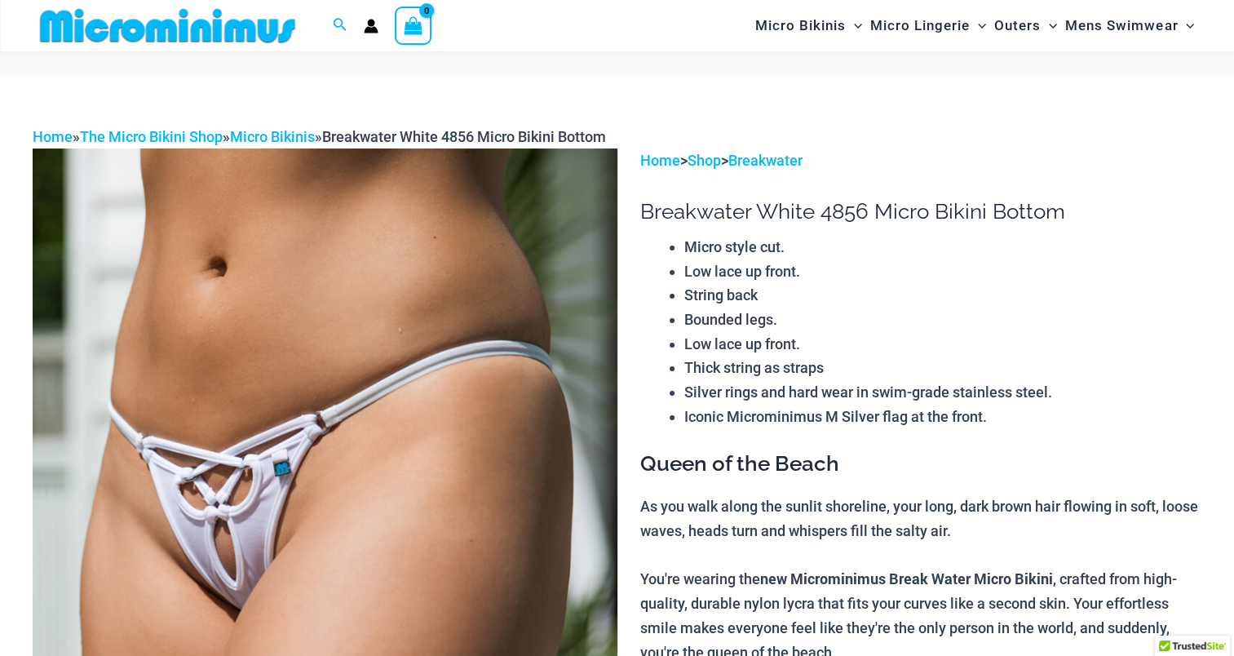
click at [333, 276] on img at bounding box center [325, 586] width 585 height 877
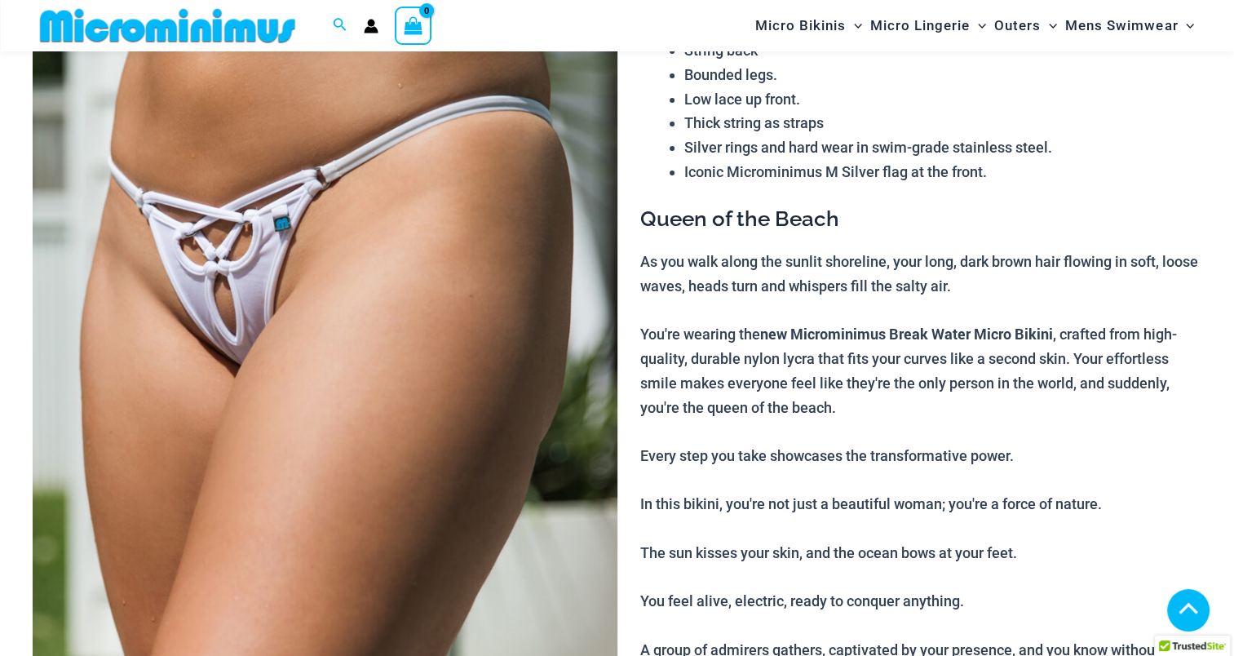
scroll to position [897, 0]
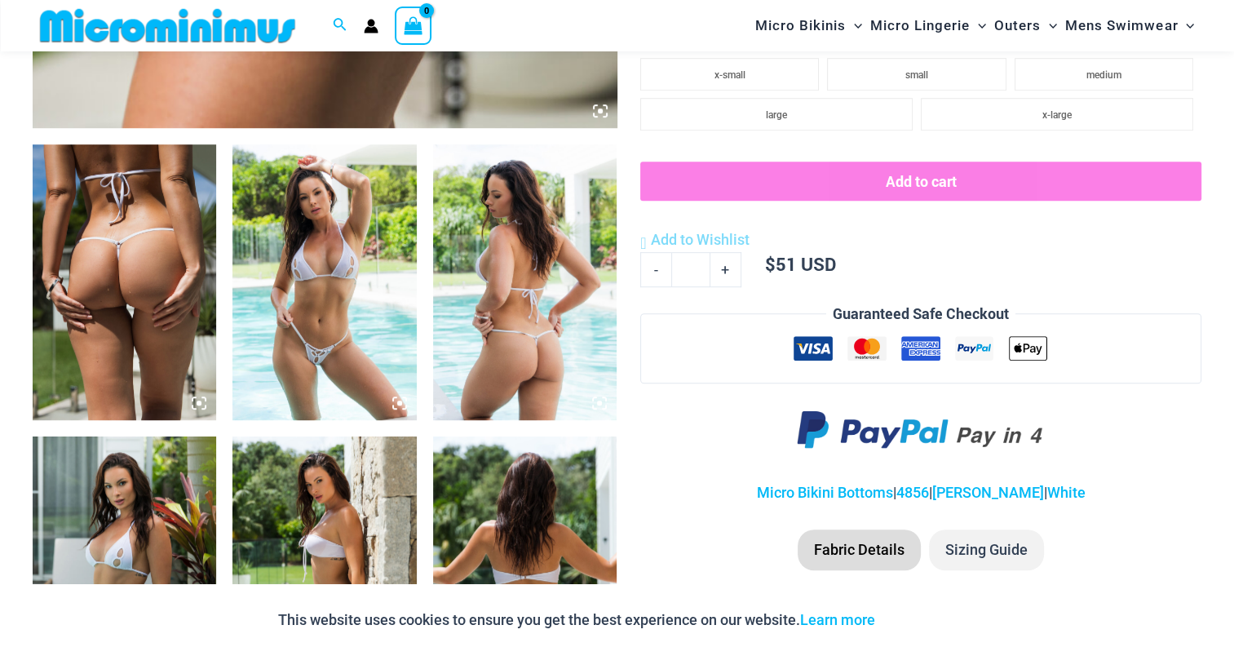
click at [202, 255] on img at bounding box center [125, 282] width 184 height 276
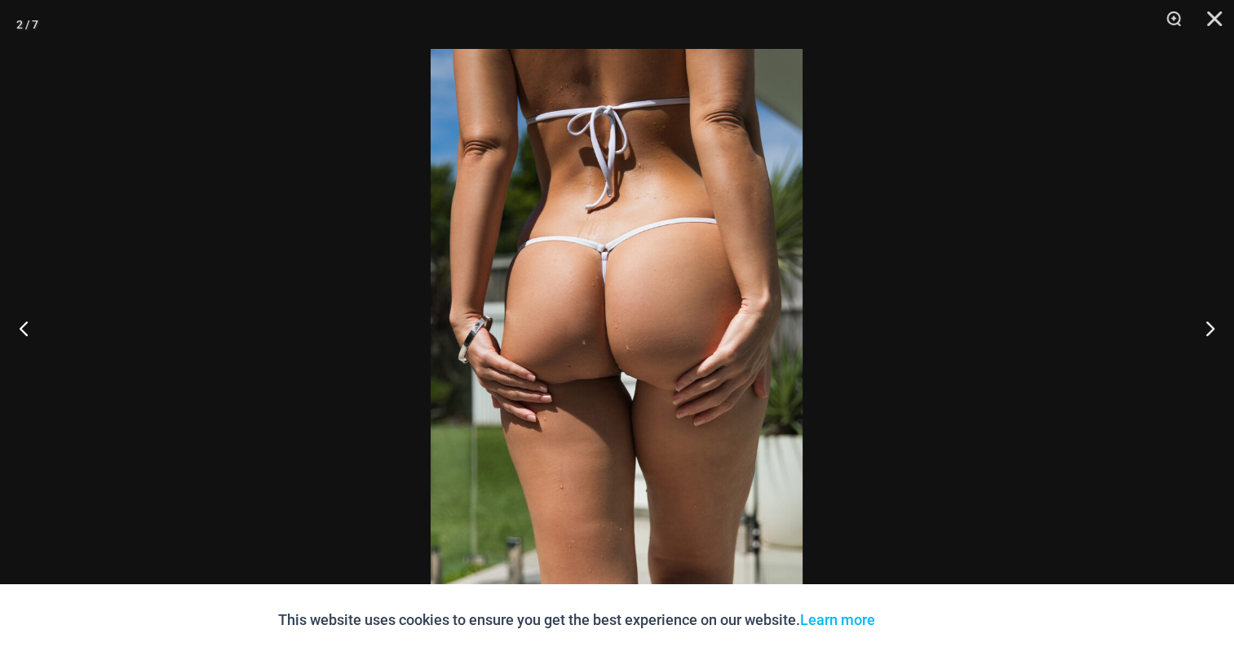
click at [643, 279] on img at bounding box center [617, 328] width 372 height 558
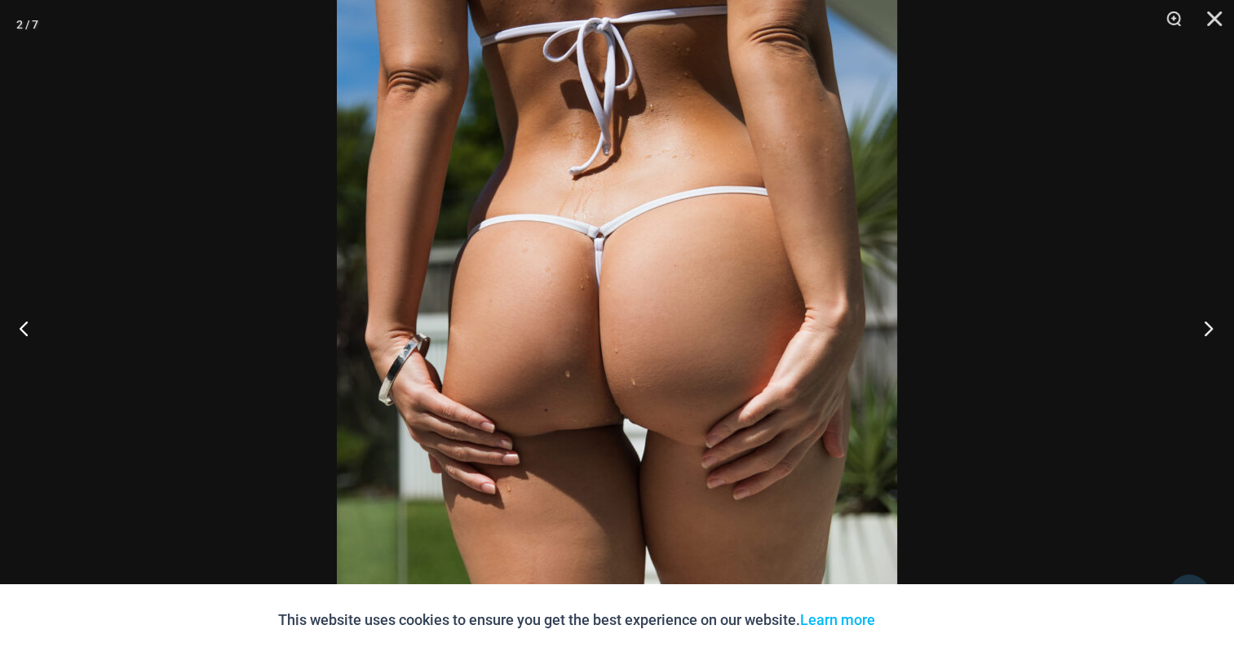
click at [1206, 326] on button "Next" at bounding box center [1203, 328] width 61 height 82
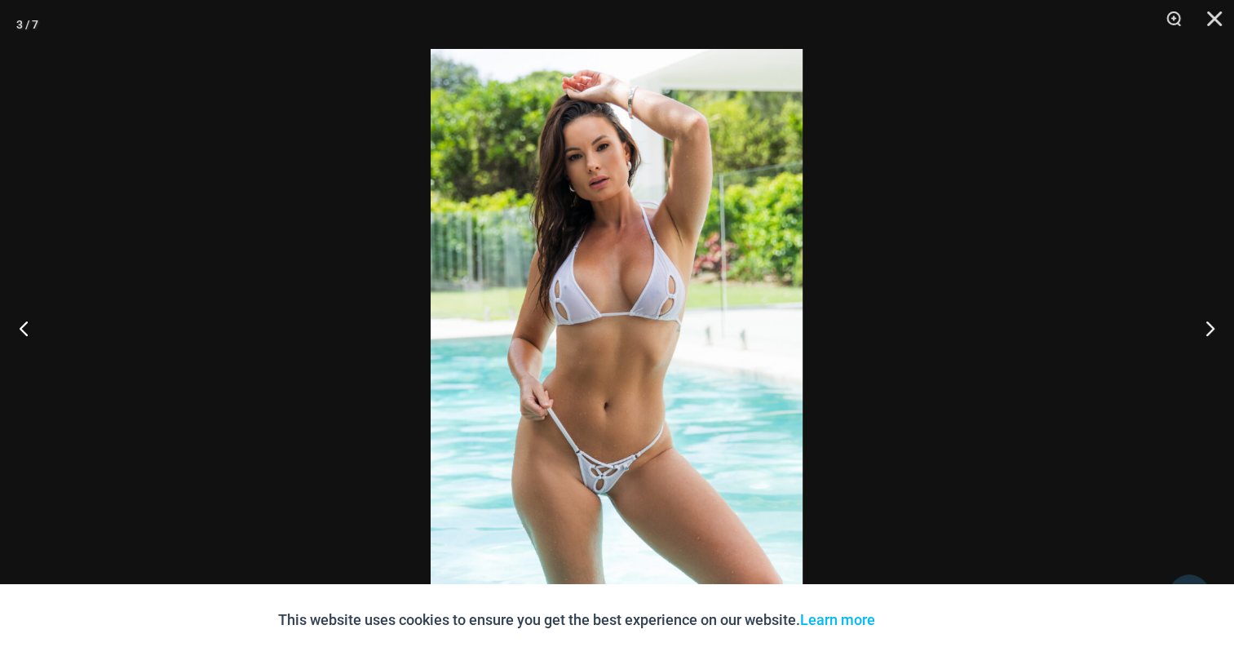
click at [593, 287] on img at bounding box center [617, 328] width 372 height 558
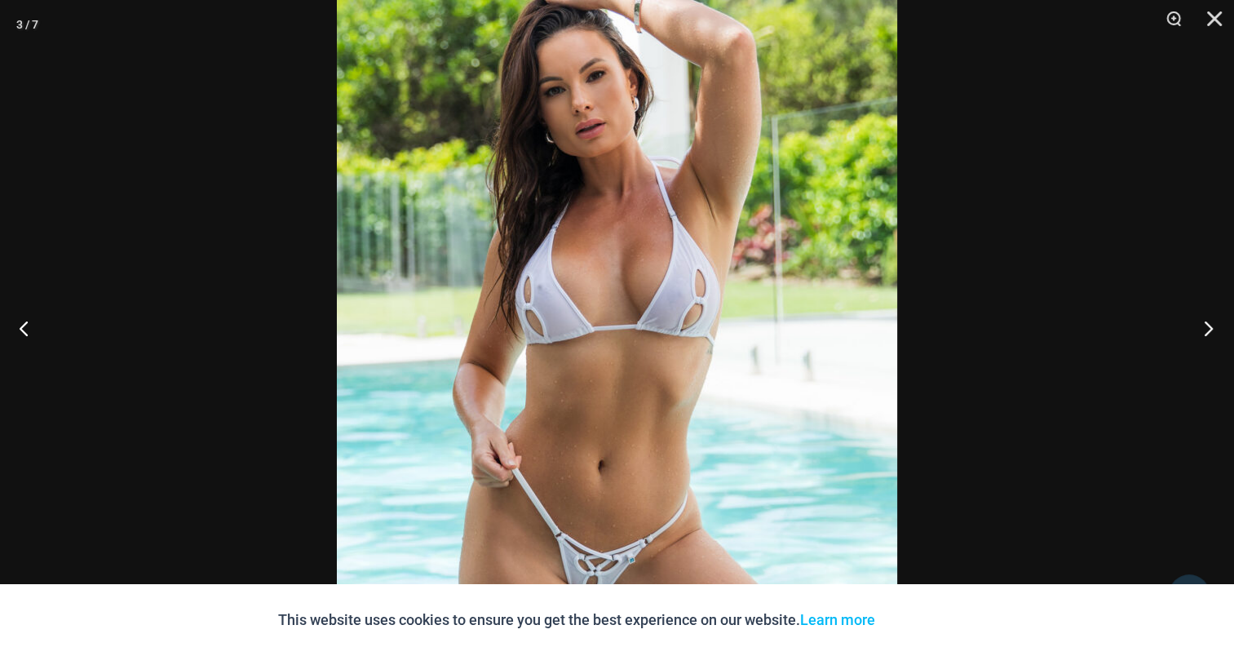
click at [1210, 330] on button "Next" at bounding box center [1203, 328] width 61 height 82
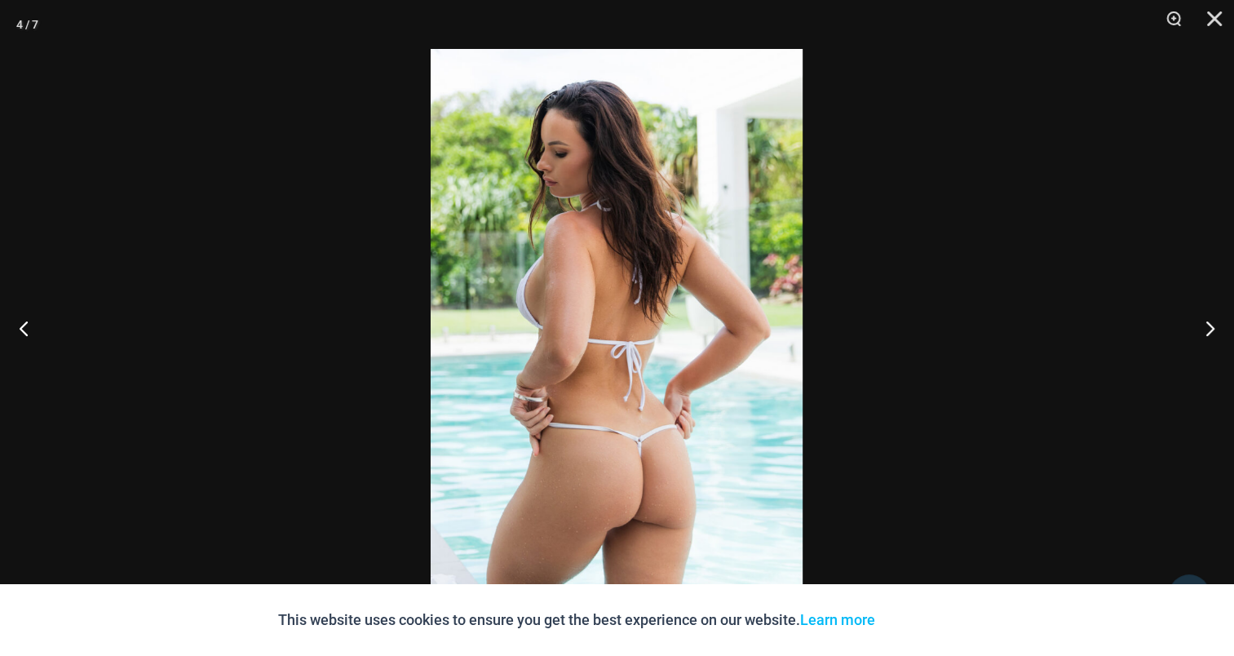
click at [610, 301] on img at bounding box center [617, 328] width 372 height 558
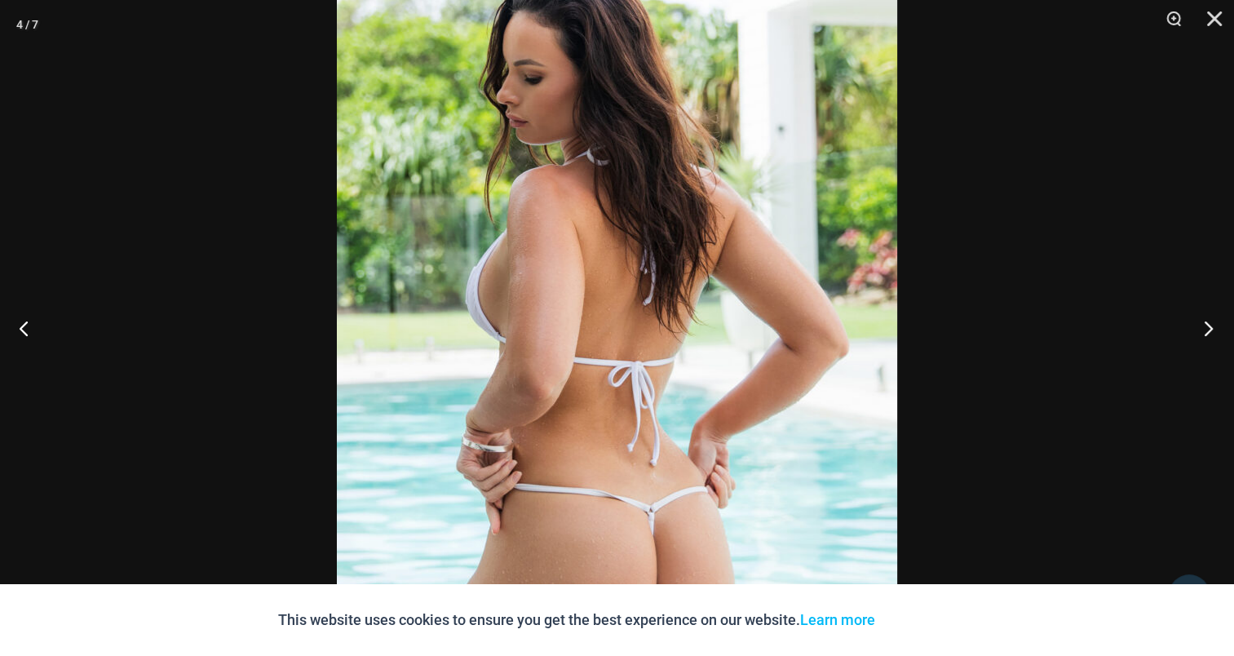
click at [1208, 326] on button "Next" at bounding box center [1203, 328] width 61 height 82
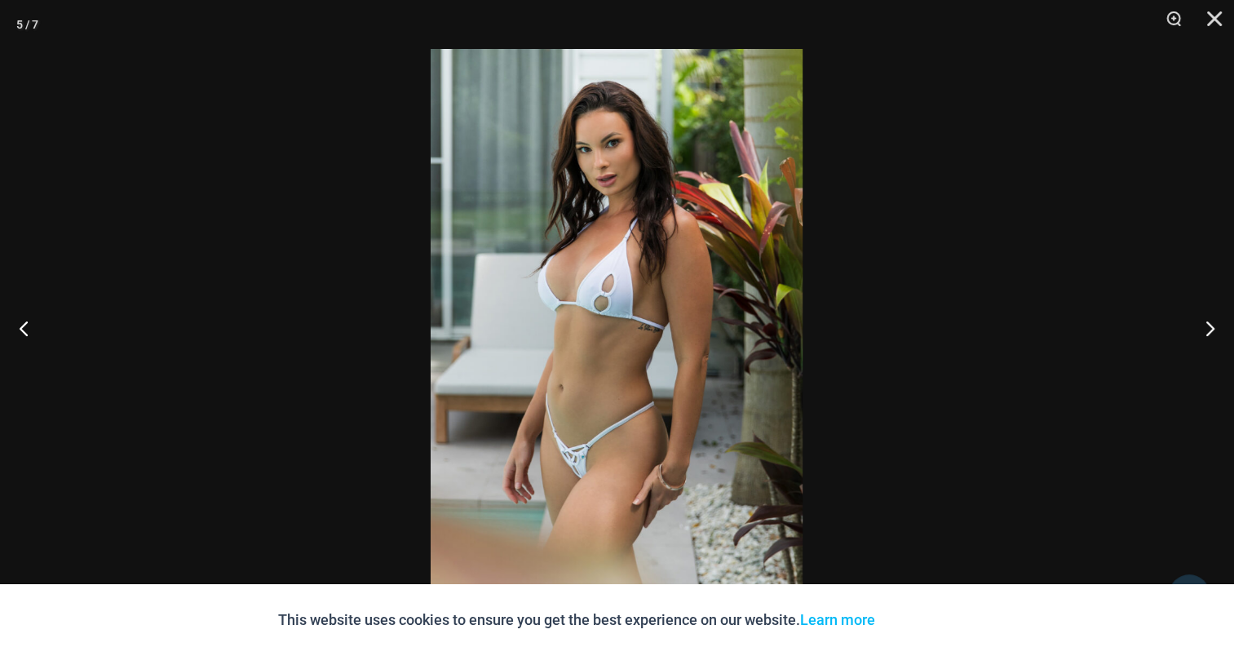
click at [676, 269] on img at bounding box center [617, 328] width 372 height 558
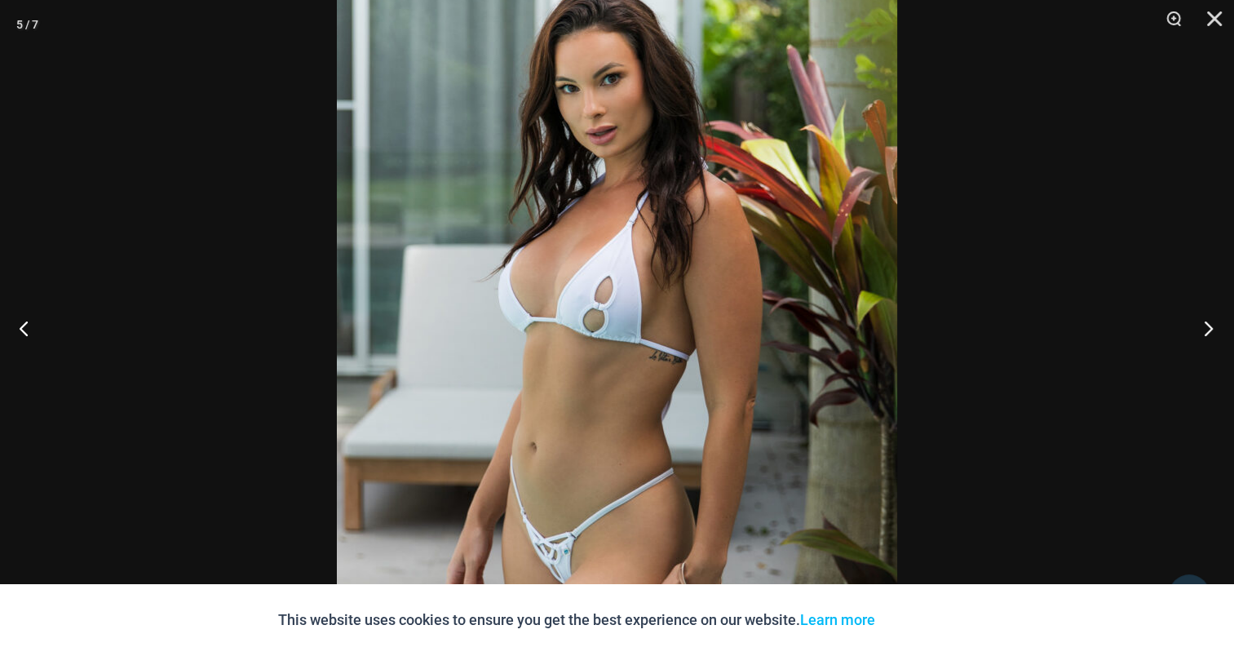
click at [1211, 321] on button "Next" at bounding box center [1203, 328] width 61 height 82
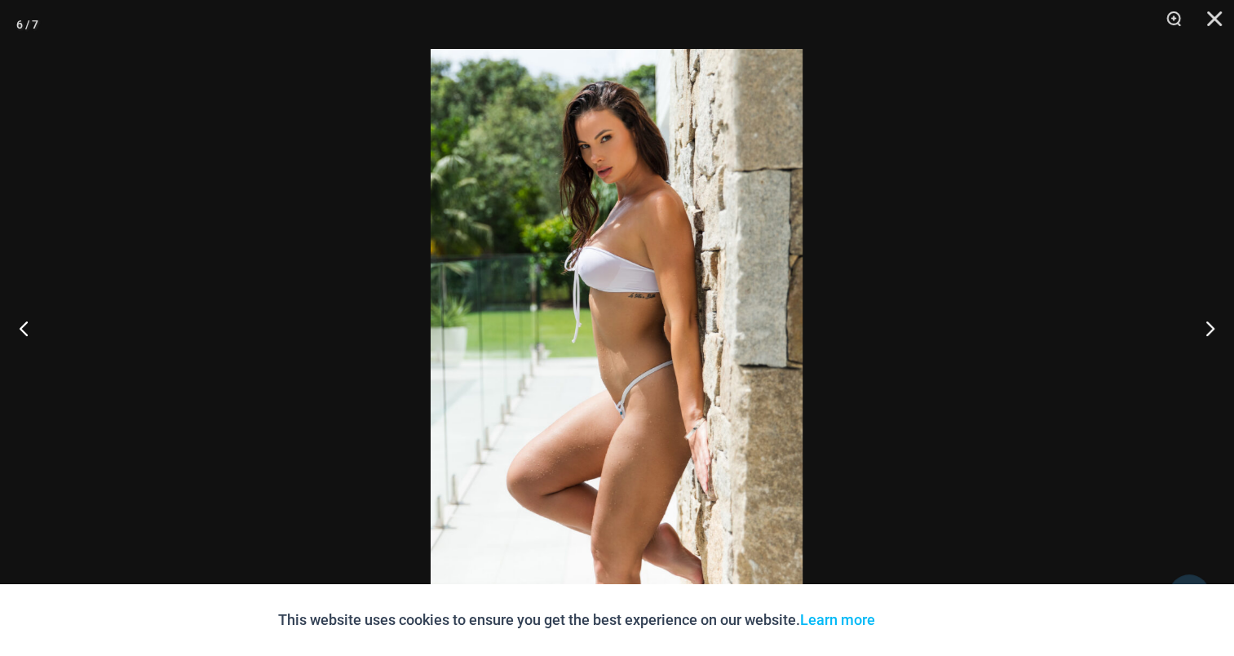
click at [685, 294] on img at bounding box center [617, 328] width 372 height 558
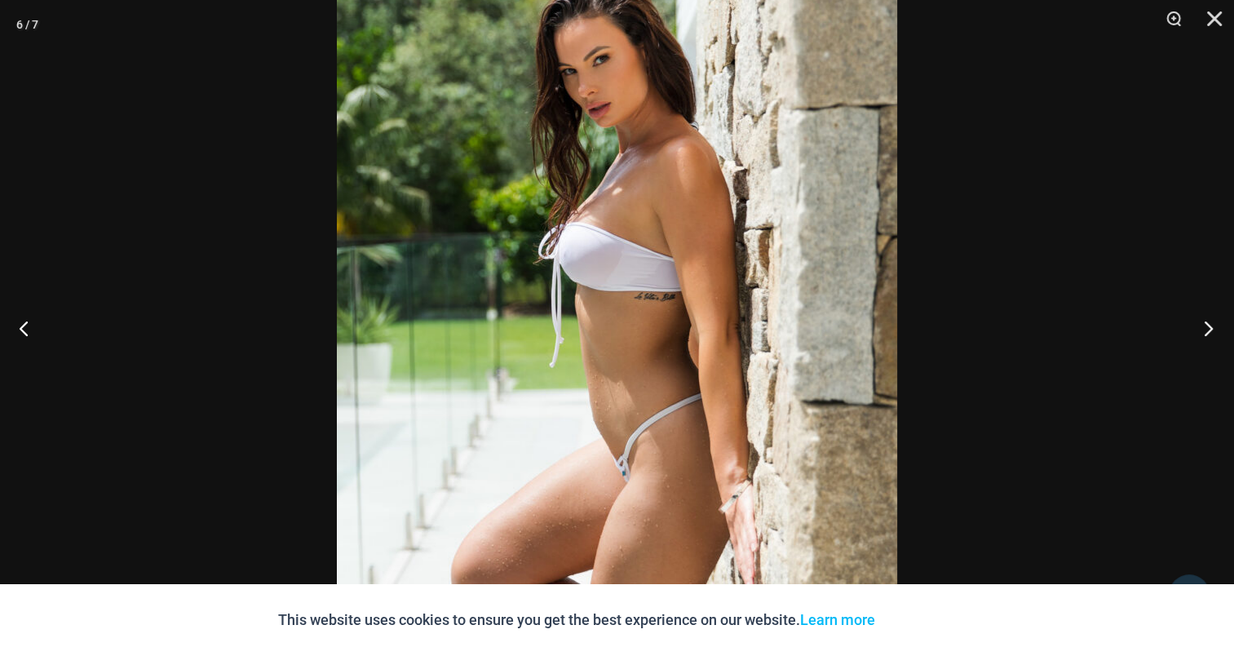
click at [1206, 323] on button "Next" at bounding box center [1203, 328] width 61 height 82
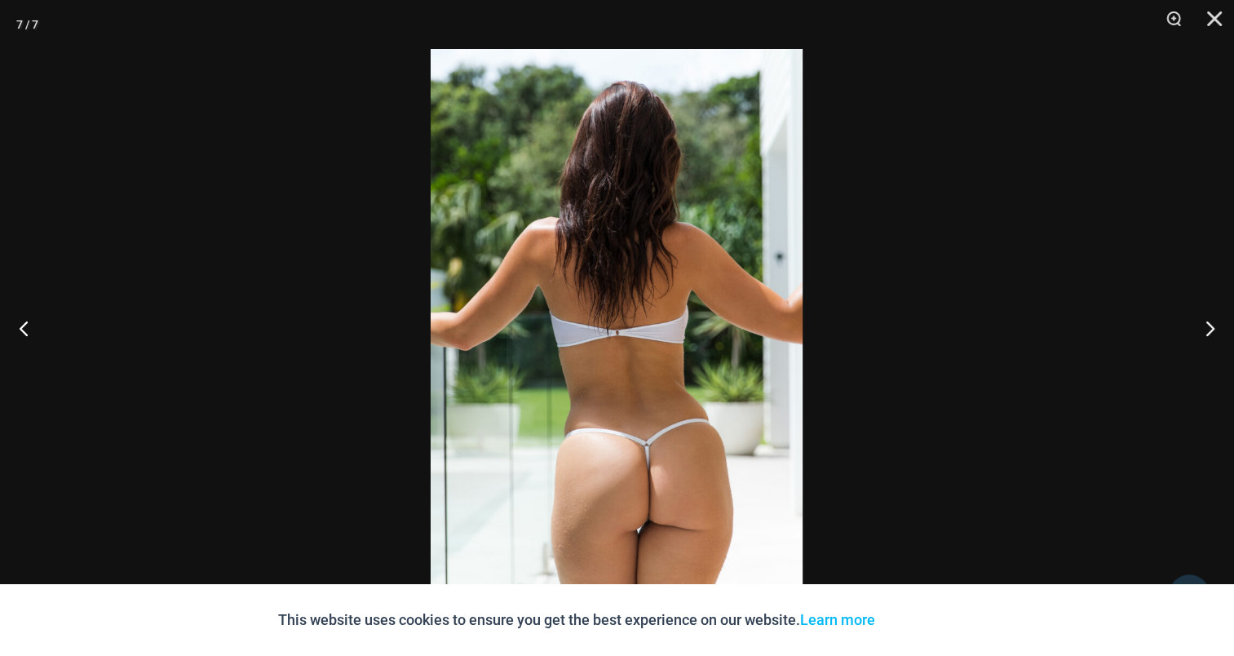
click at [590, 289] on img at bounding box center [617, 328] width 372 height 558
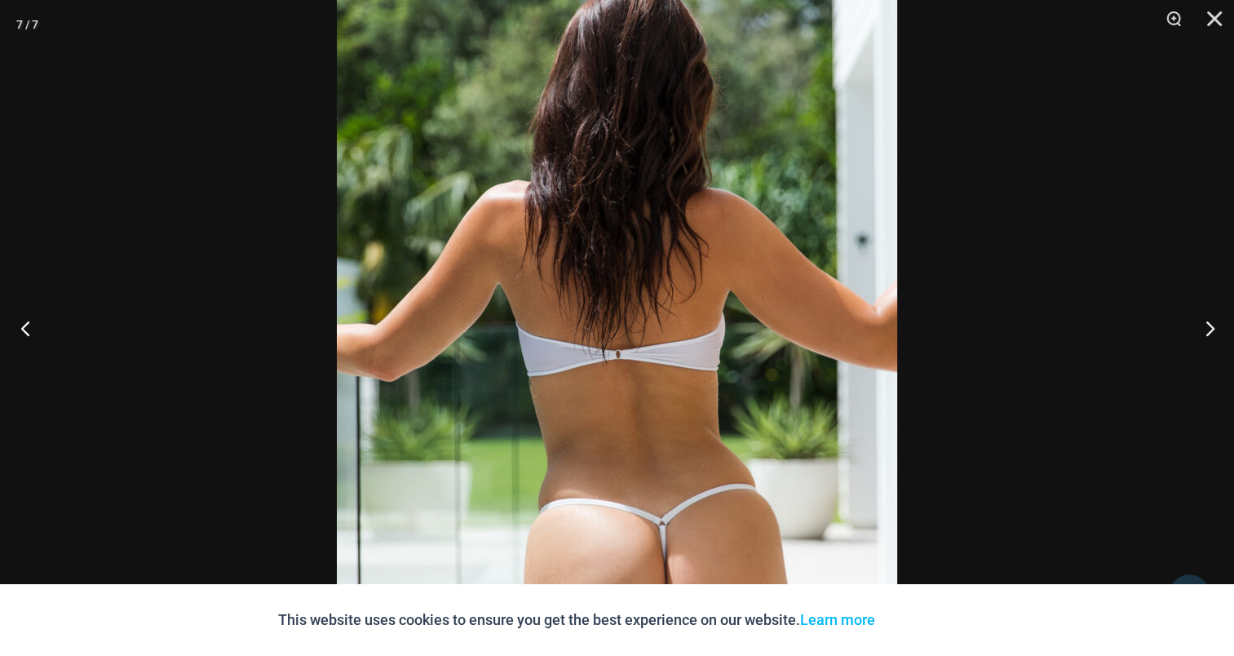
click at [27, 327] on button "Previous" at bounding box center [30, 328] width 61 height 82
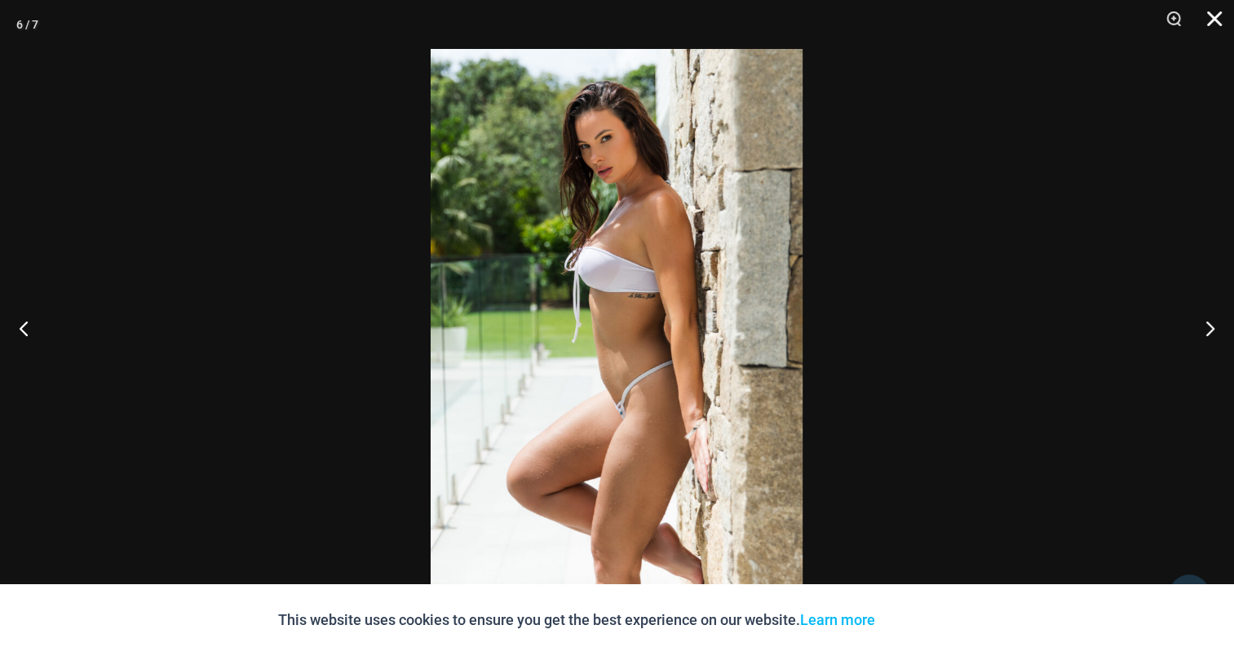
click at [1220, 16] on button "Close" at bounding box center [1209, 24] width 41 height 49
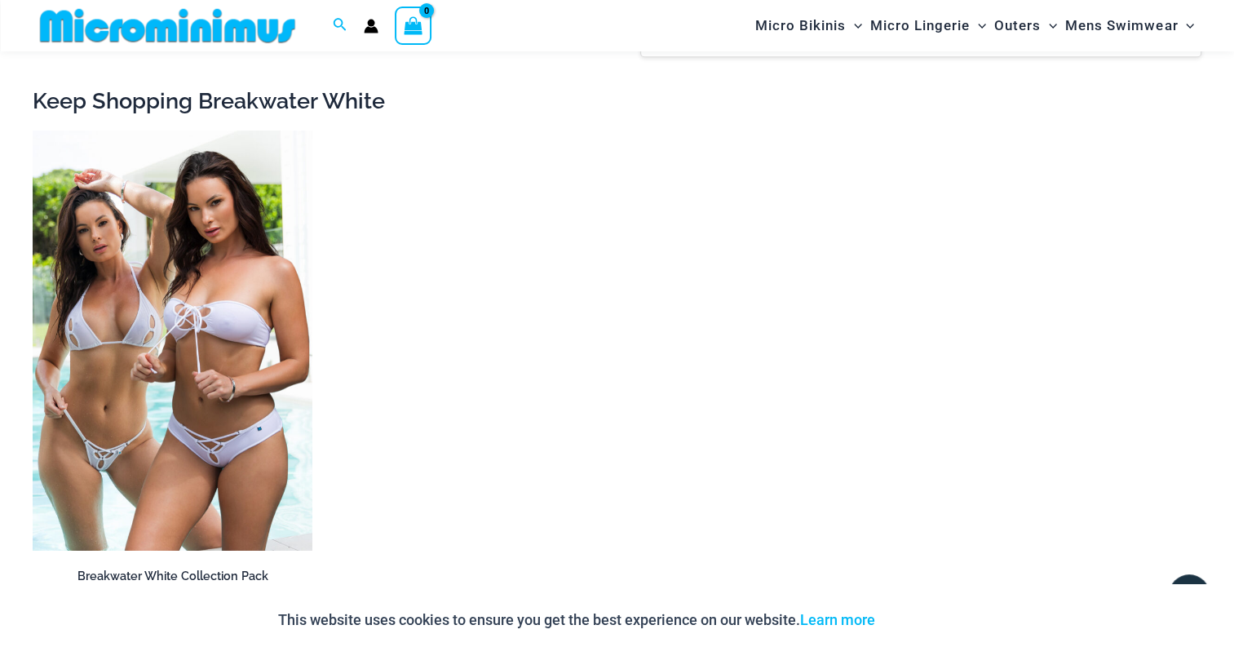
scroll to position [1713, 0]
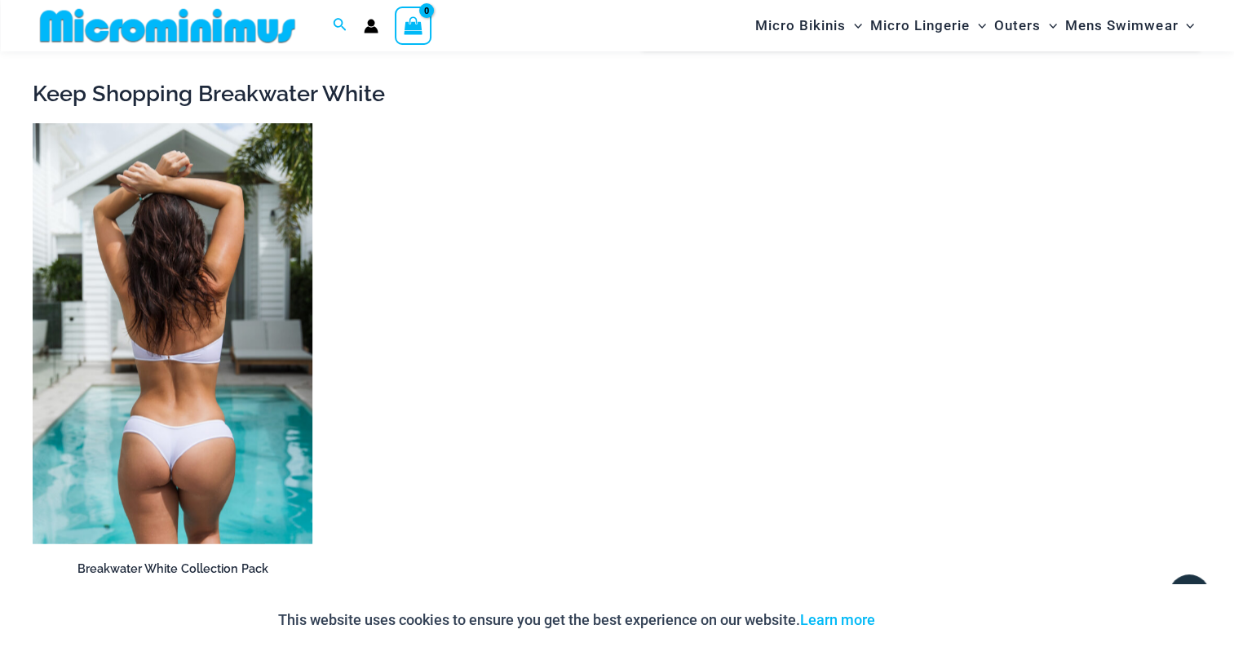
click at [135, 281] on img at bounding box center [173, 333] width 280 height 420
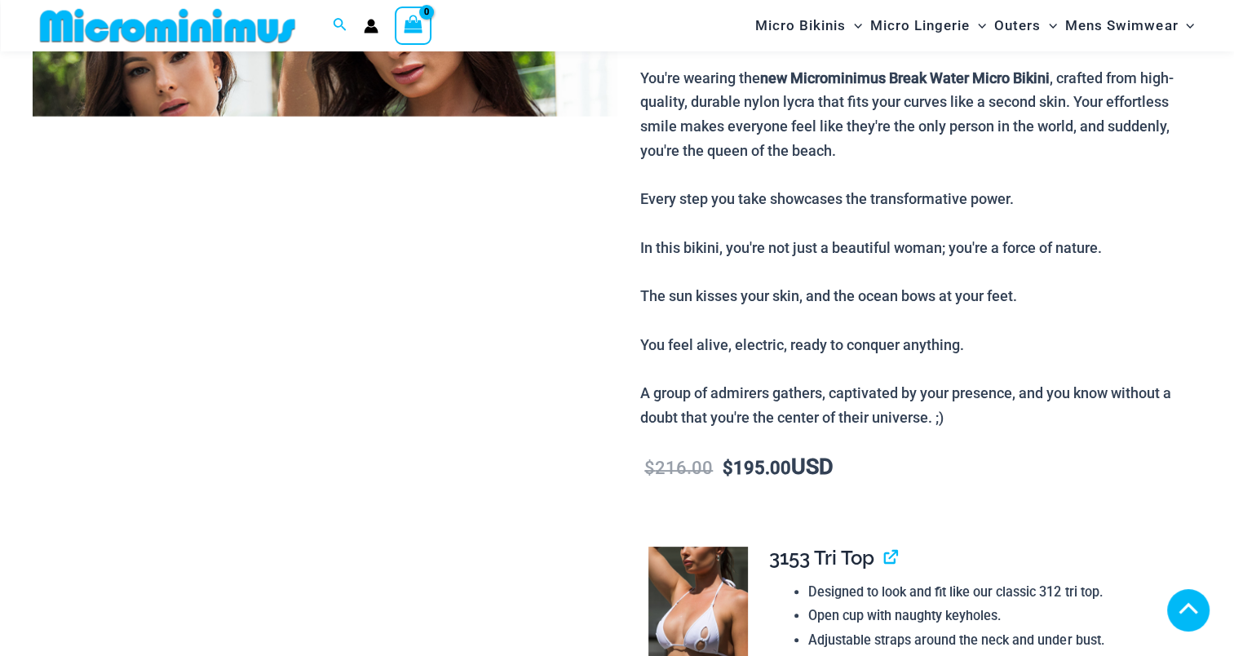
scroll to position [489, 0]
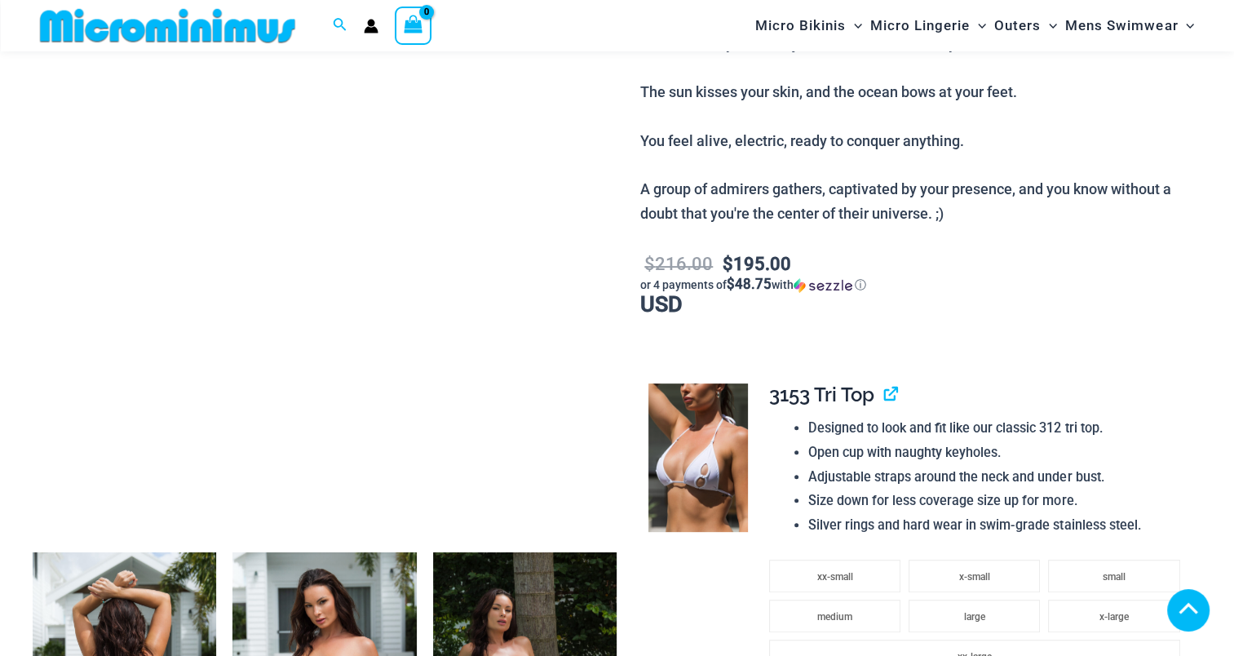
drag, startPoint x: 144, startPoint y: 347, endPoint x: 188, endPoint y: 363, distance: 47.7
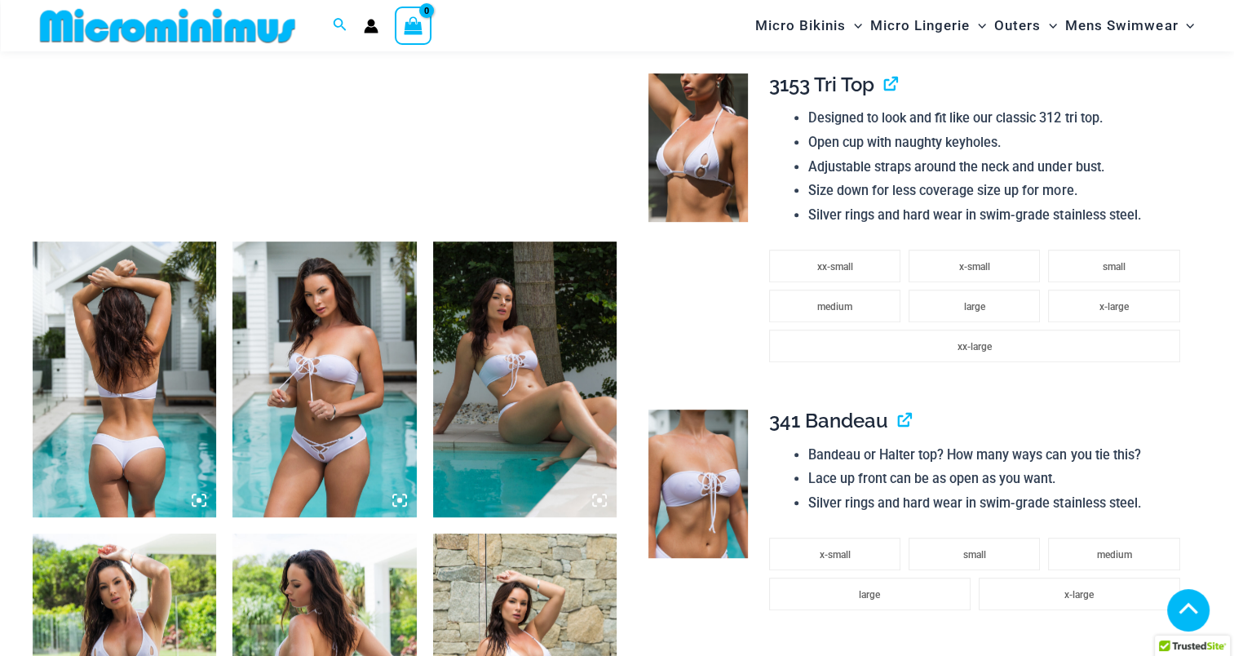
click at [159, 375] on img at bounding box center [125, 379] width 184 height 276
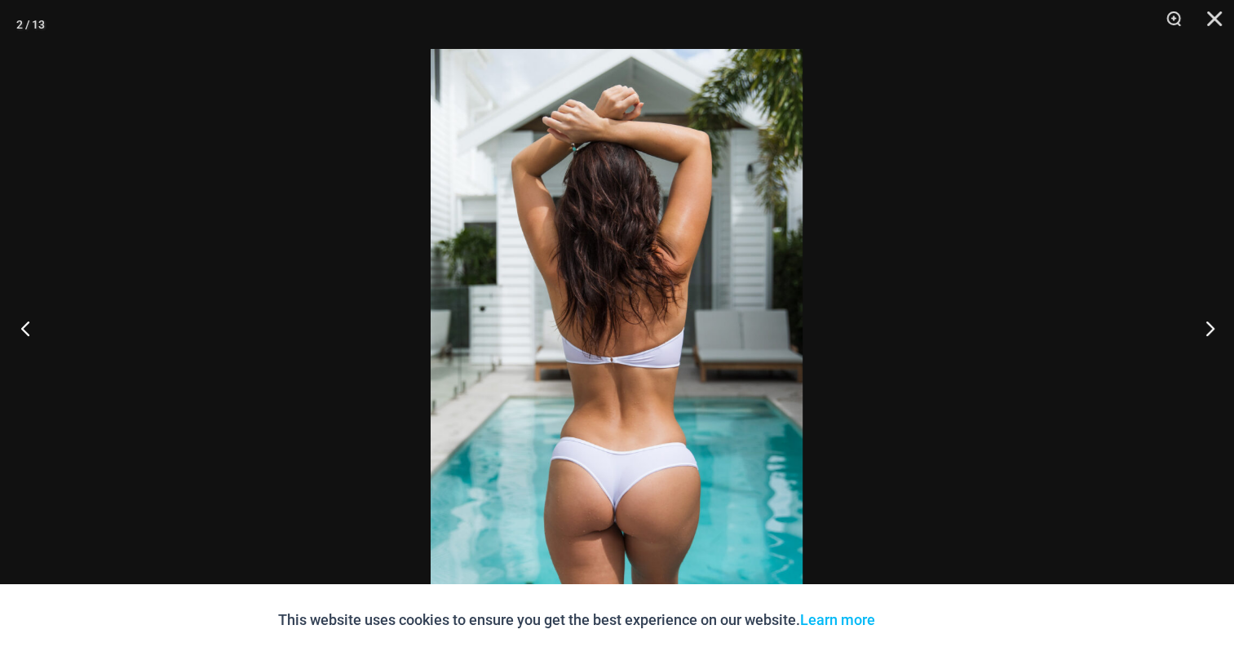
click at [29, 326] on button "Previous" at bounding box center [30, 328] width 61 height 82
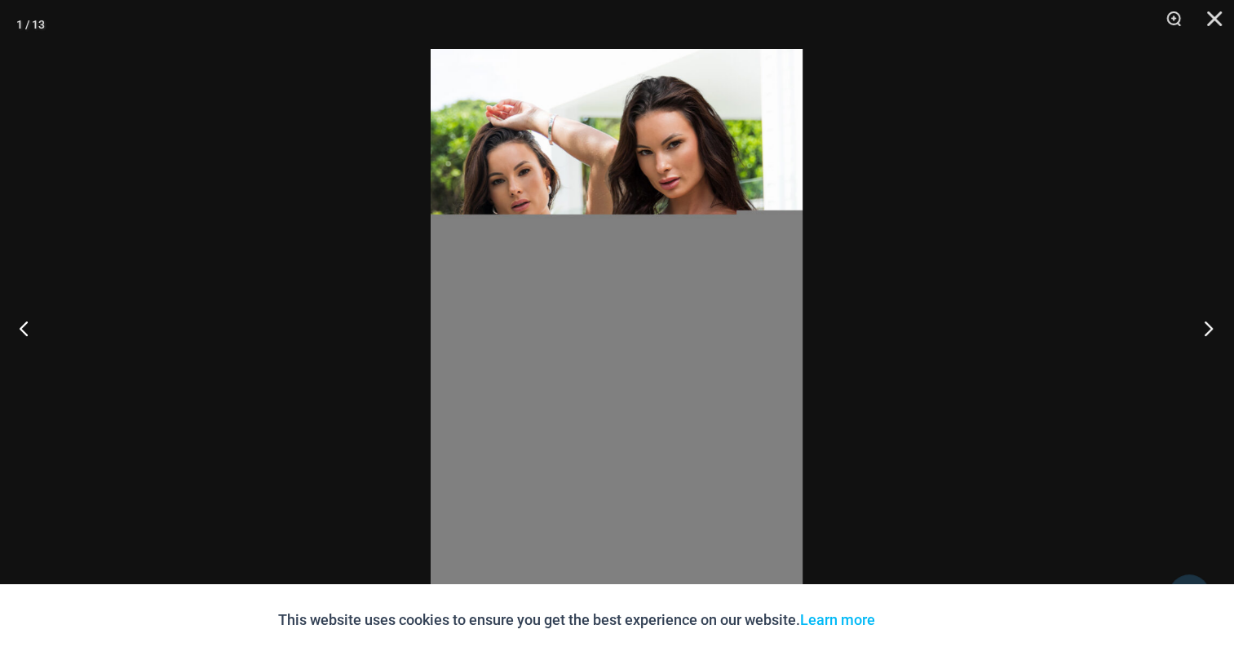
click at [1211, 322] on button "Next" at bounding box center [1203, 328] width 61 height 82
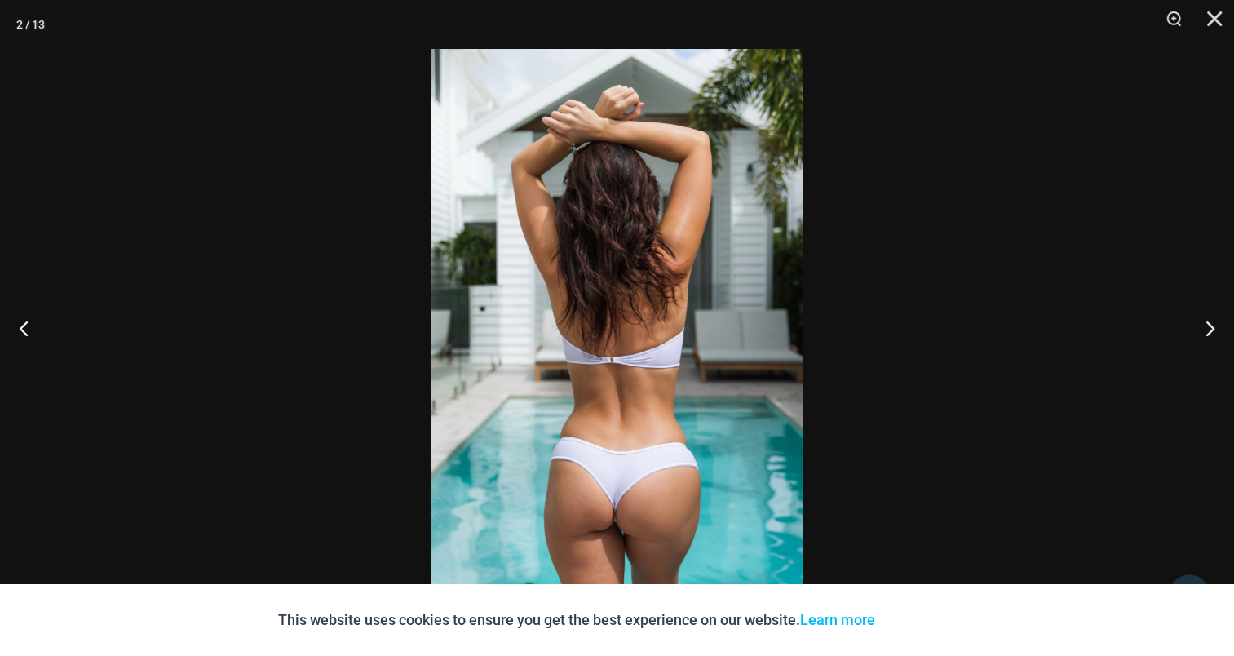
click at [655, 303] on img at bounding box center [617, 328] width 372 height 558
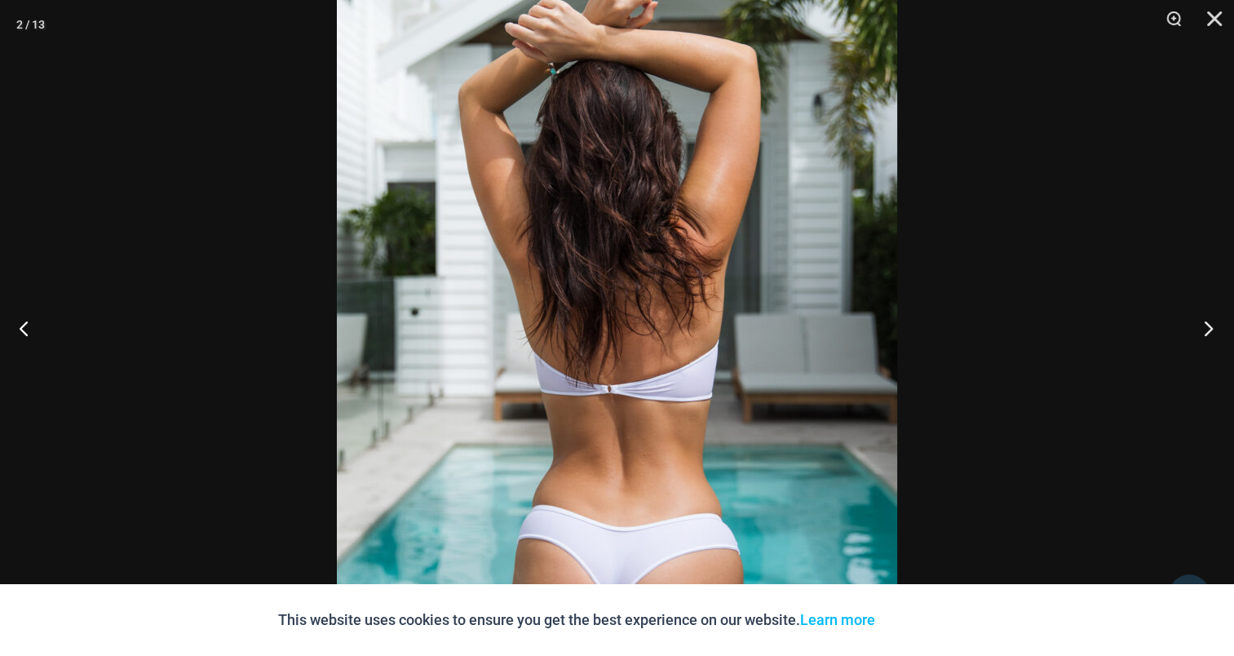
click at [1203, 318] on button "Next" at bounding box center [1203, 328] width 61 height 82
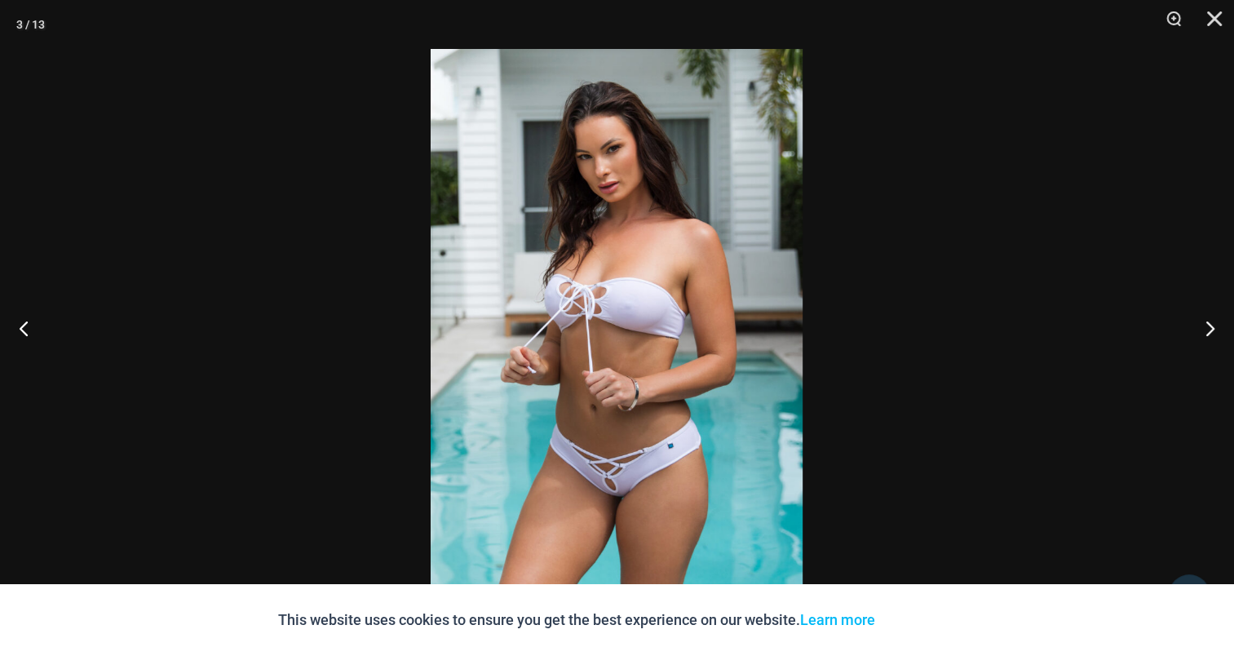
click at [644, 284] on img at bounding box center [617, 328] width 372 height 558
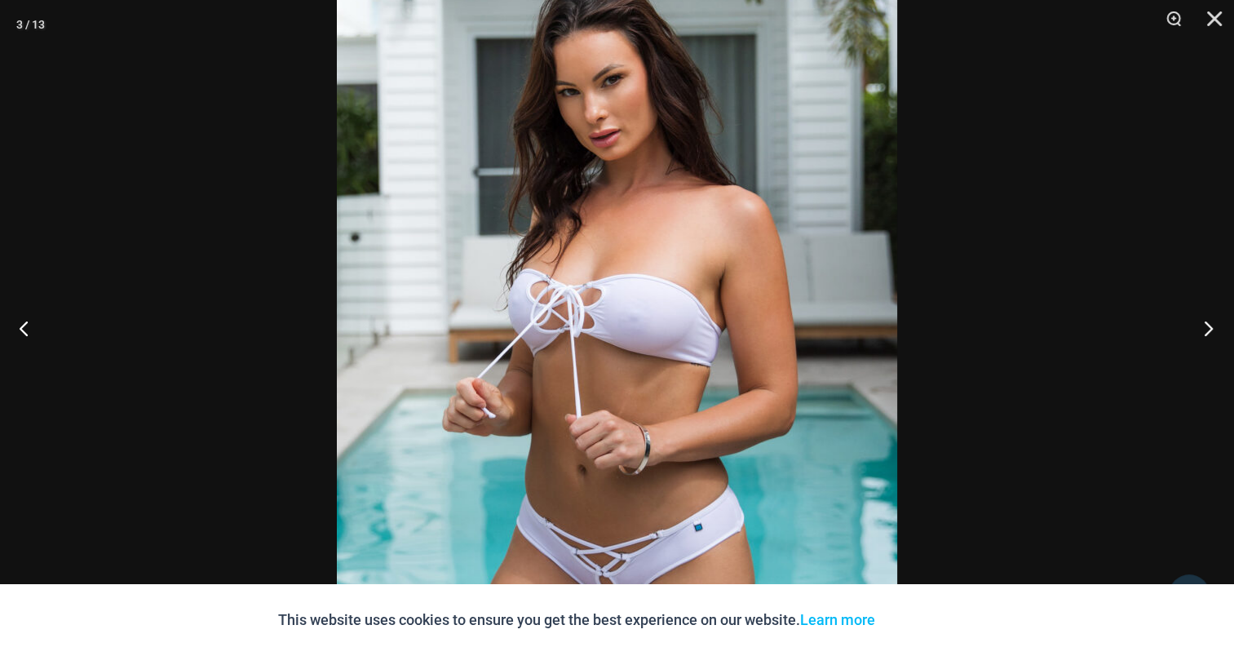
click at [1210, 317] on button "Next" at bounding box center [1203, 328] width 61 height 82
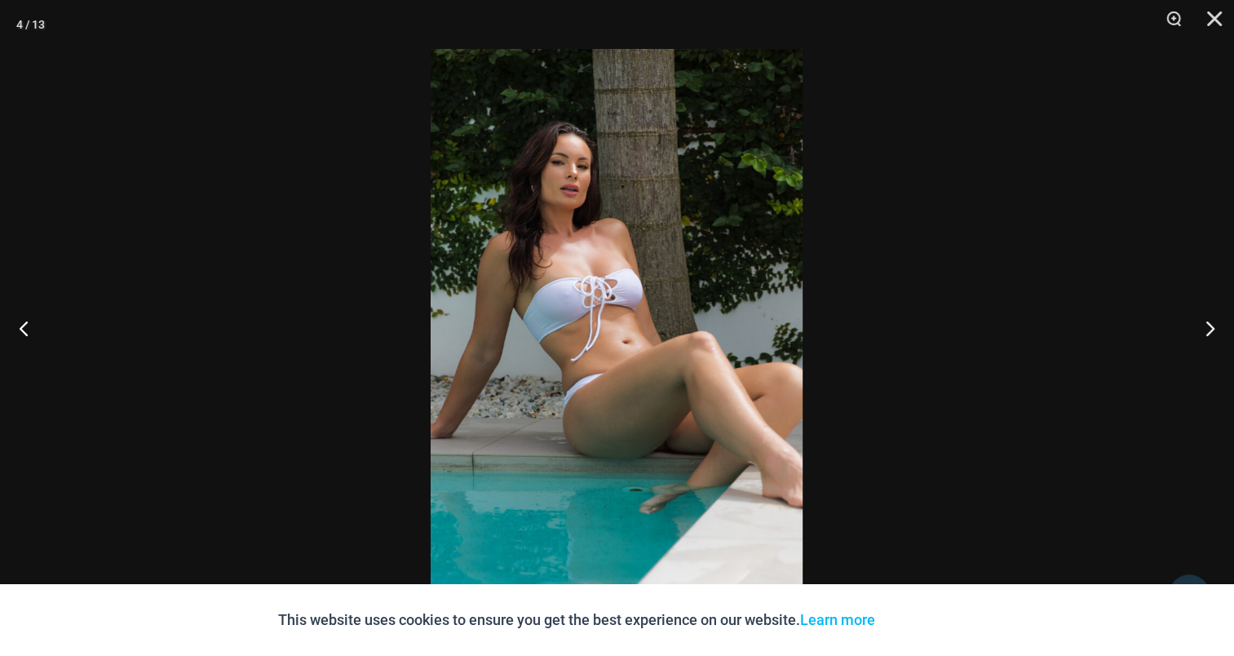
click at [550, 272] on img at bounding box center [617, 328] width 372 height 558
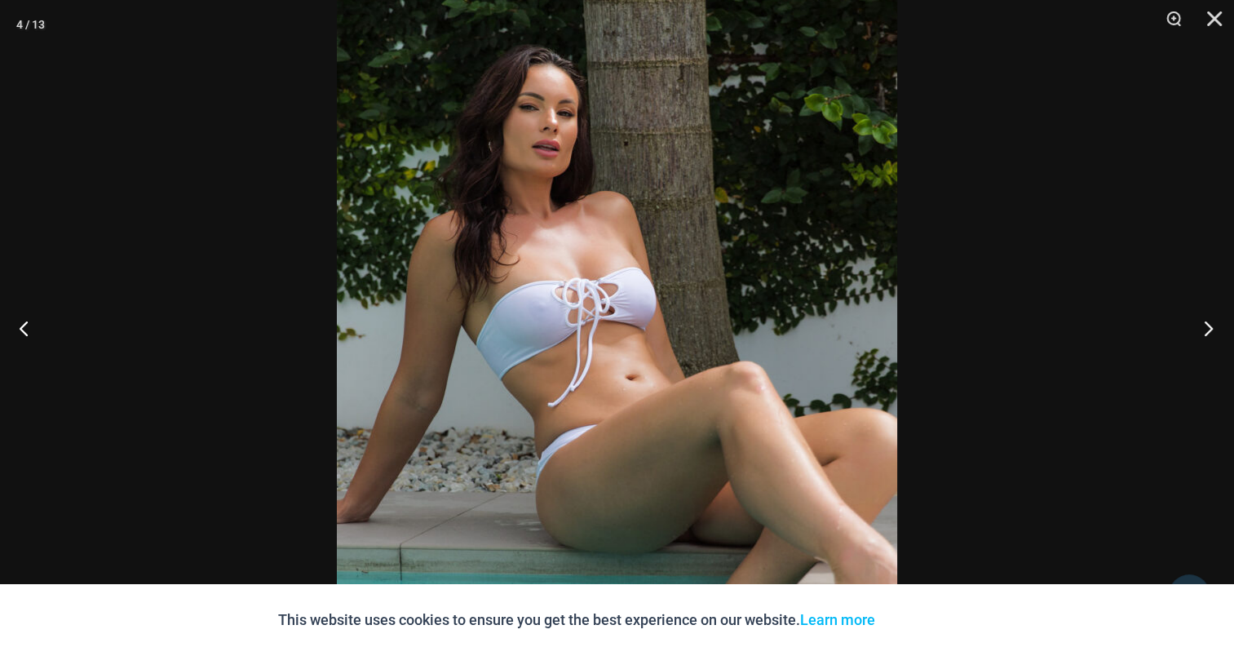
click at [1214, 320] on button "Next" at bounding box center [1203, 328] width 61 height 82
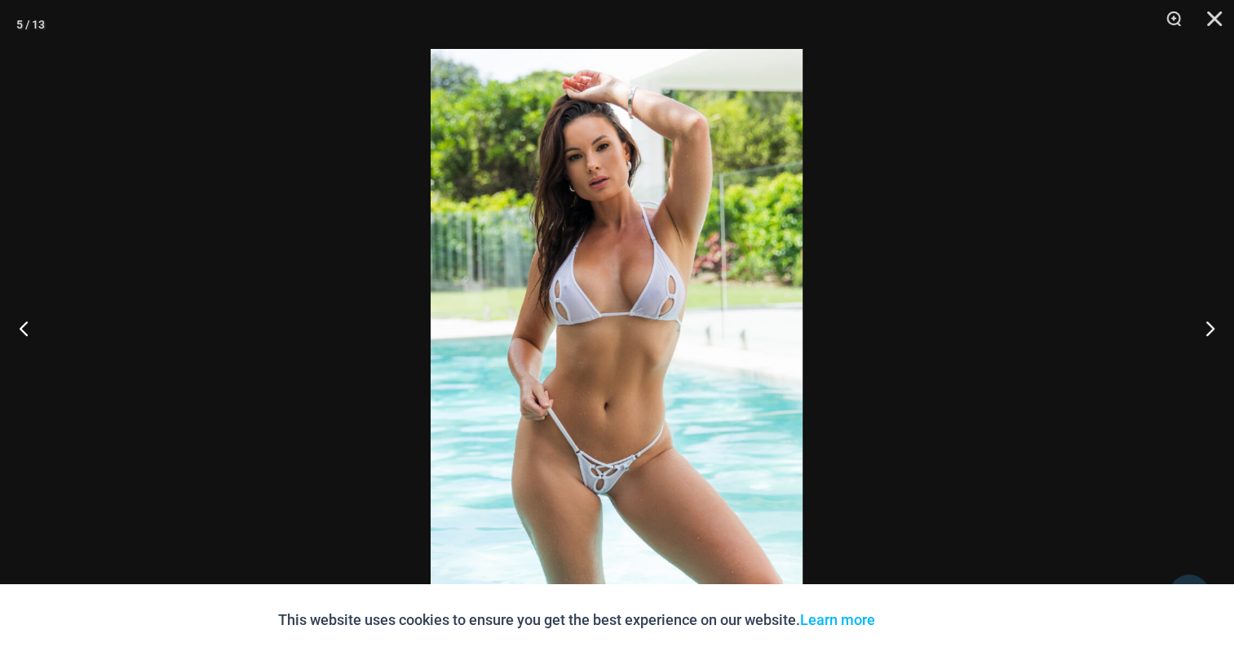
click at [535, 257] on img at bounding box center [617, 328] width 372 height 558
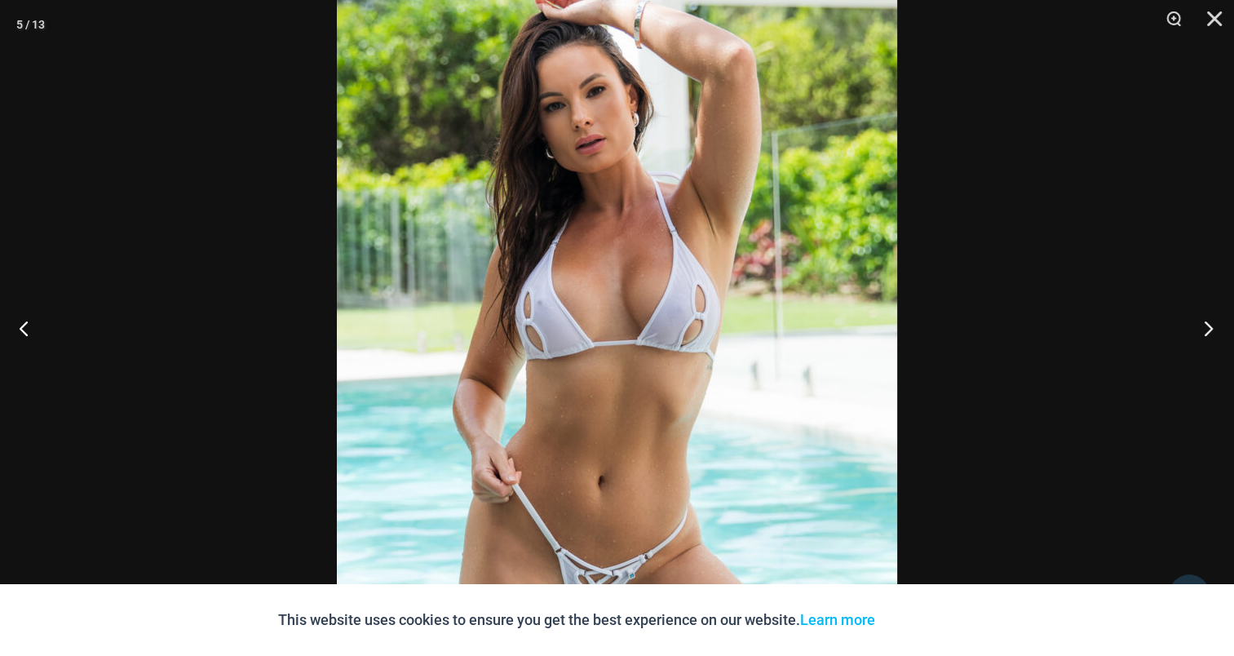
click at [1215, 328] on button "Next" at bounding box center [1203, 328] width 61 height 82
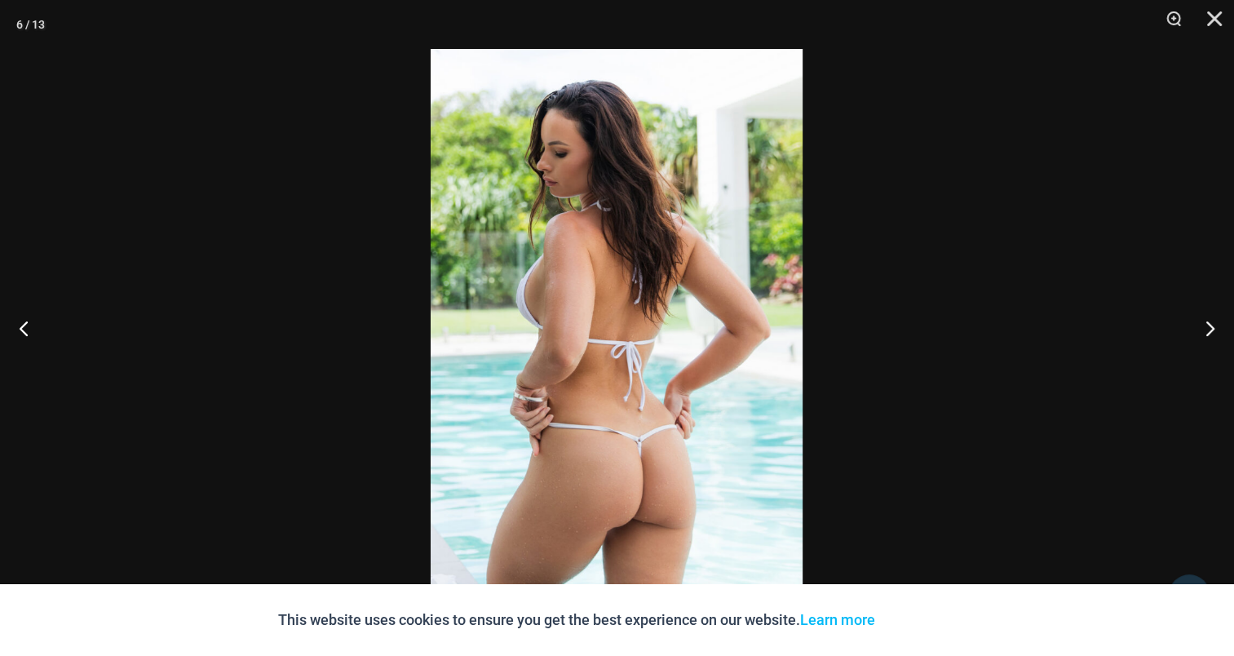
click at [690, 272] on img at bounding box center [617, 328] width 372 height 558
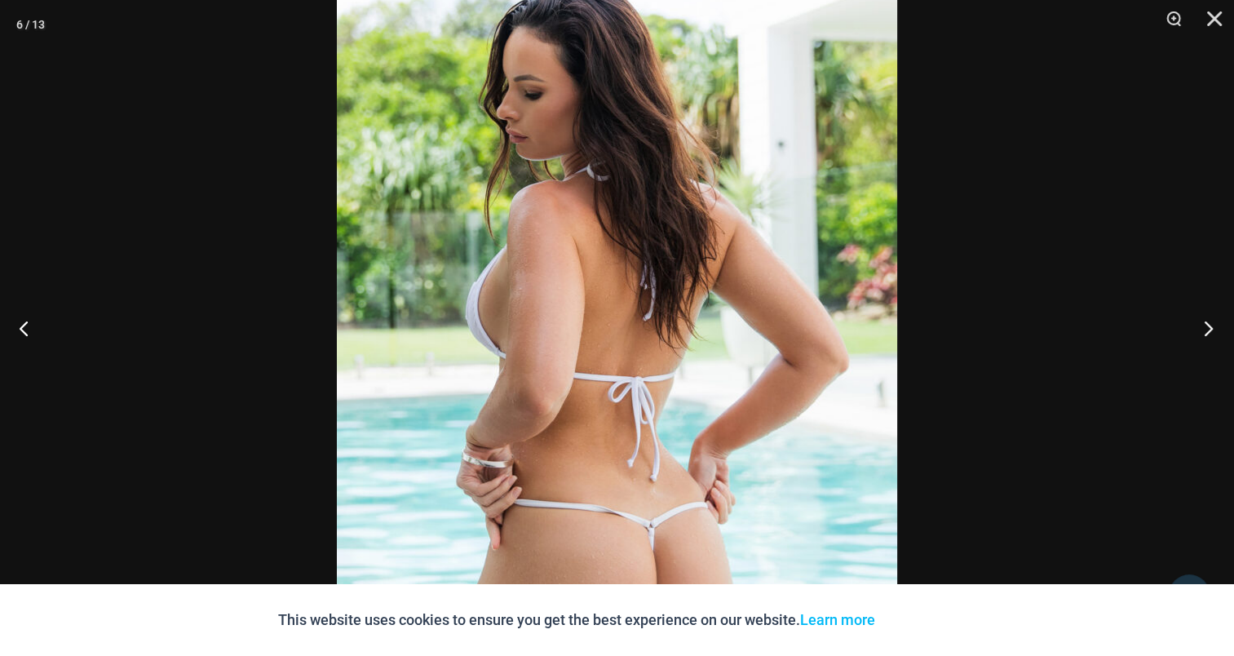
click at [1205, 323] on button "Next" at bounding box center [1203, 328] width 61 height 82
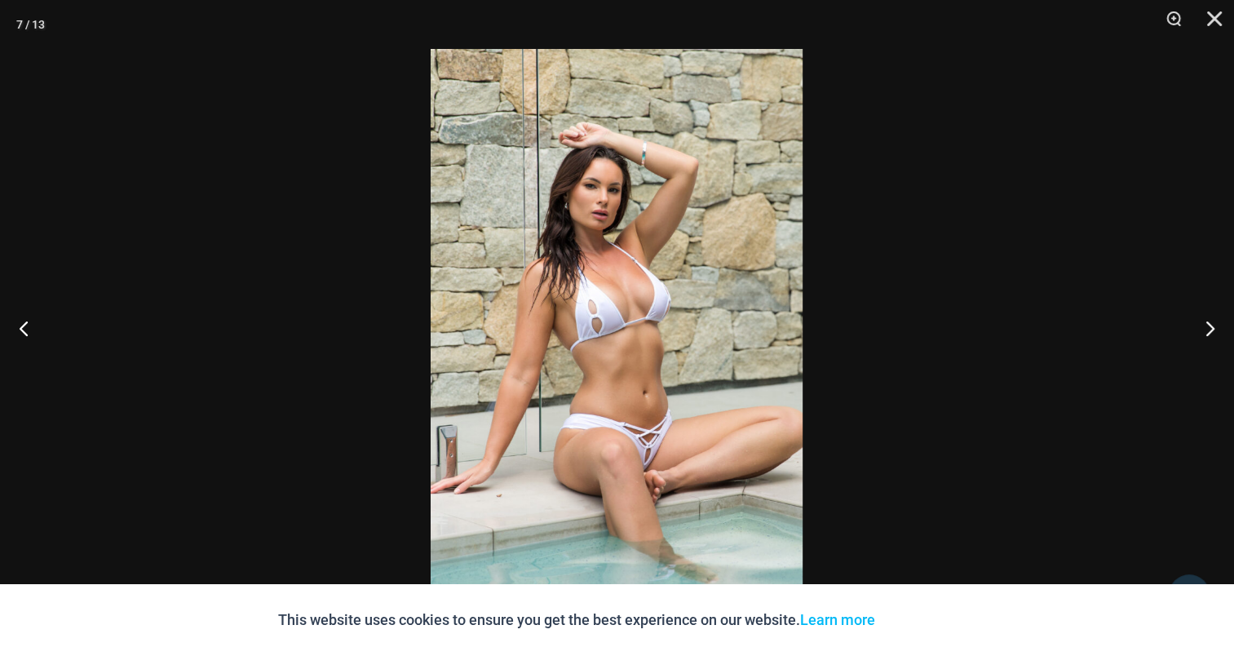
click at [624, 323] on img at bounding box center [617, 328] width 372 height 558
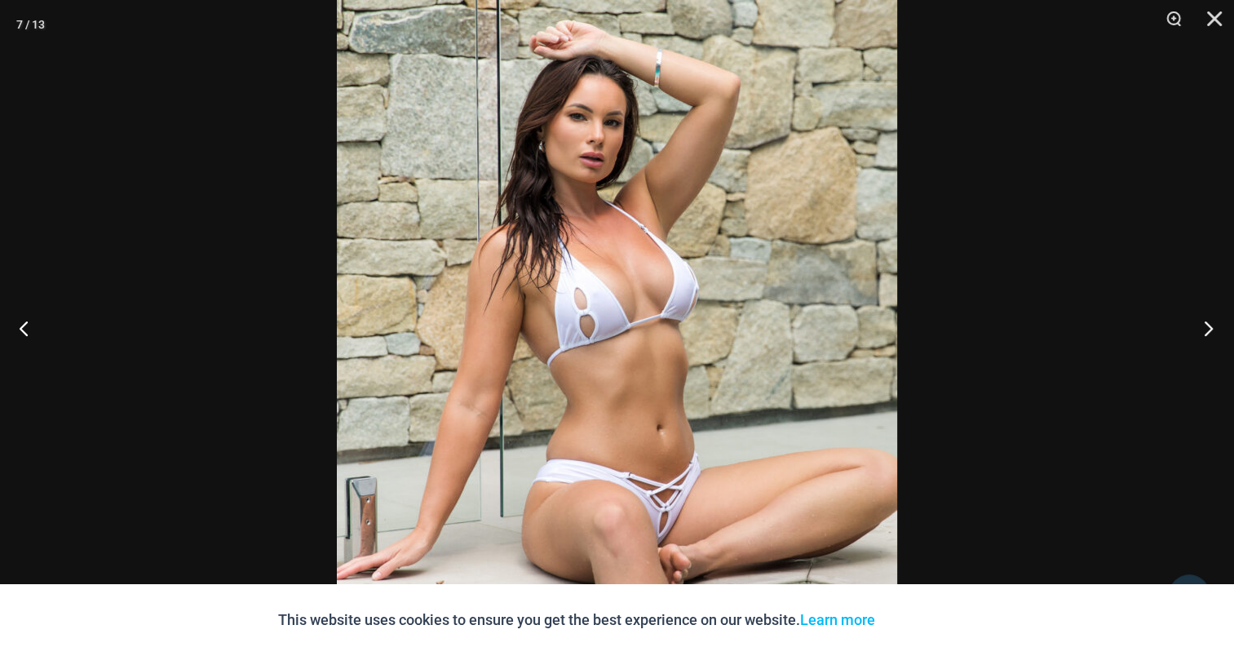
click at [1211, 321] on button "Next" at bounding box center [1203, 328] width 61 height 82
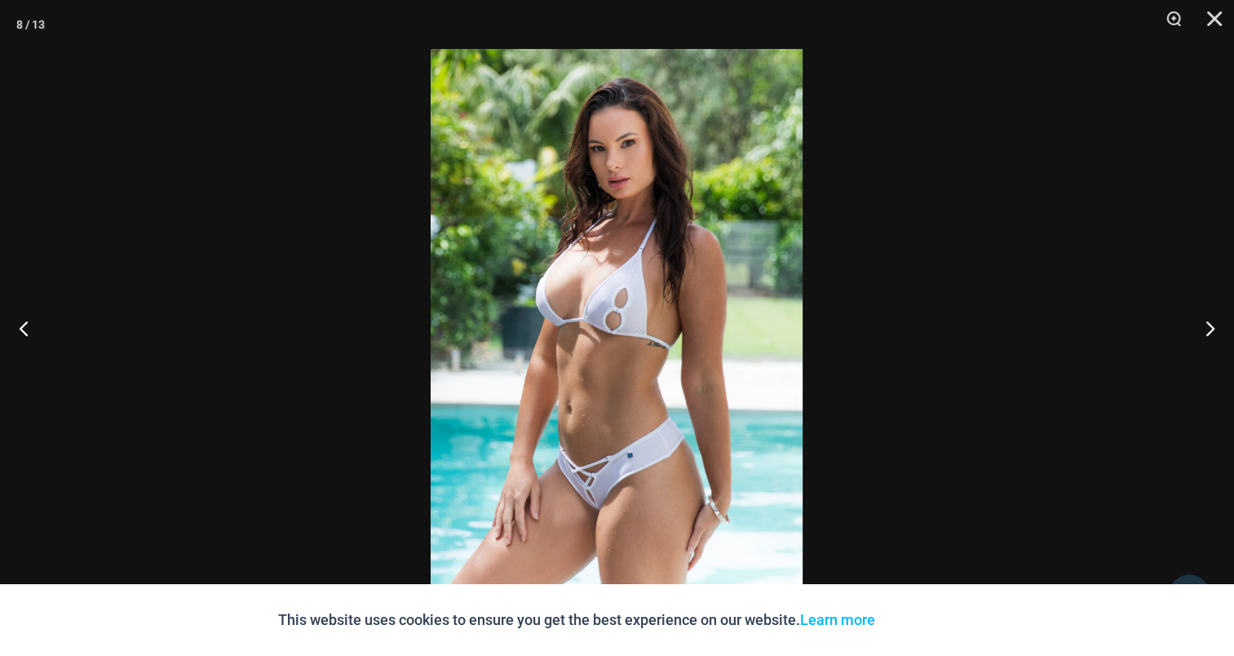
click at [611, 294] on img at bounding box center [617, 328] width 372 height 558
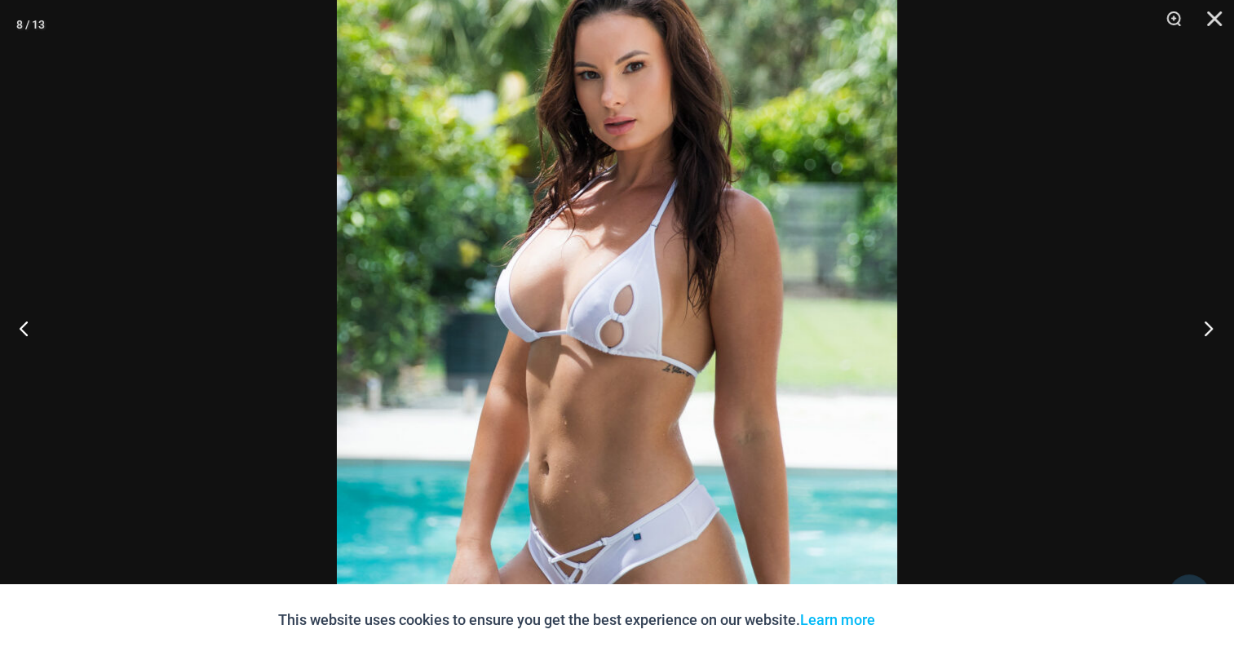
click at [1201, 315] on button "Next" at bounding box center [1203, 328] width 61 height 82
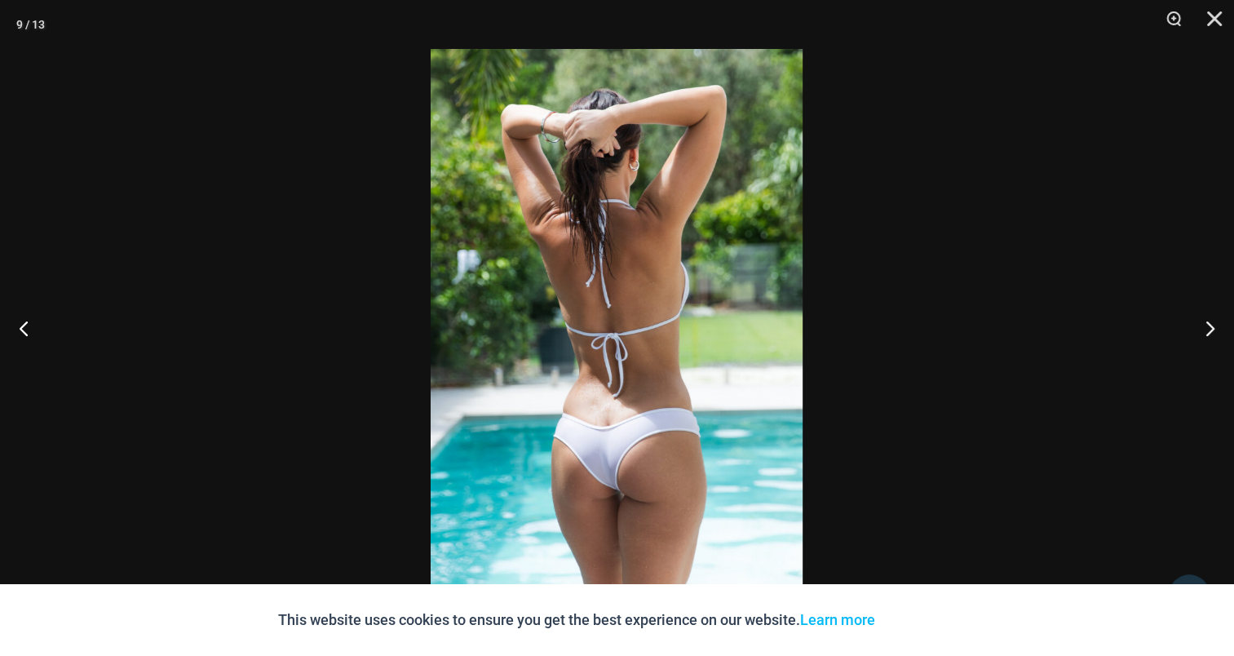
click at [686, 306] on img at bounding box center [617, 328] width 372 height 558
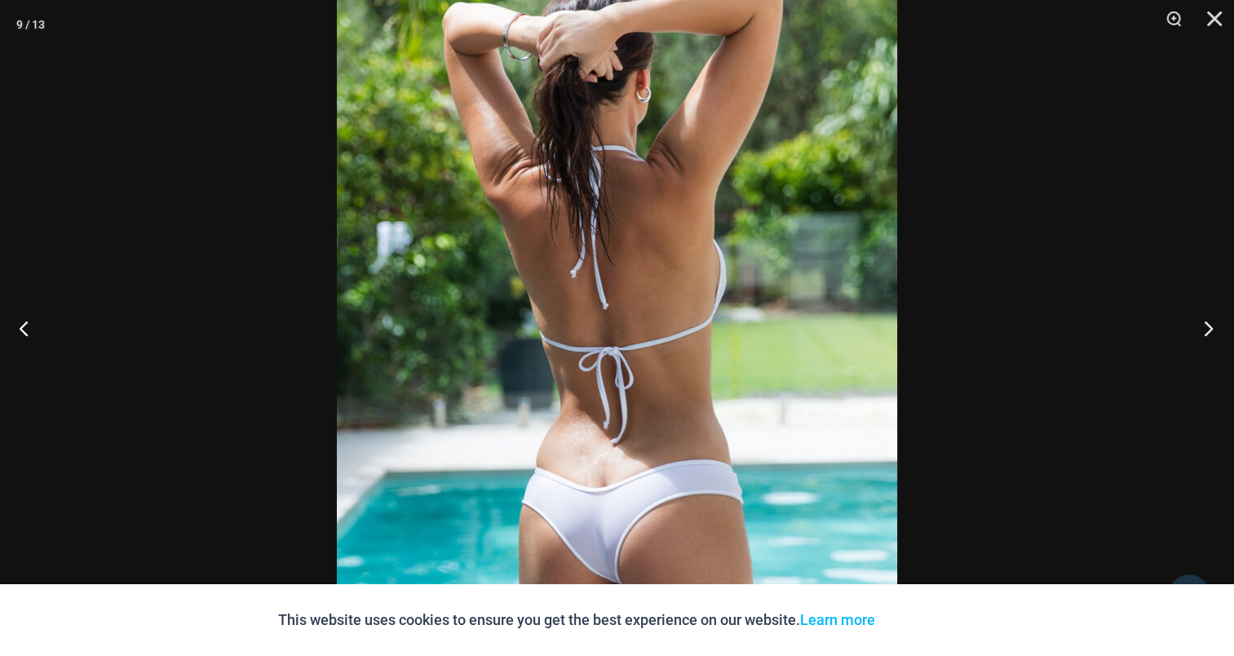
click at [1213, 330] on button "Next" at bounding box center [1203, 328] width 61 height 82
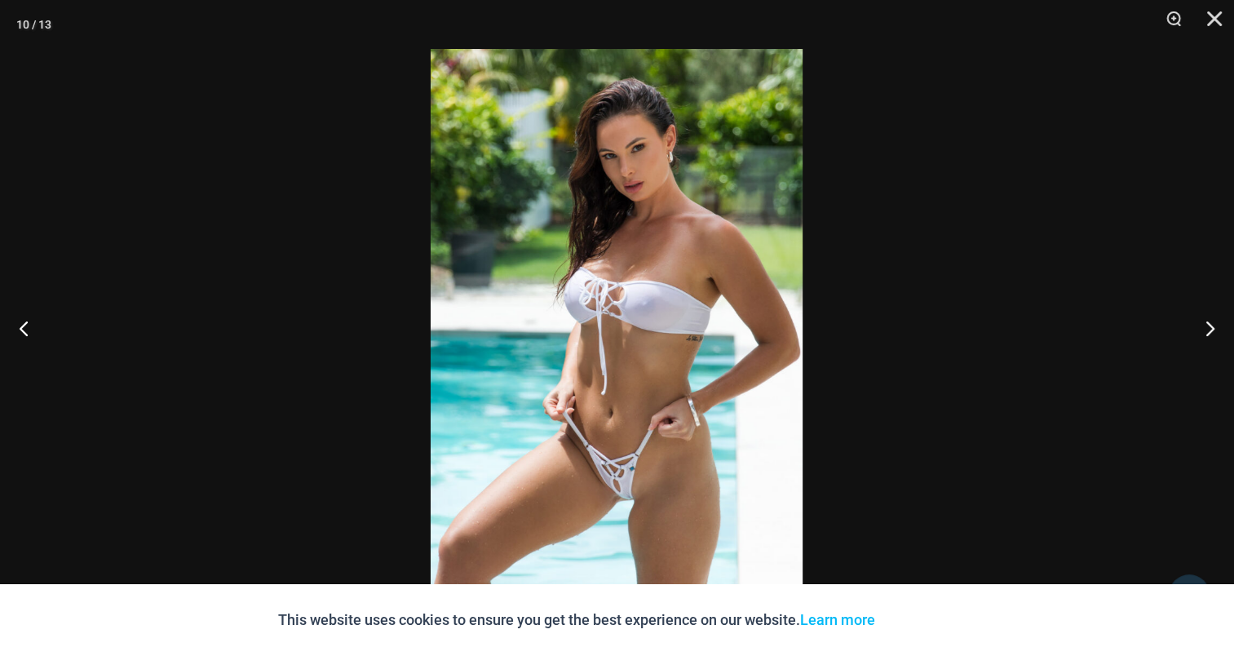
click at [692, 278] on img at bounding box center [617, 328] width 372 height 558
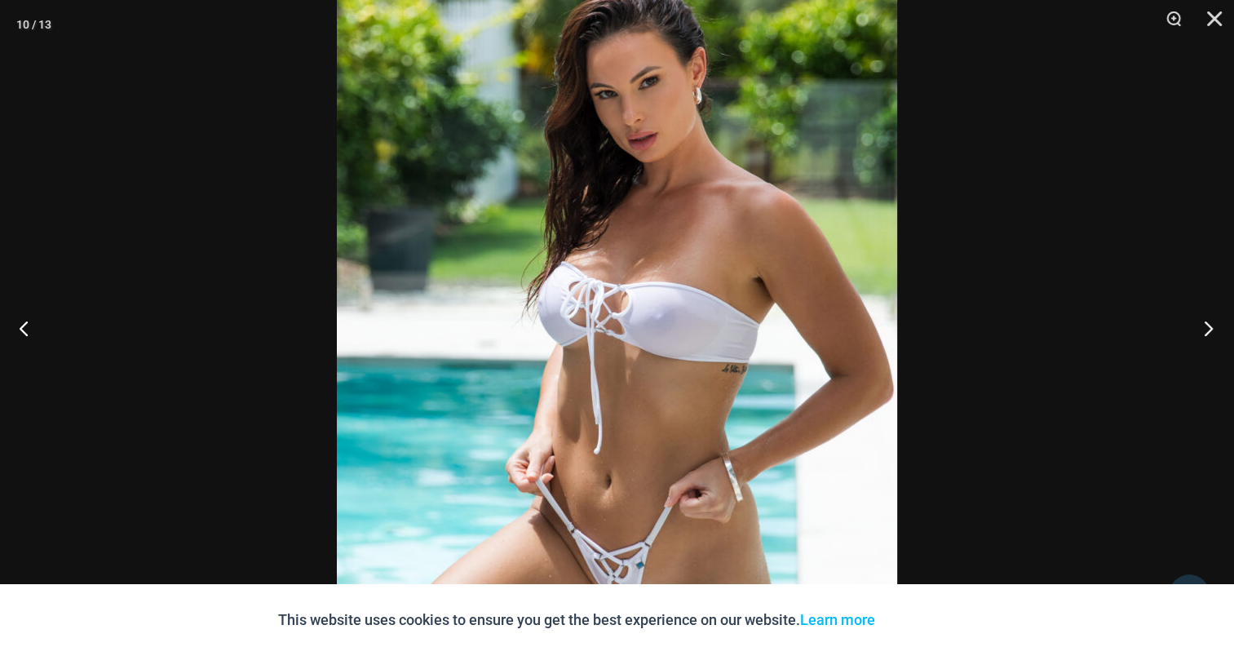
click at [1210, 329] on button "Next" at bounding box center [1203, 328] width 61 height 82
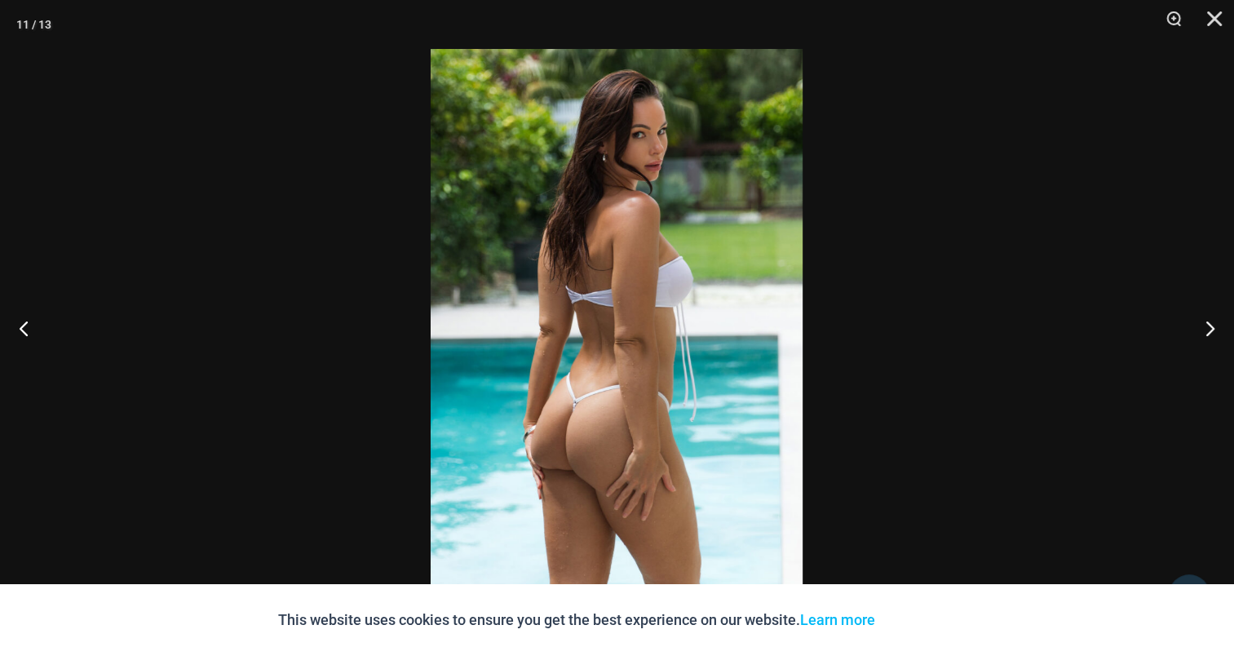
click at [657, 284] on img at bounding box center [617, 328] width 372 height 558
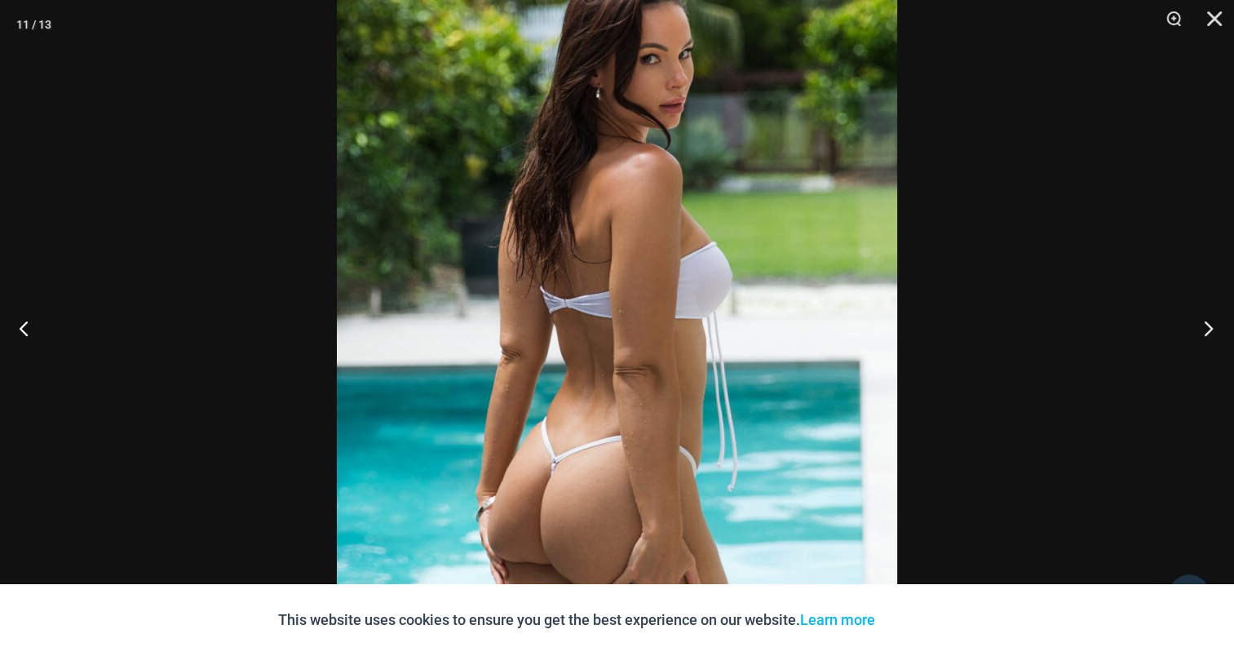
click at [1215, 331] on button "Next" at bounding box center [1203, 328] width 61 height 82
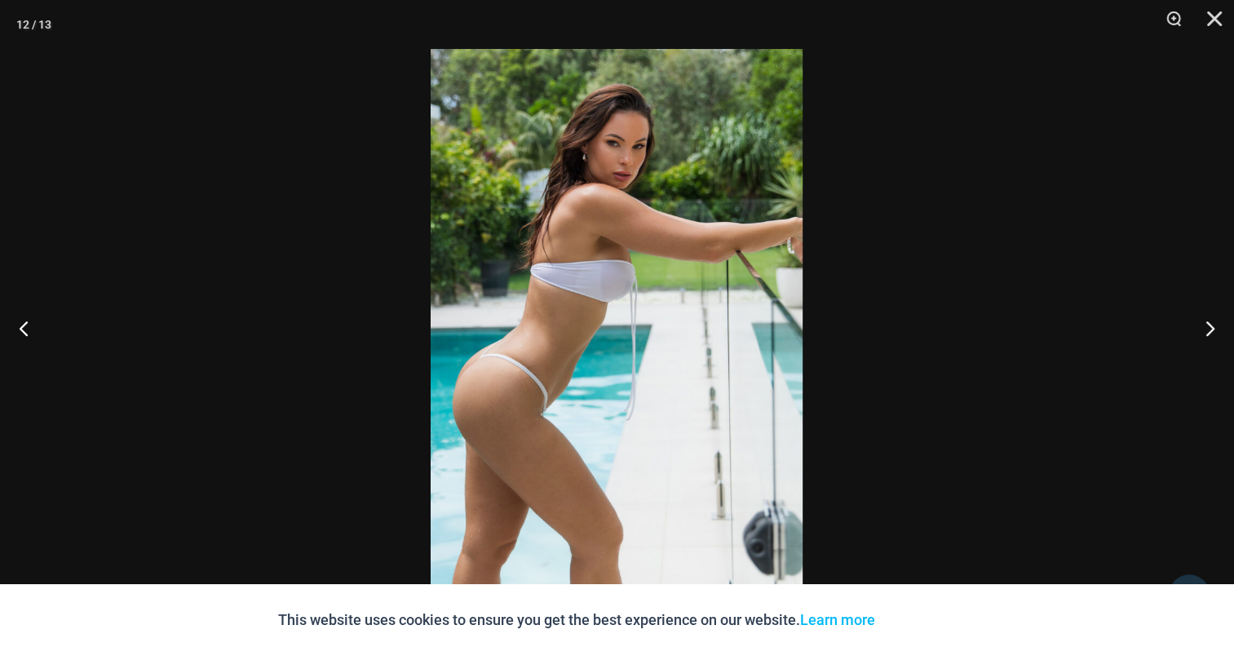
click at [591, 291] on img at bounding box center [617, 328] width 372 height 558
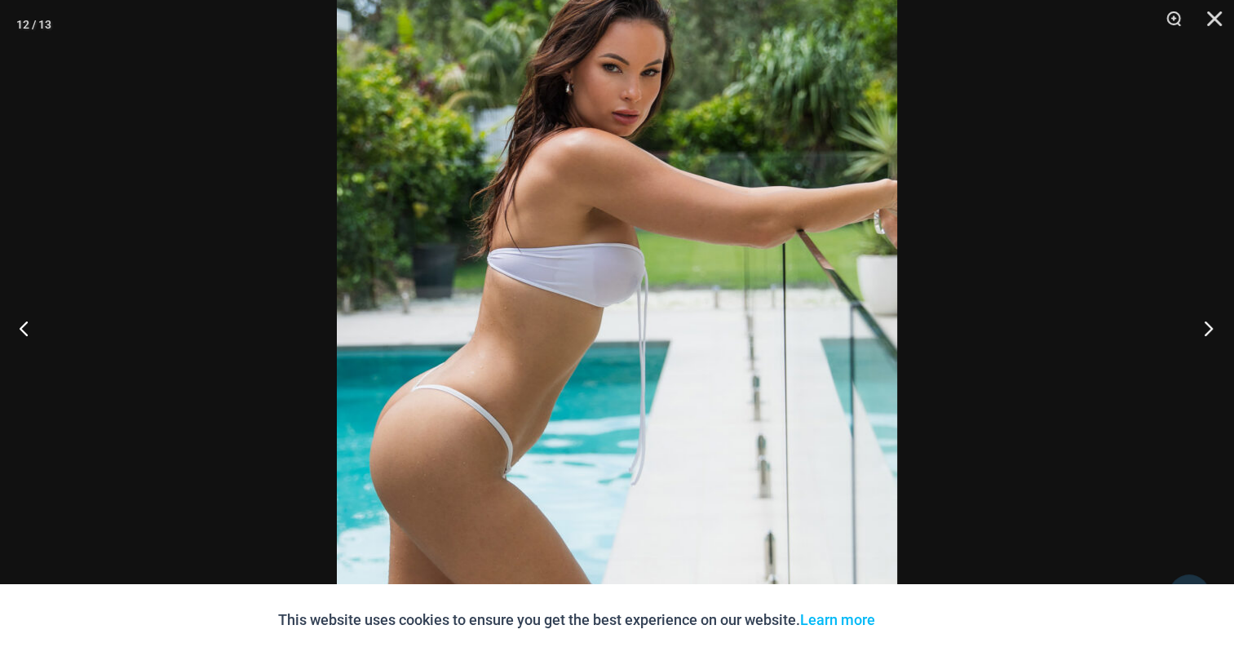
click at [1197, 320] on button "Next" at bounding box center [1203, 328] width 61 height 82
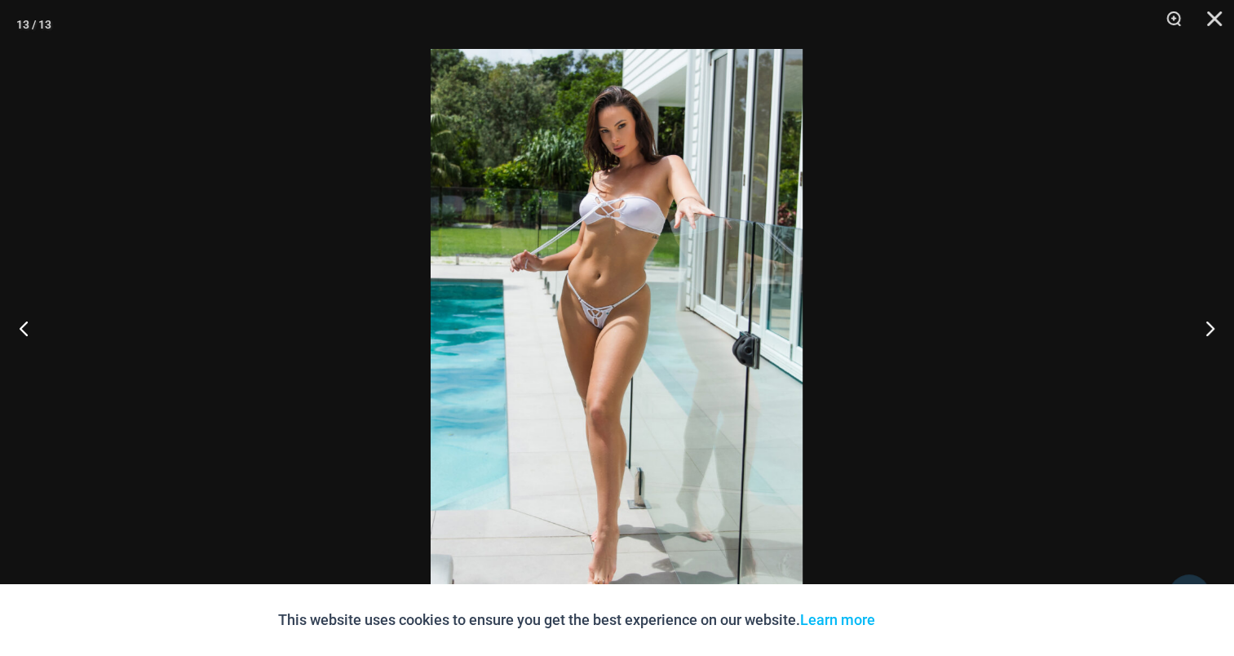
click at [582, 296] on img at bounding box center [617, 328] width 372 height 558
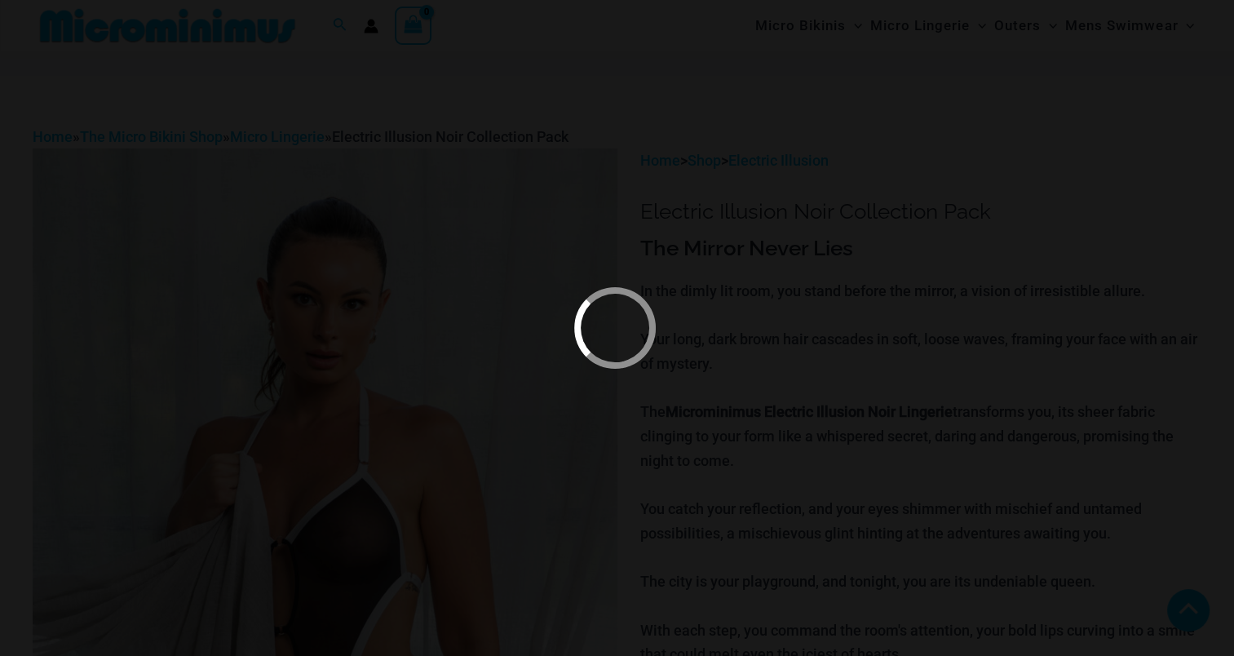
scroll to position [489, 0]
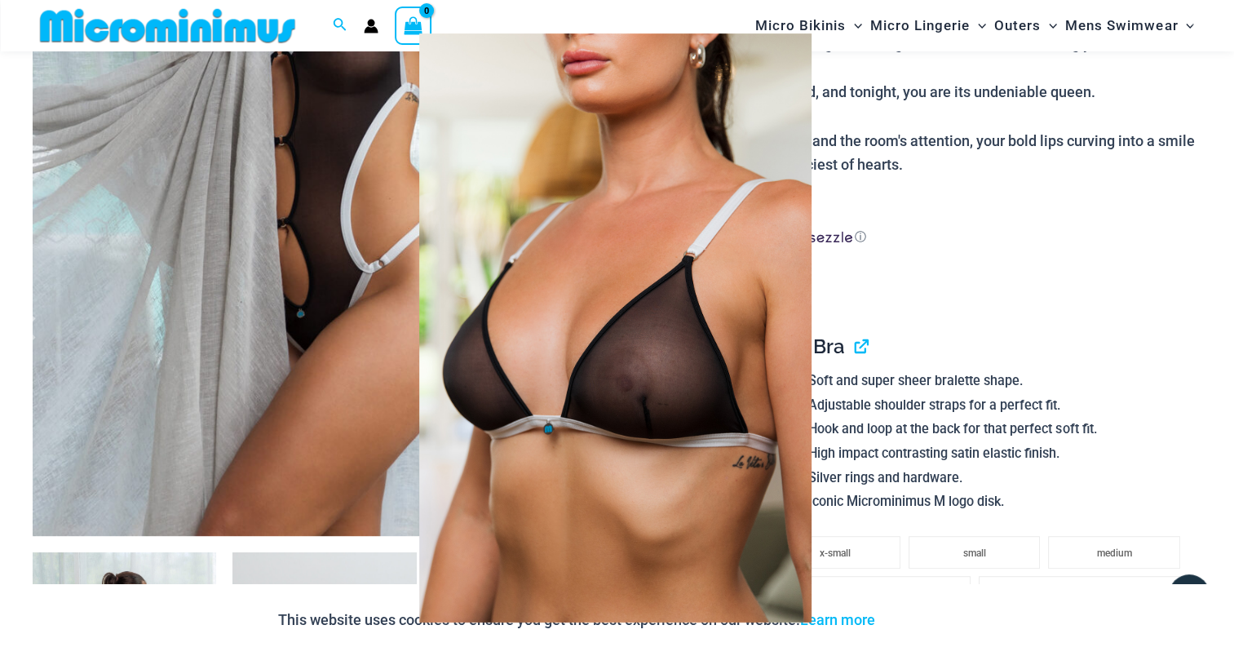
drag, startPoint x: 1082, startPoint y: 240, endPoint x: 1122, endPoint y: 237, distance: 40.9
click at [1082, 240] on div at bounding box center [617, 328] width 1234 height 656
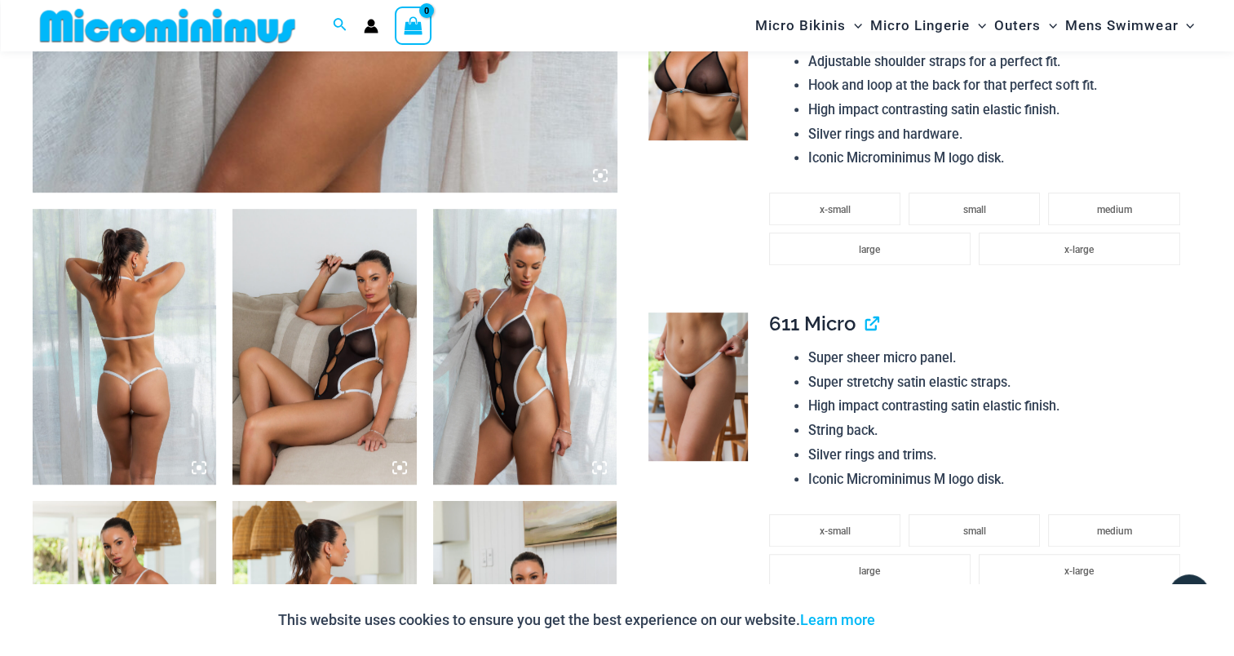
scroll to position [897, 0]
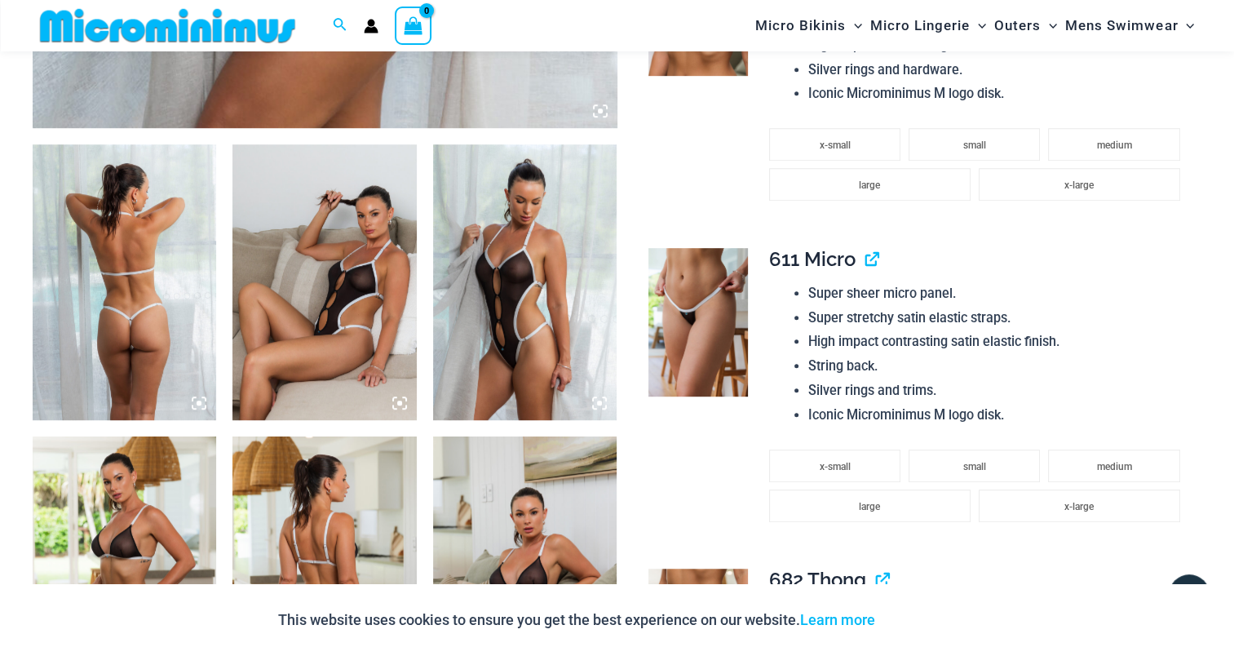
click at [139, 261] on img at bounding box center [125, 282] width 184 height 276
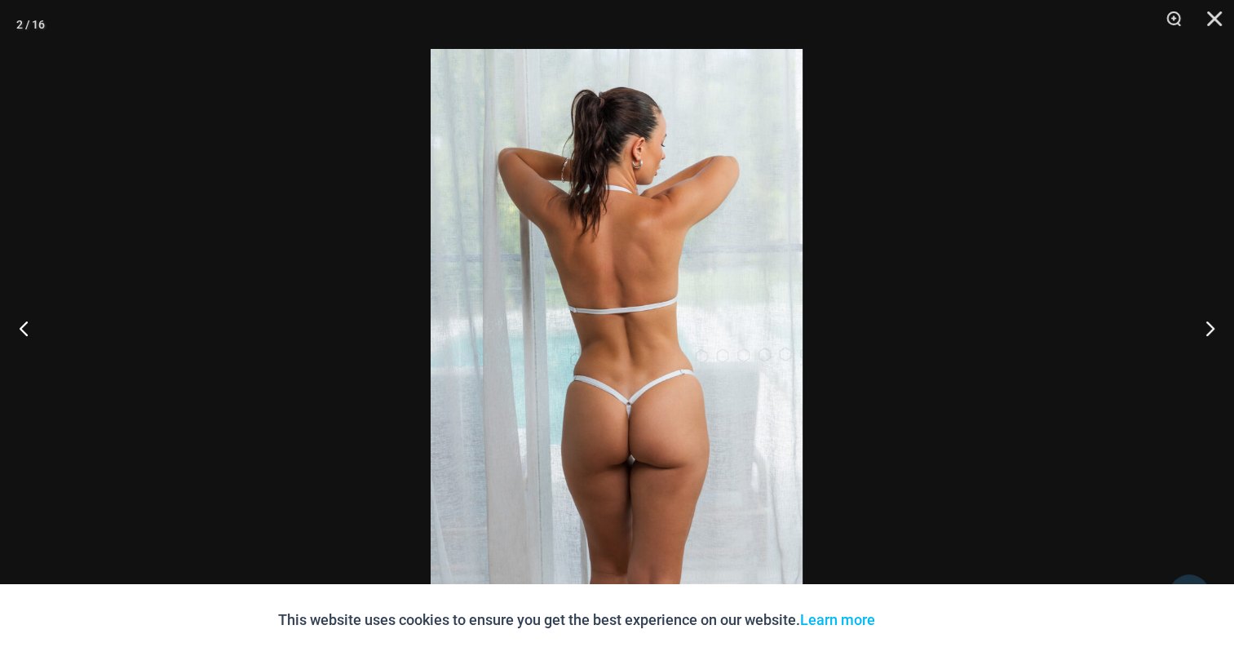
click at [672, 308] on img at bounding box center [617, 328] width 372 height 558
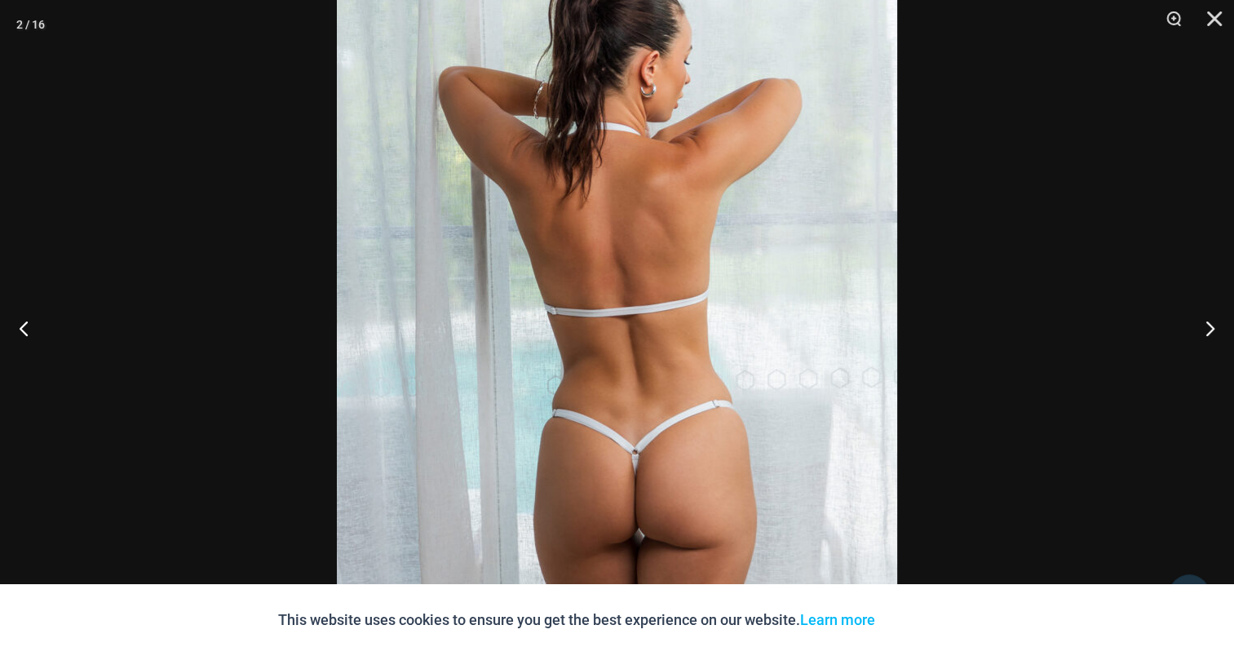
click at [671, 267] on img at bounding box center [617, 338] width 560 height 840
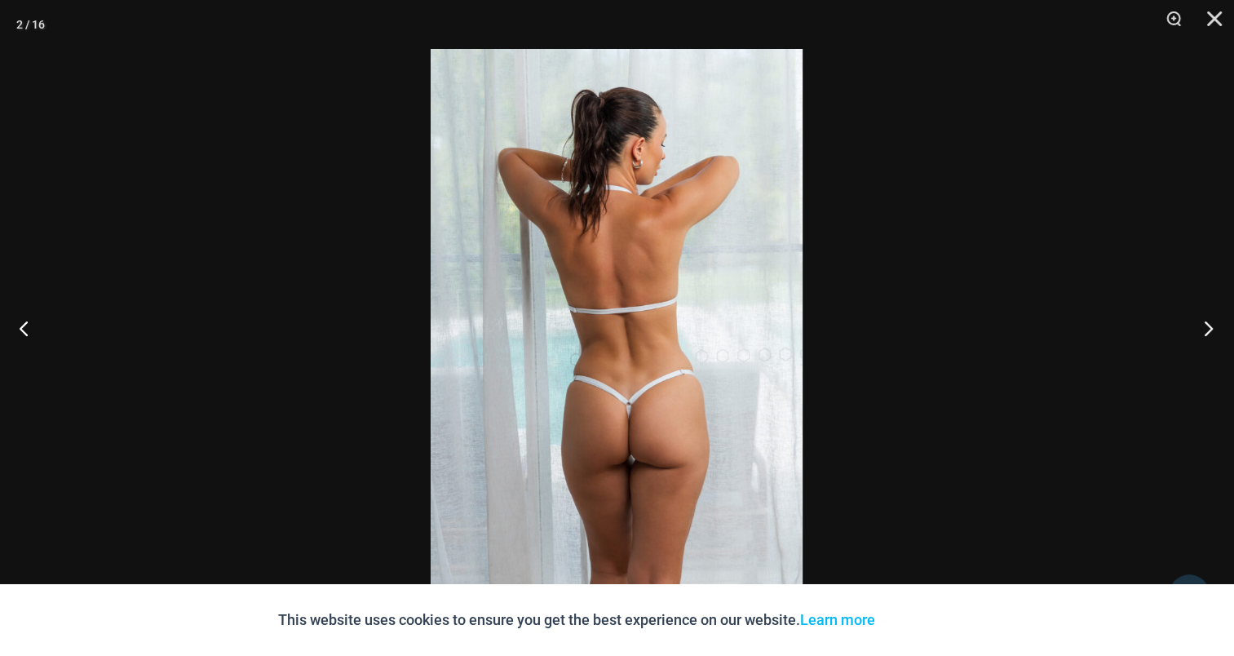
click at [1210, 330] on button "Next" at bounding box center [1203, 328] width 61 height 82
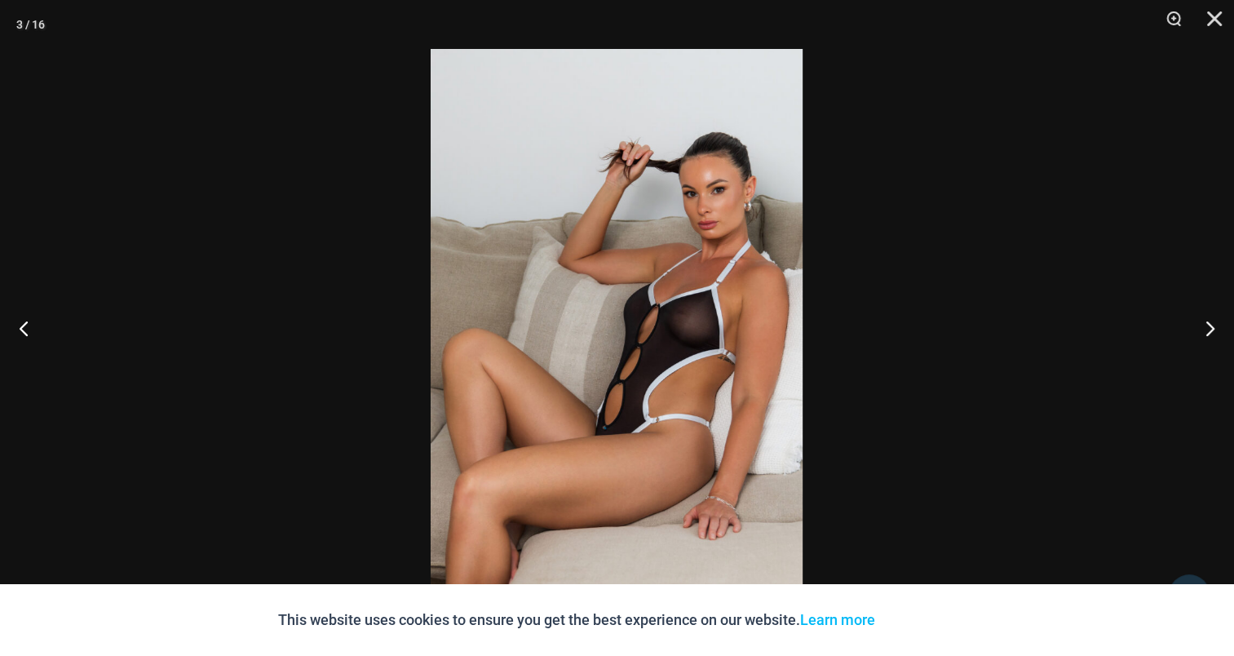
click at [585, 276] on img at bounding box center [617, 328] width 372 height 558
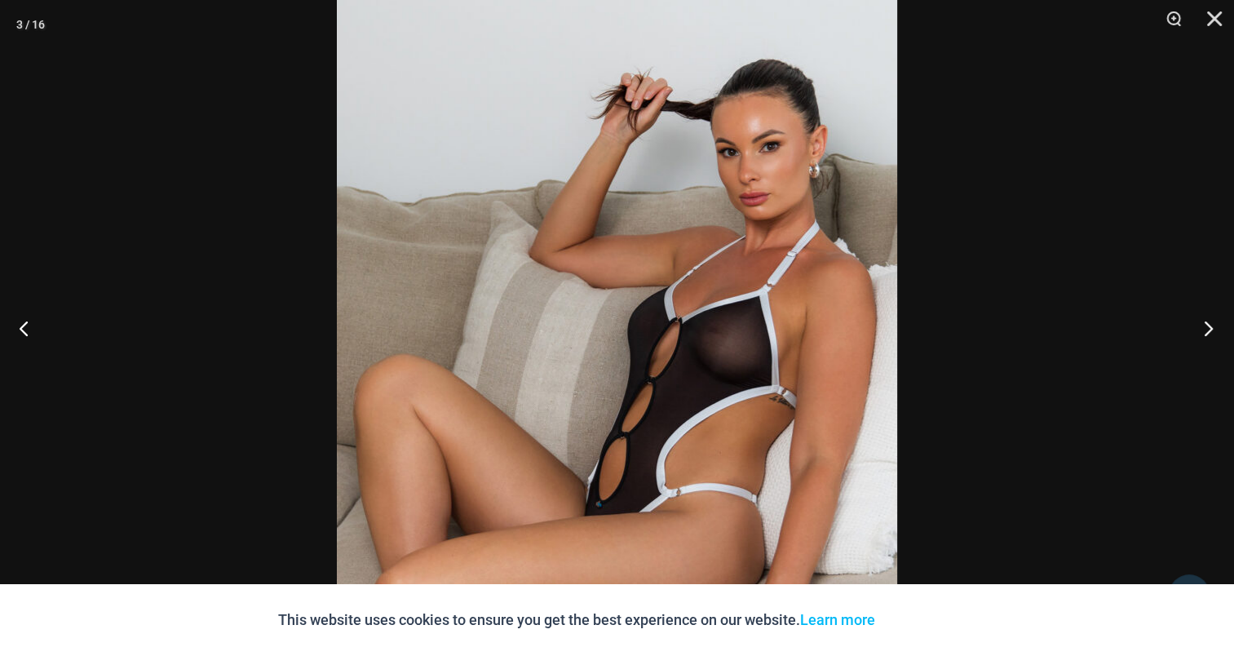
click at [1213, 321] on button "Next" at bounding box center [1203, 328] width 61 height 82
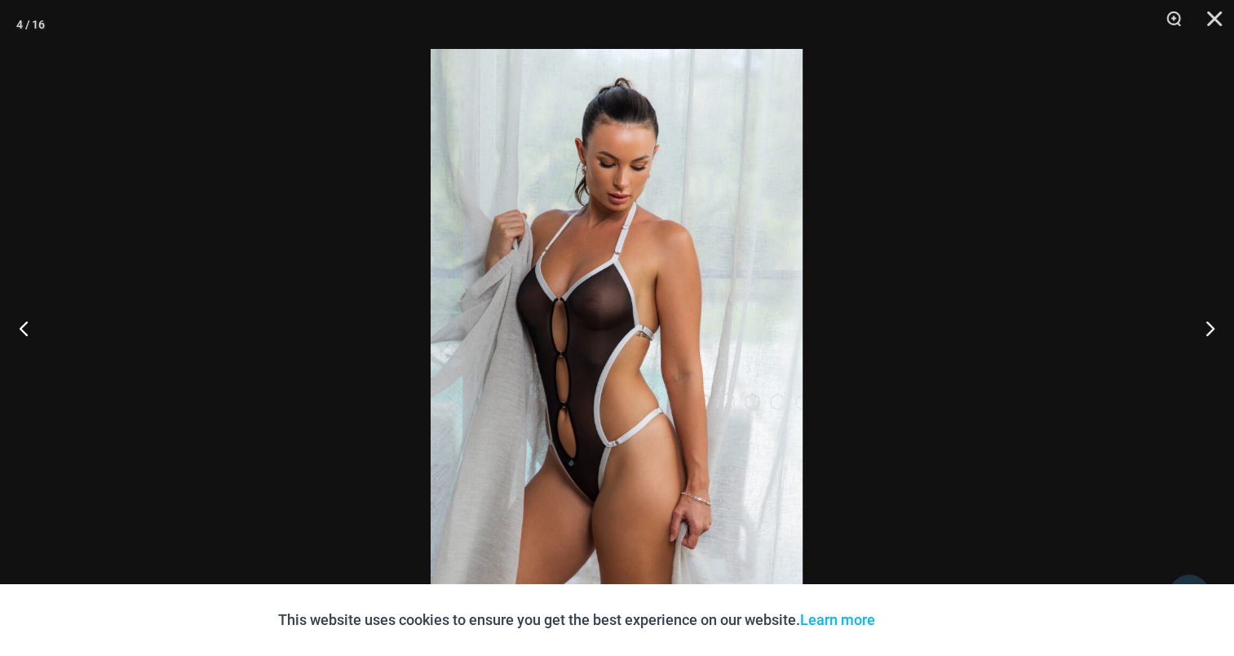
click at [685, 264] on img at bounding box center [617, 328] width 372 height 558
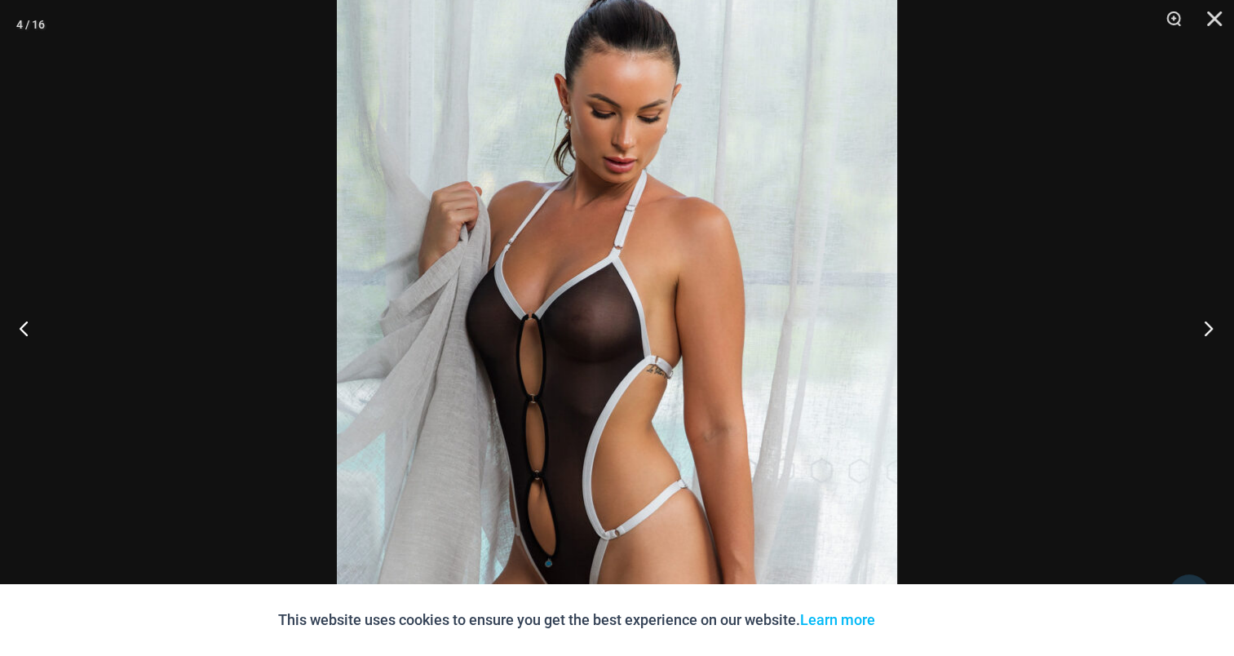
click at [1201, 328] on button "Next" at bounding box center [1203, 328] width 61 height 82
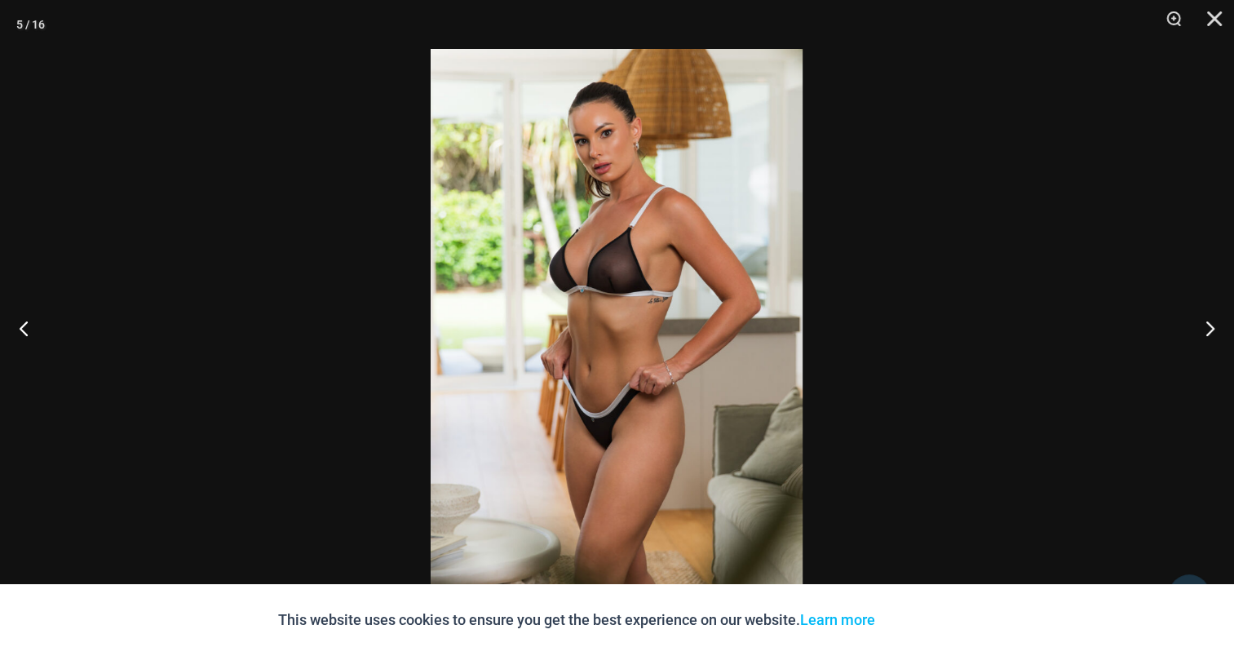
click at [608, 281] on img at bounding box center [617, 328] width 372 height 558
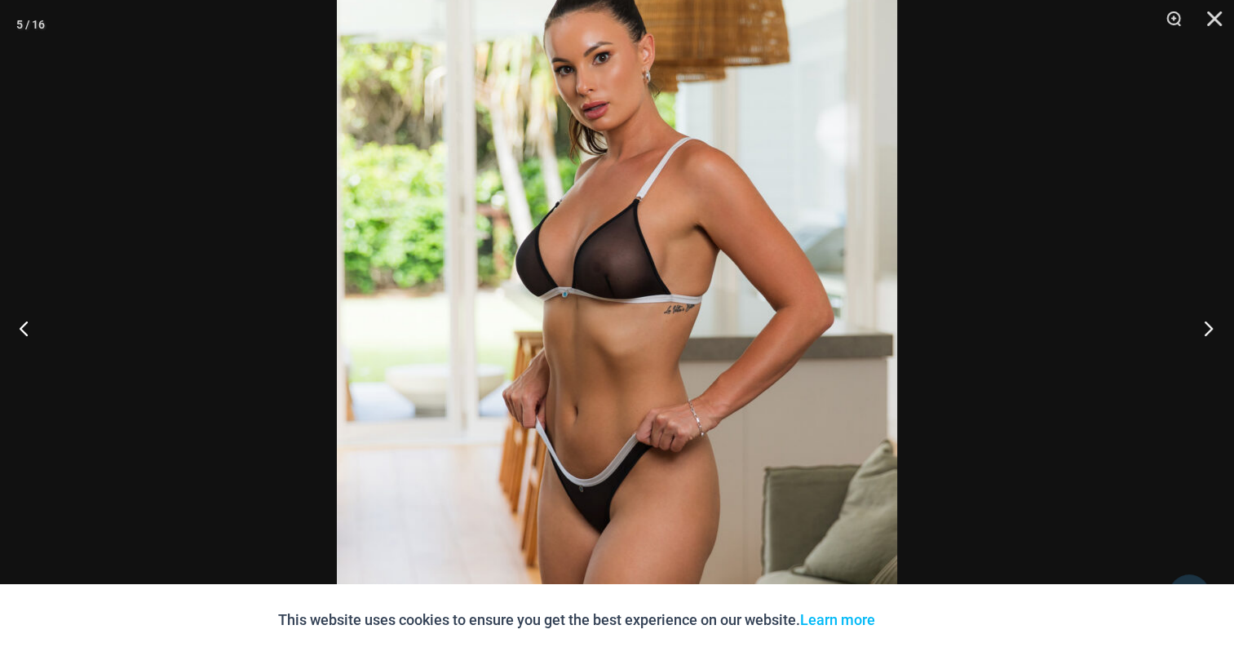
click at [1217, 333] on button "Next" at bounding box center [1203, 328] width 61 height 82
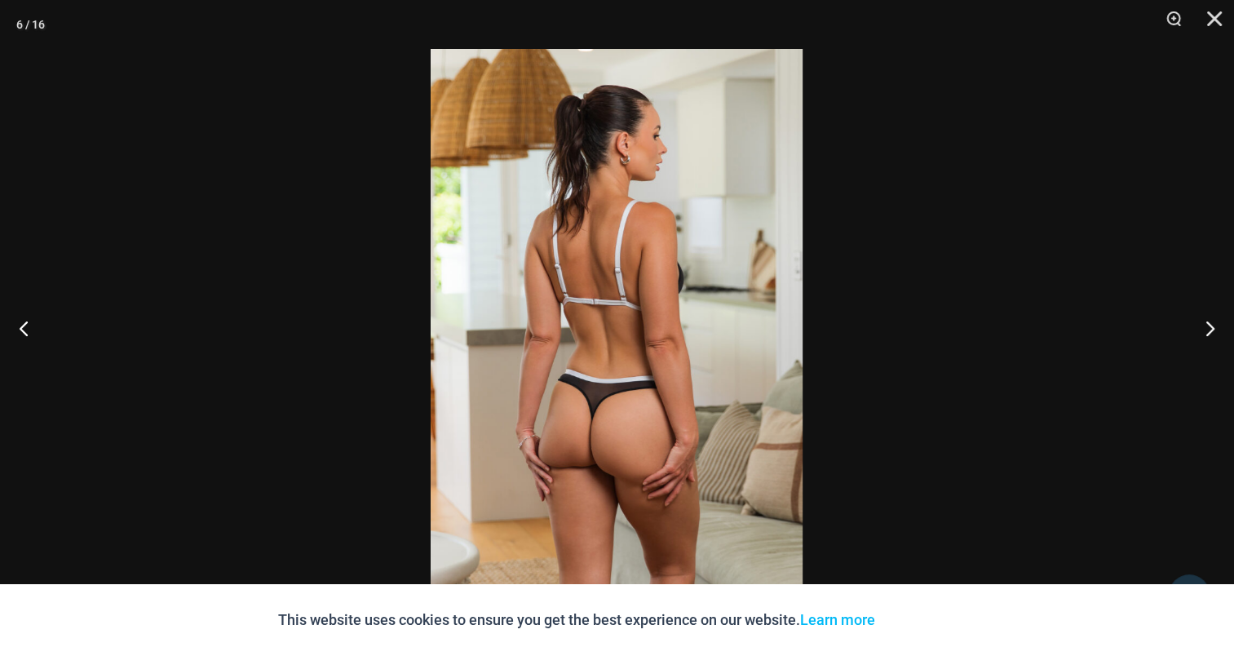
click at [683, 263] on img at bounding box center [617, 328] width 372 height 558
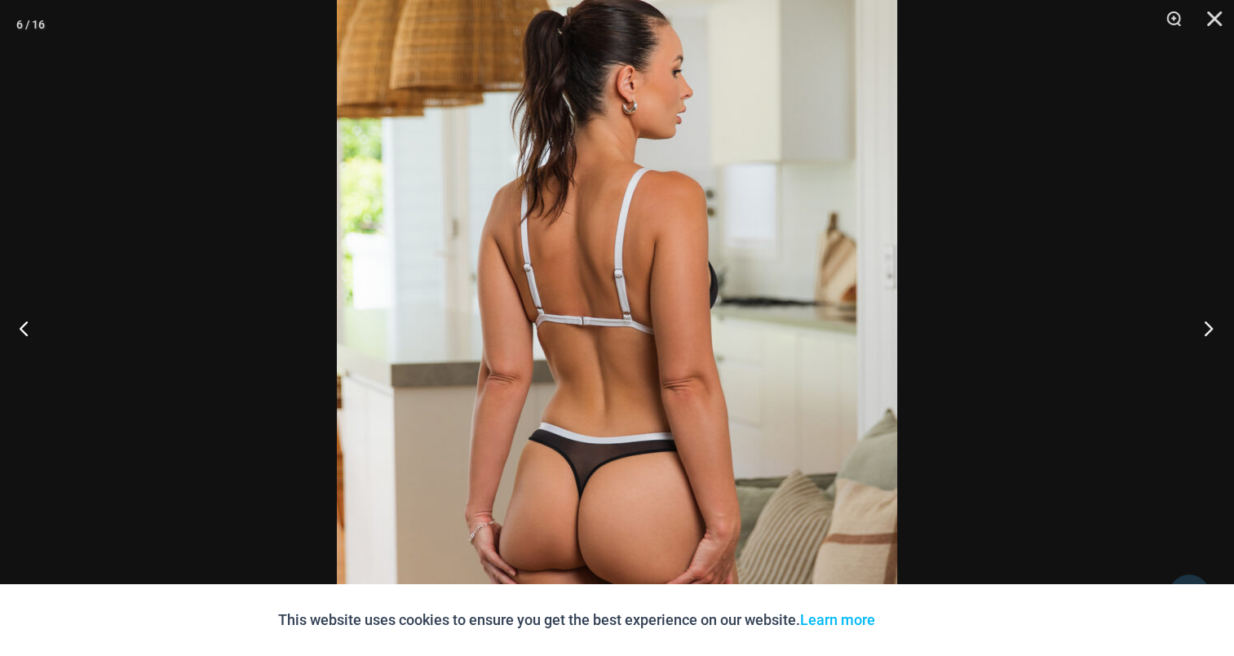
click at [1193, 330] on button "Next" at bounding box center [1203, 328] width 61 height 82
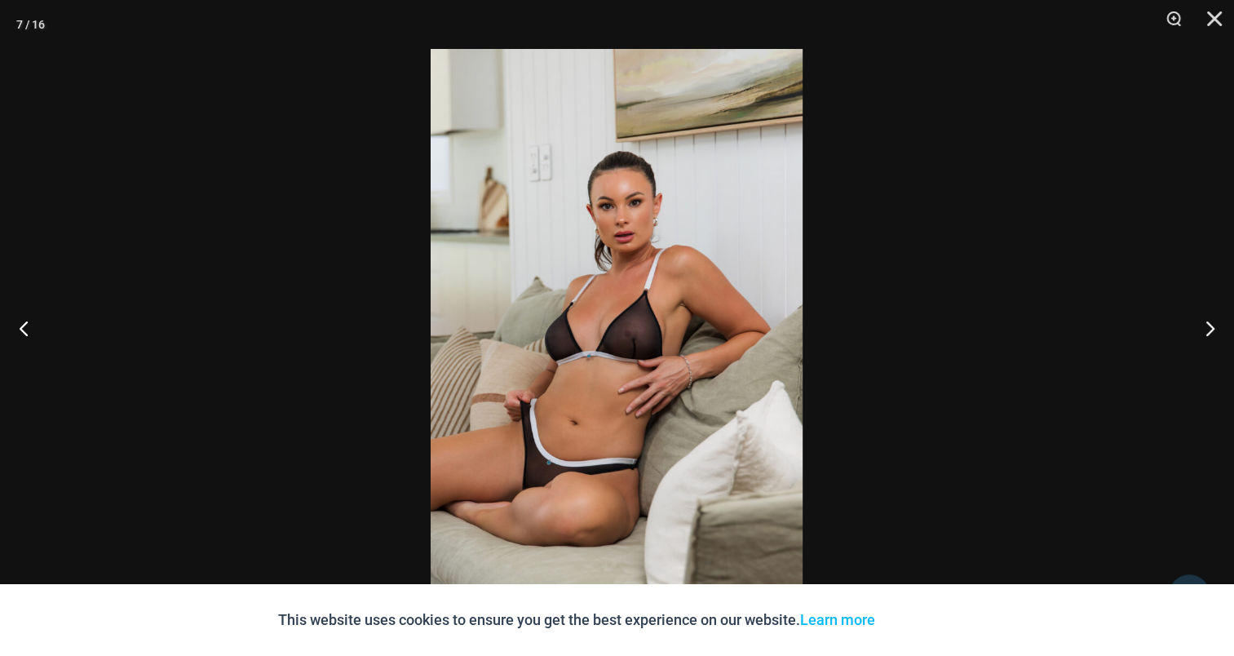
click at [640, 326] on img at bounding box center [617, 328] width 372 height 558
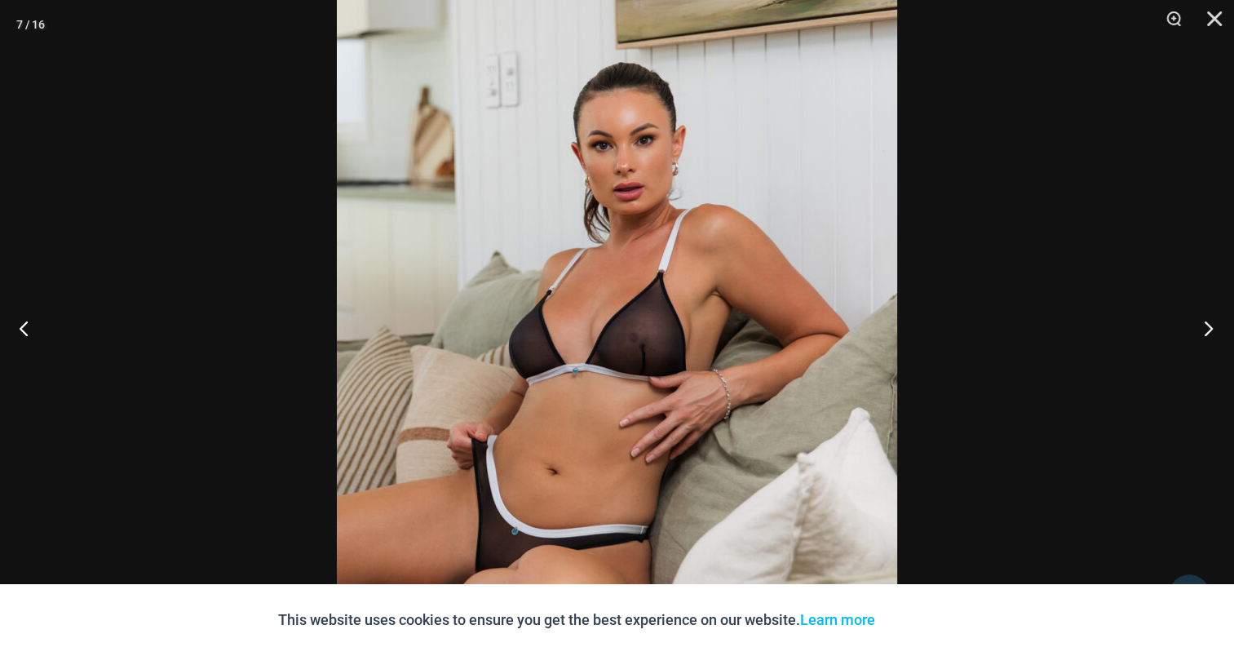
click at [1208, 316] on button "Next" at bounding box center [1203, 328] width 61 height 82
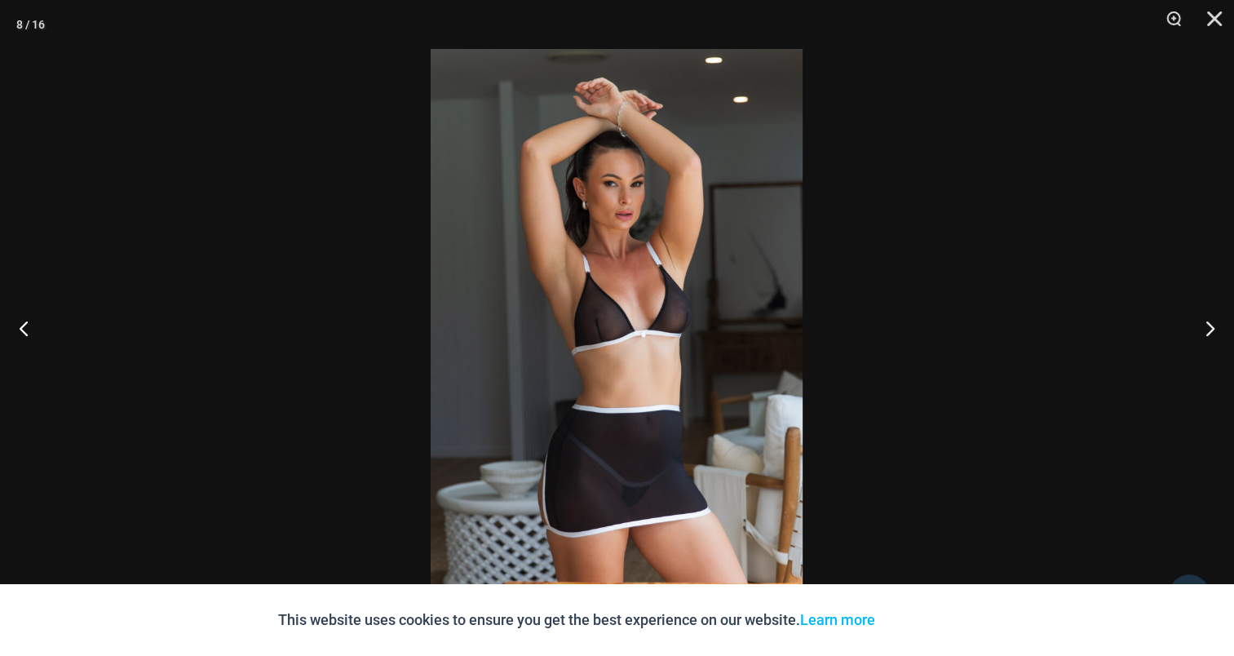
click at [618, 283] on img at bounding box center [617, 328] width 372 height 558
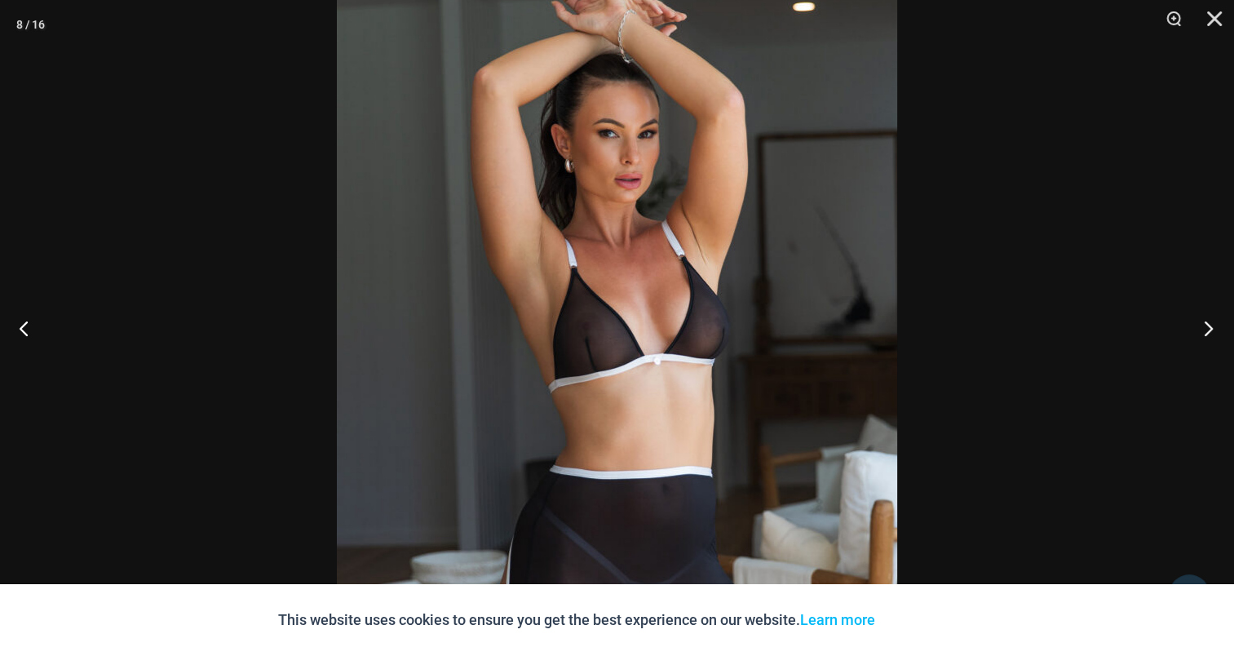
click at [1198, 333] on button "Next" at bounding box center [1203, 328] width 61 height 82
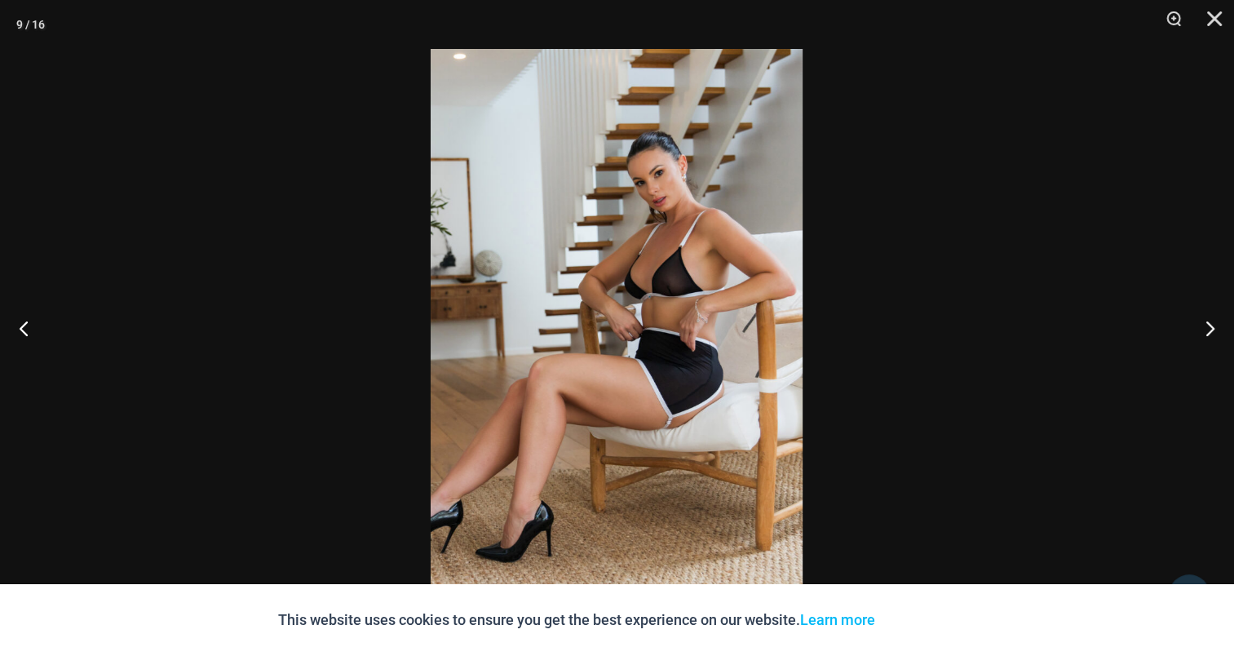
click at [571, 312] on img at bounding box center [617, 328] width 372 height 558
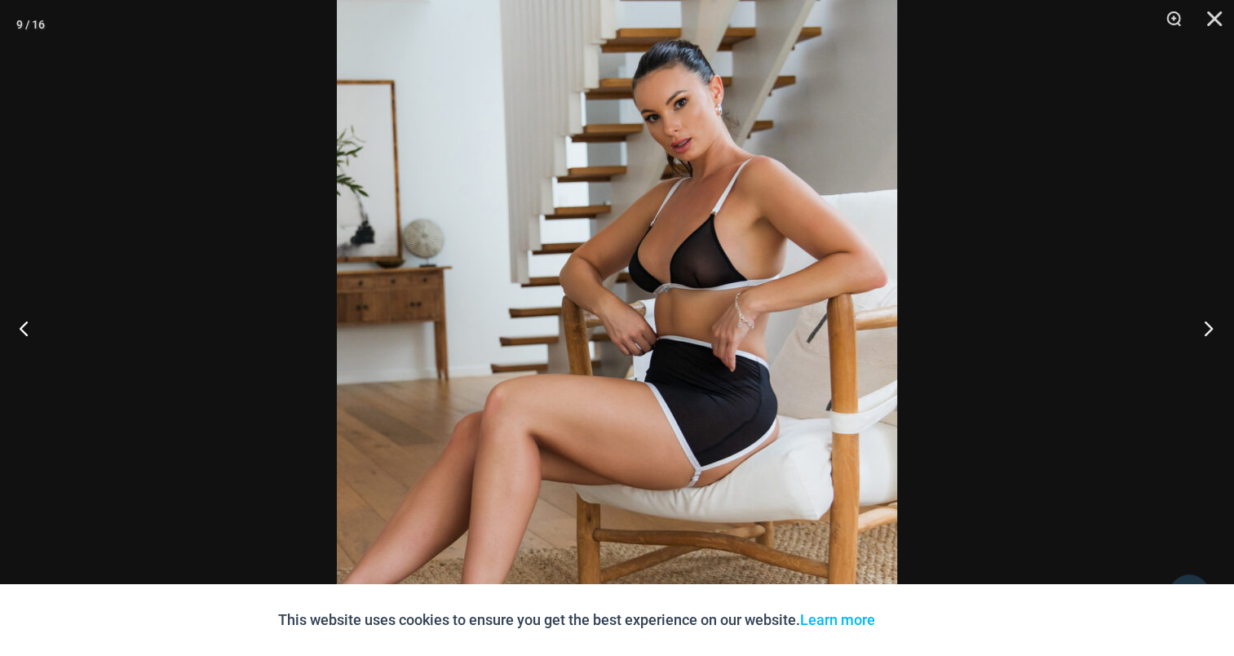
click at [1216, 323] on button "Next" at bounding box center [1203, 328] width 61 height 82
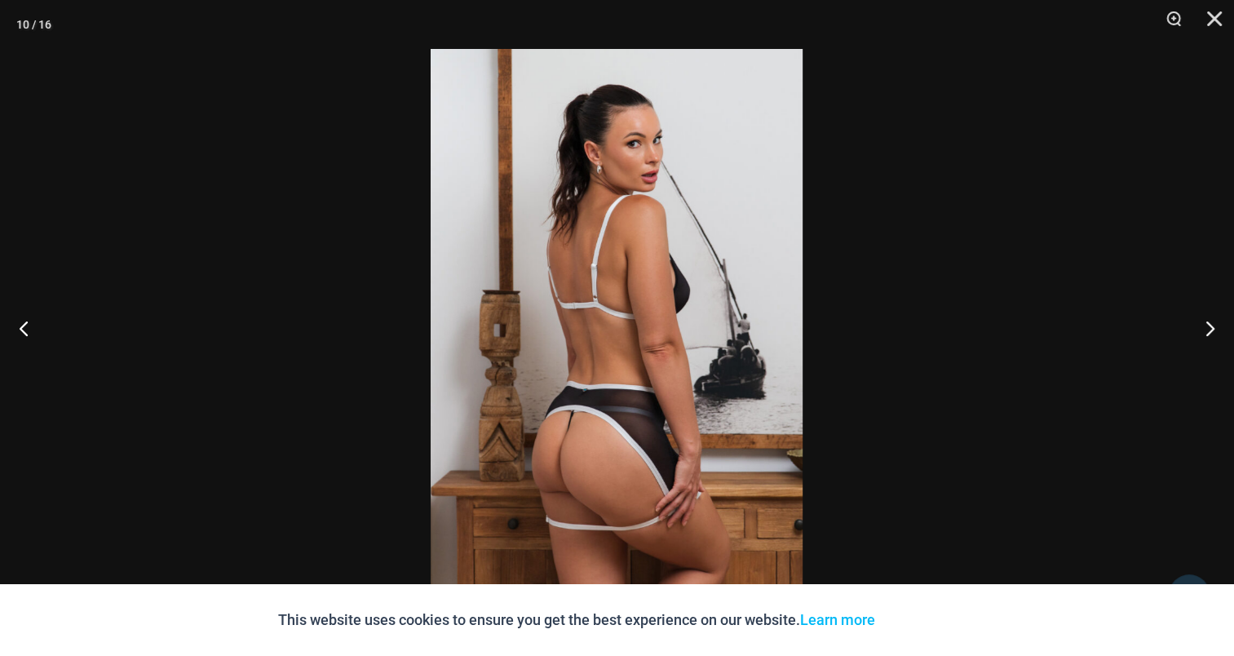
click at [636, 250] on img at bounding box center [617, 328] width 372 height 558
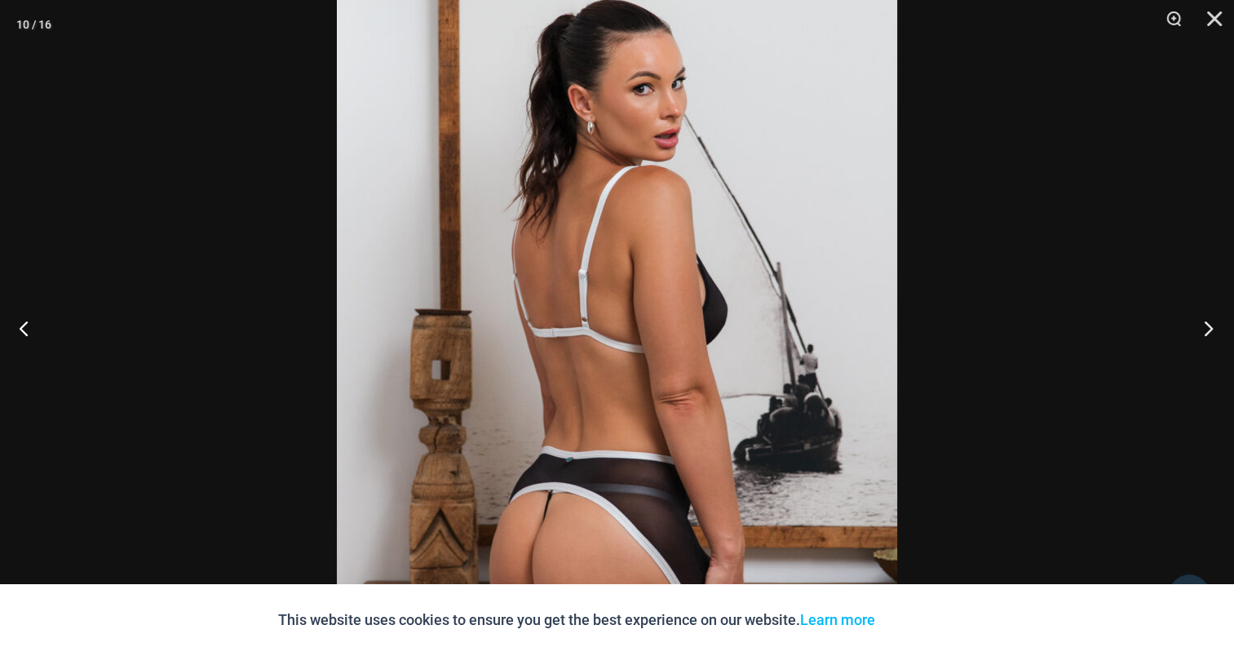
click at [1198, 324] on button "Next" at bounding box center [1203, 328] width 61 height 82
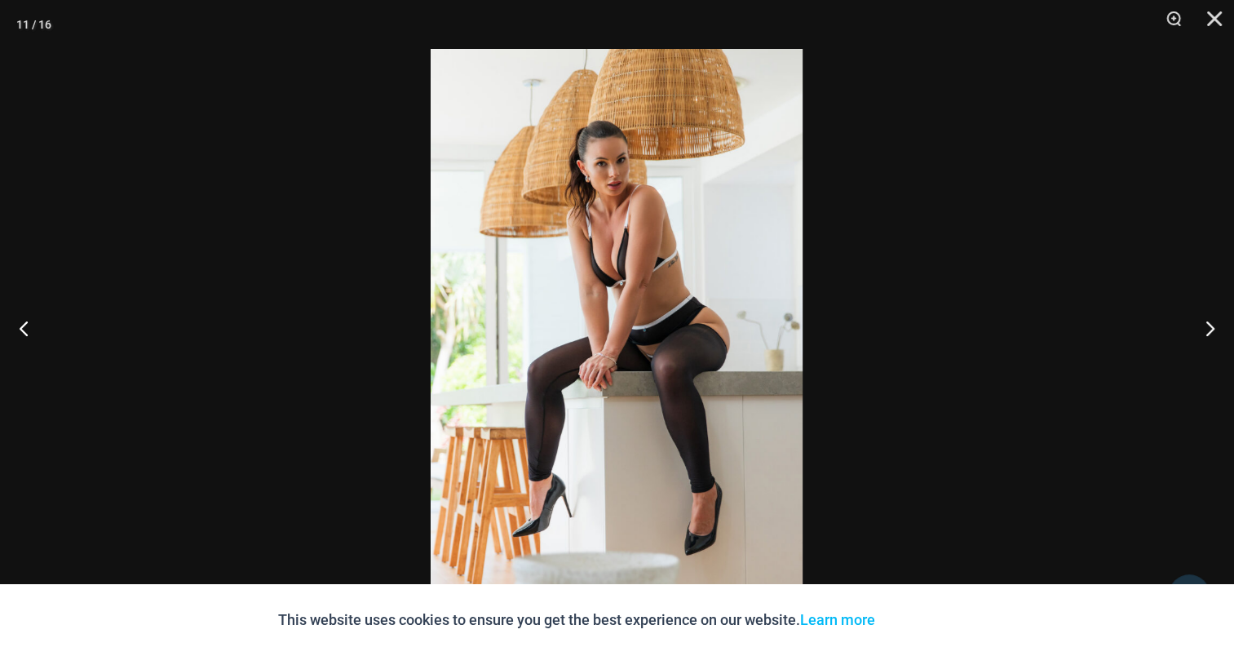
click at [666, 268] on img at bounding box center [617, 328] width 372 height 558
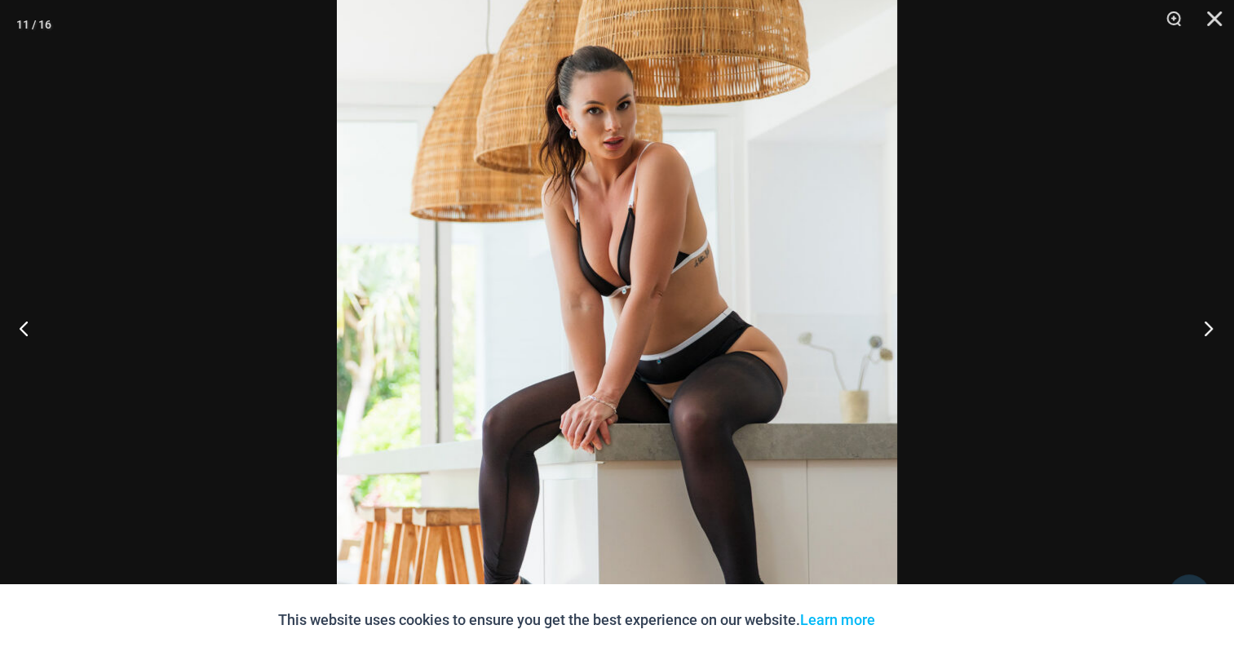
click at [1210, 310] on button "Next" at bounding box center [1203, 328] width 61 height 82
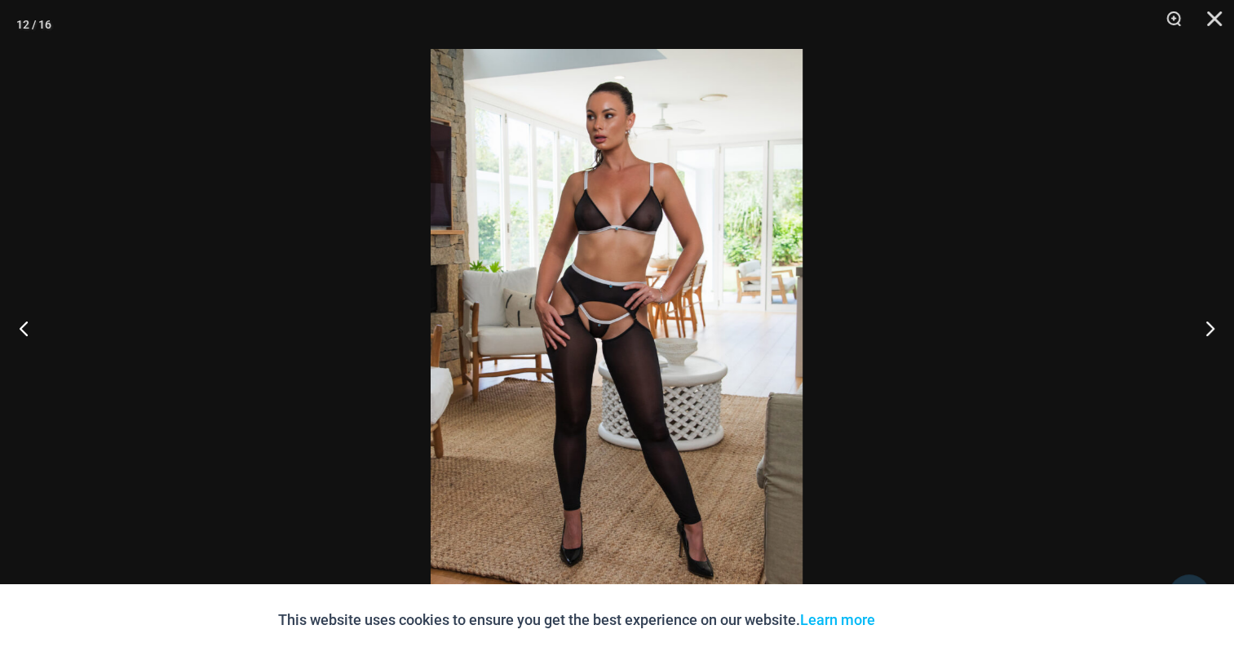
click at [682, 297] on img at bounding box center [617, 328] width 372 height 558
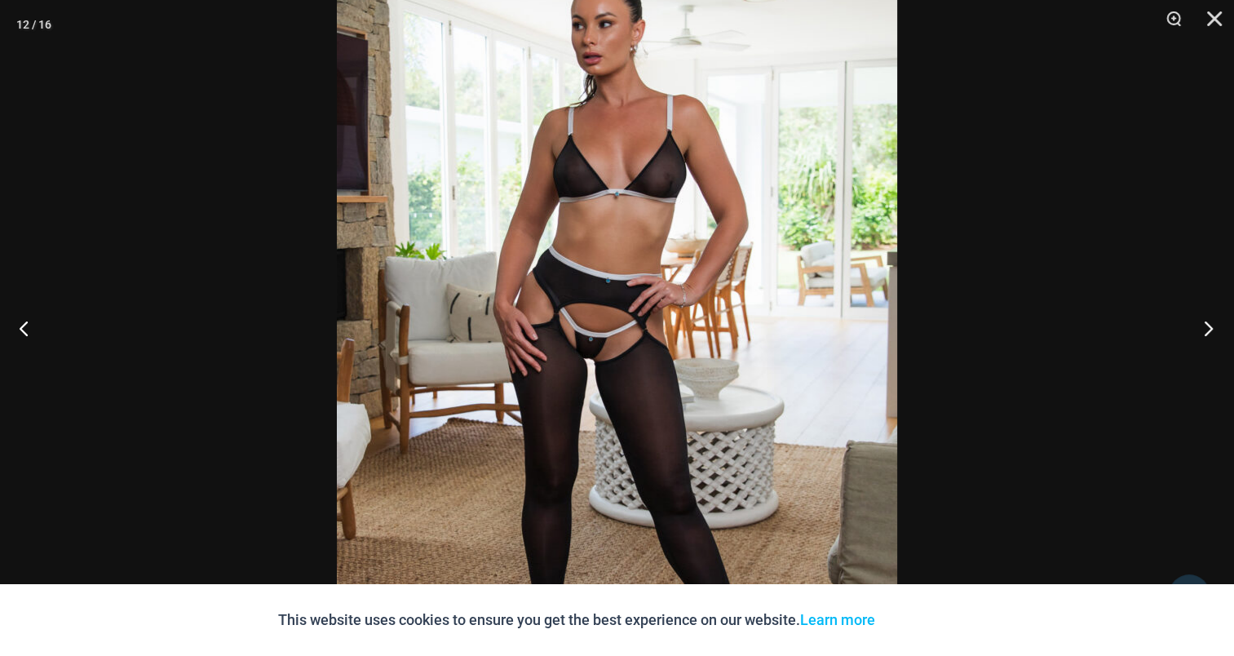
click at [1201, 328] on button "Next" at bounding box center [1203, 328] width 61 height 82
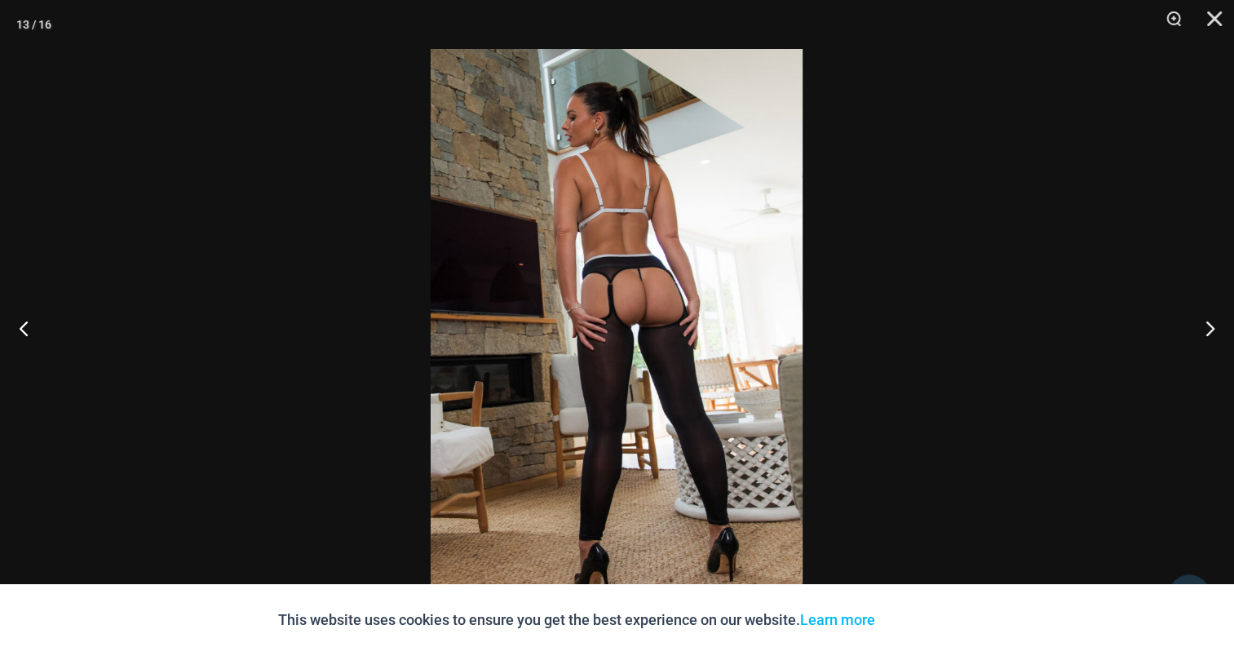
click at [705, 253] on img at bounding box center [617, 328] width 372 height 558
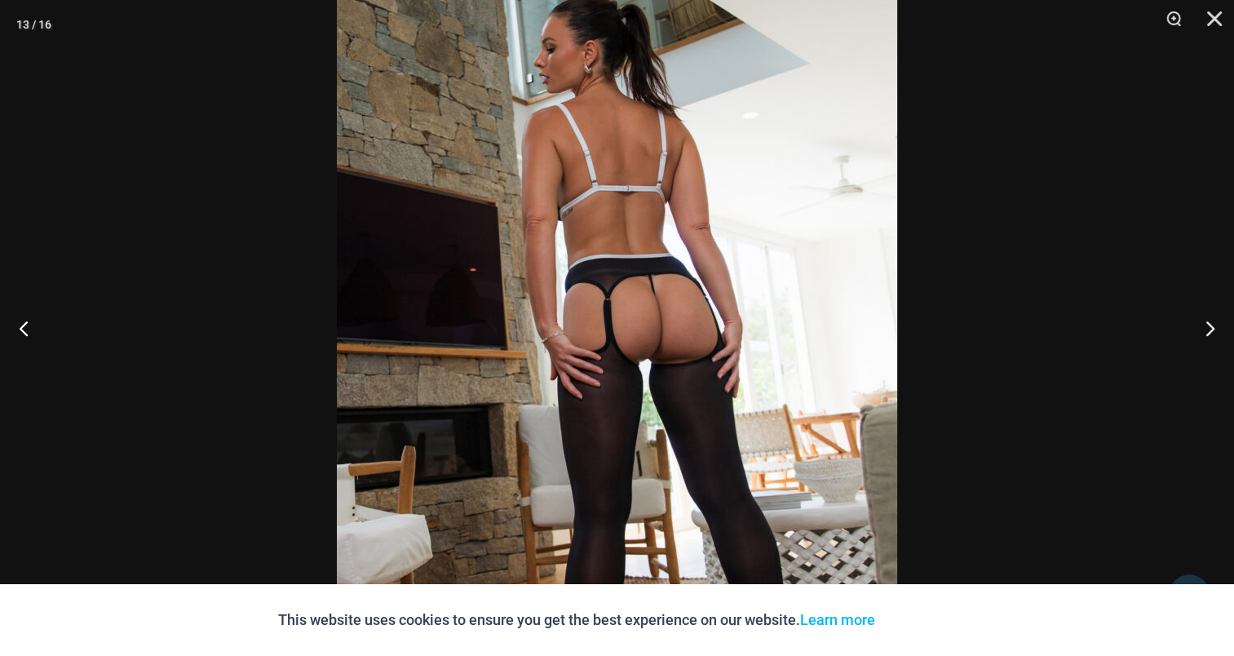
click at [1215, 323] on button "Next" at bounding box center [1203, 328] width 61 height 82
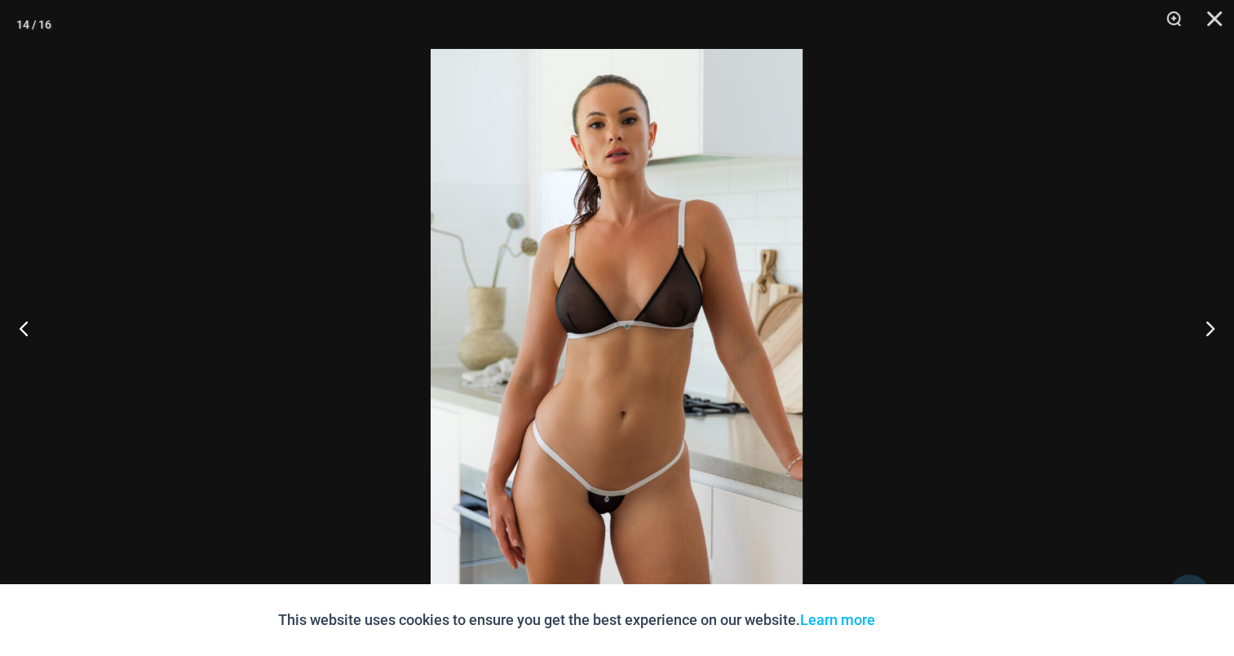
click at [584, 275] on img at bounding box center [617, 328] width 372 height 558
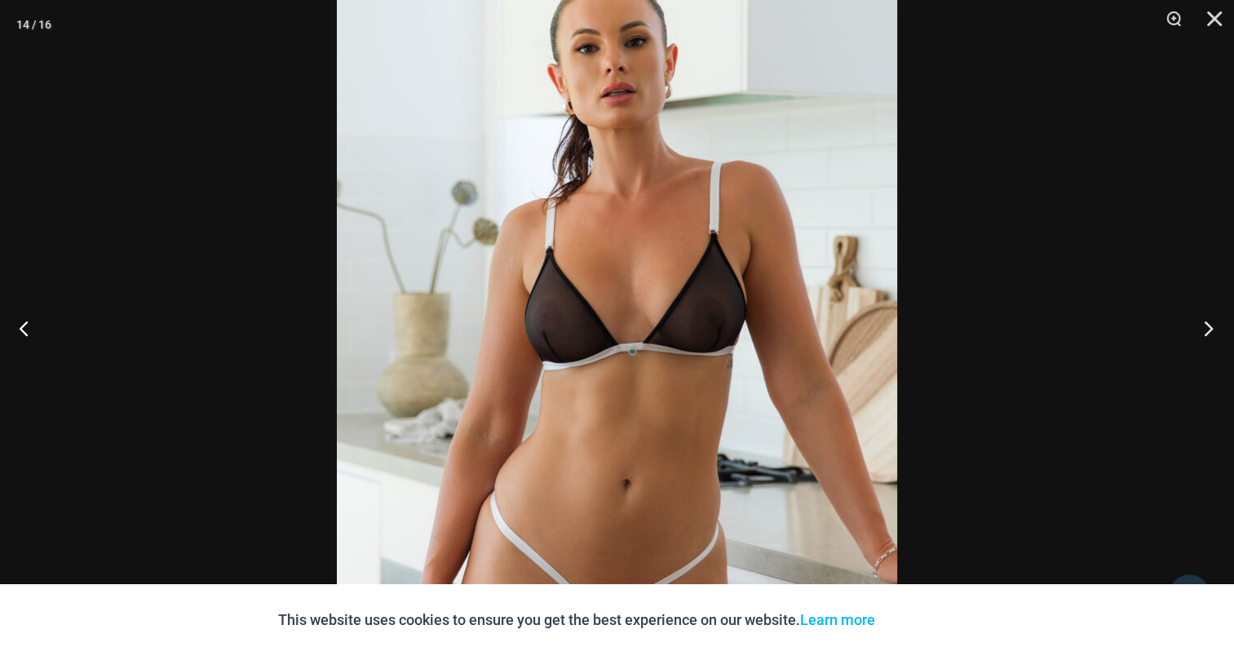
click at [1214, 317] on button "Next" at bounding box center [1203, 328] width 61 height 82
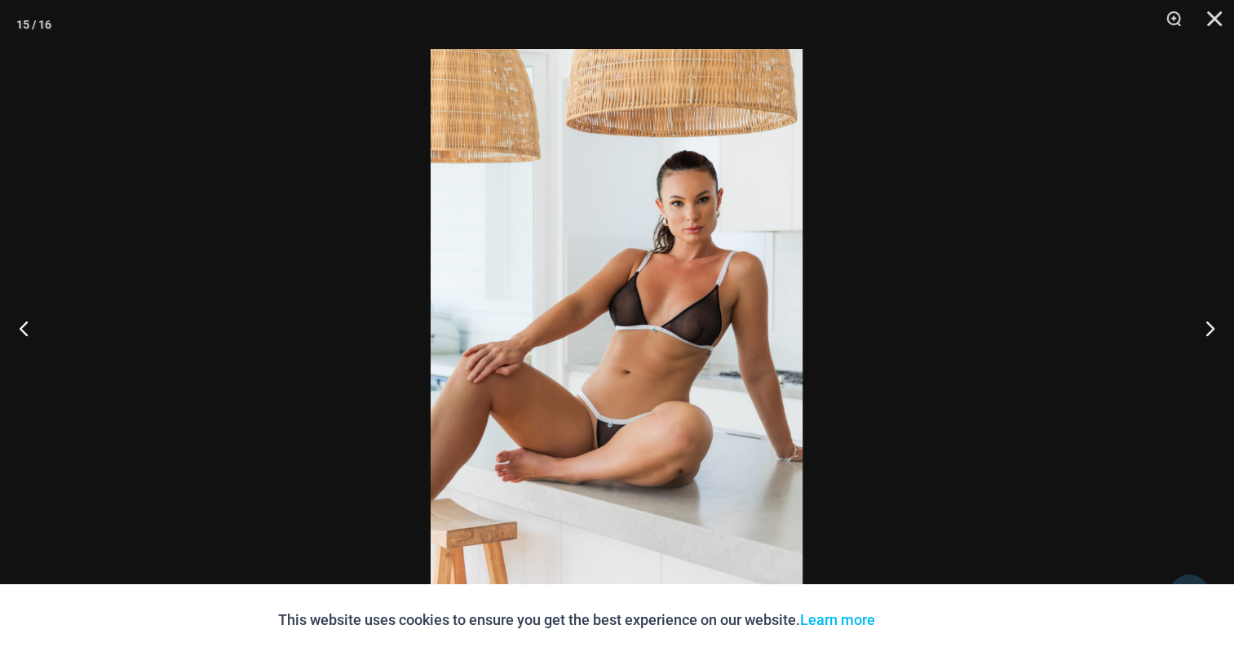
click at [681, 326] on img at bounding box center [617, 328] width 372 height 558
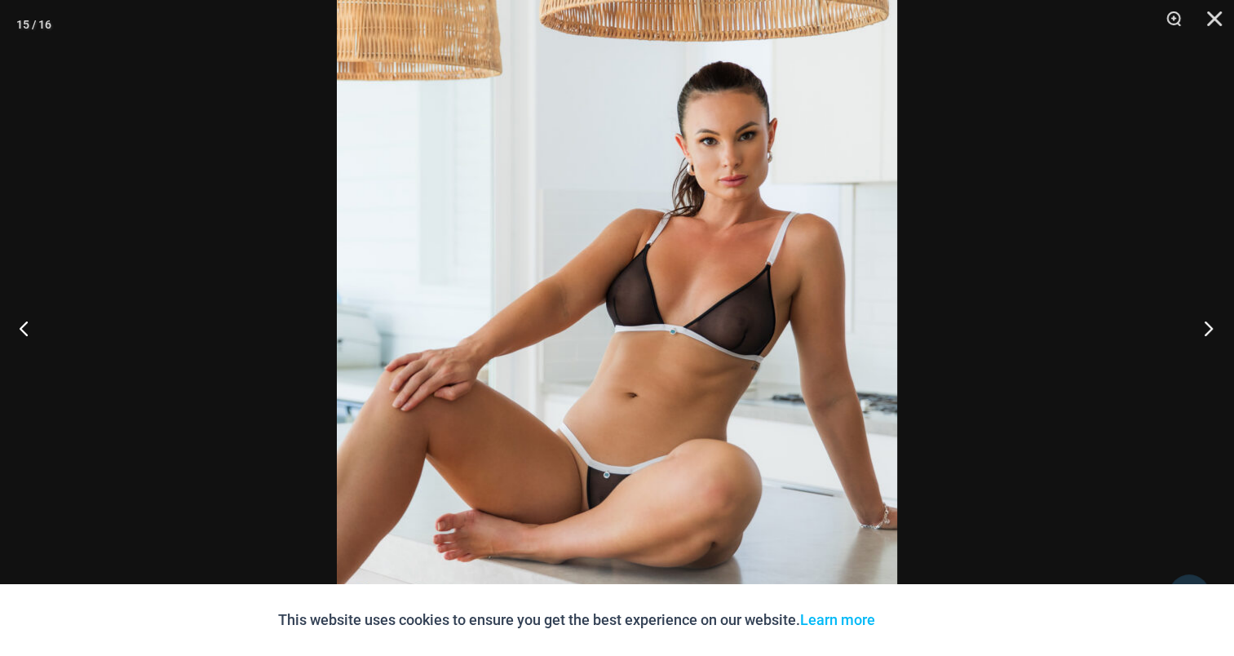
click at [1216, 317] on button "Next" at bounding box center [1203, 328] width 61 height 82
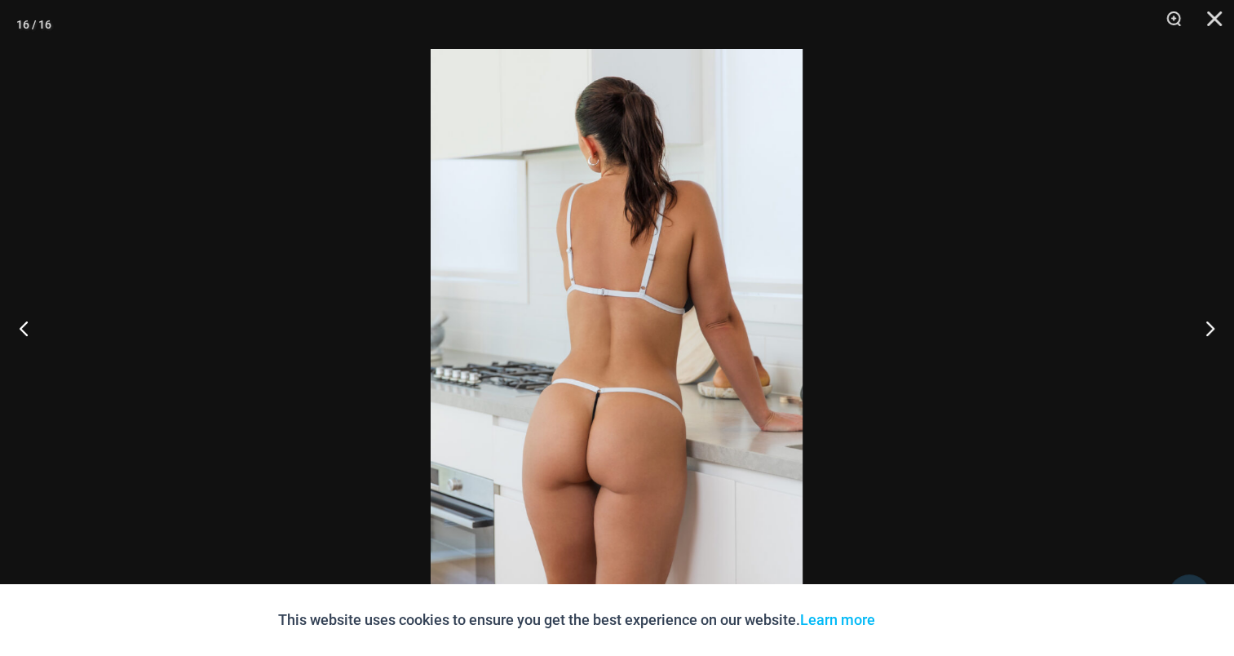
click at [650, 307] on img at bounding box center [617, 328] width 372 height 558
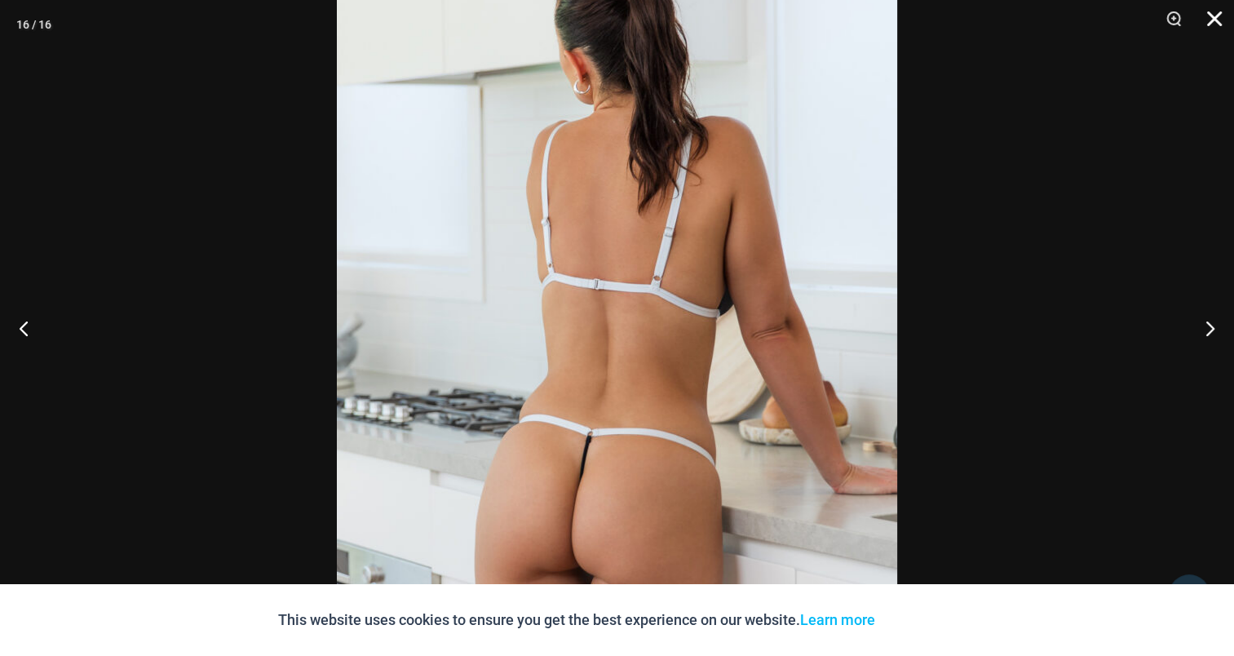
click at [1222, 23] on button "Close" at bounding box center [1209, 24] width 41 height 49
